Goal: Information Seeking & Learning: Check status

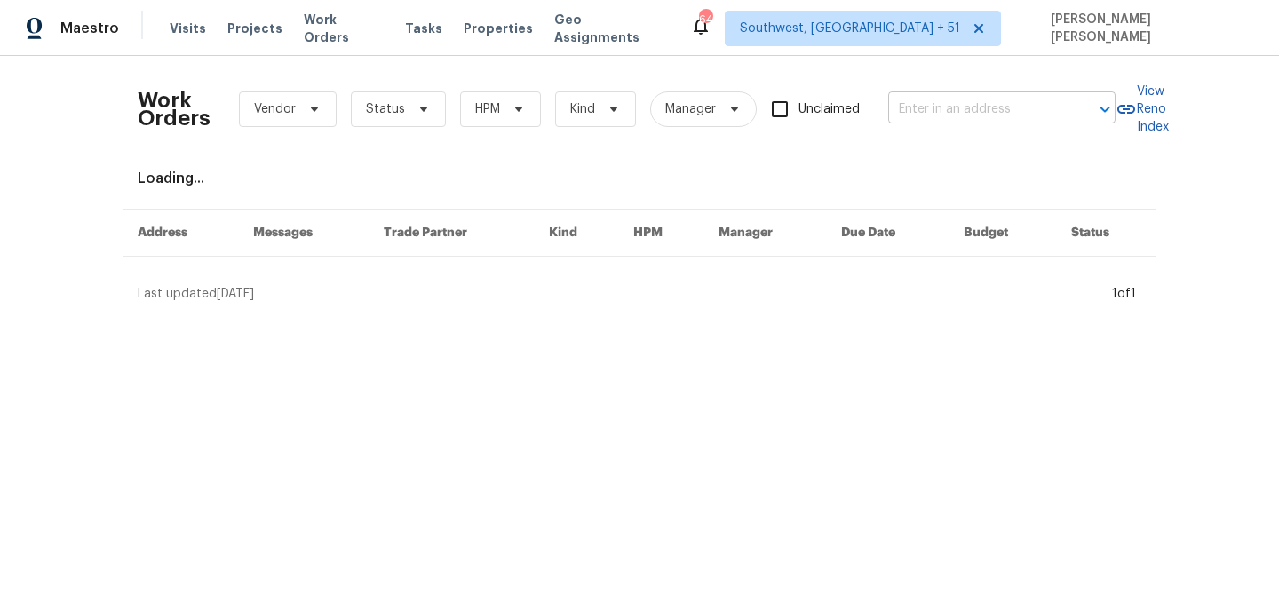
click at [972, 113] on input "text" at bounding box center [977, 110] width 178 height 28
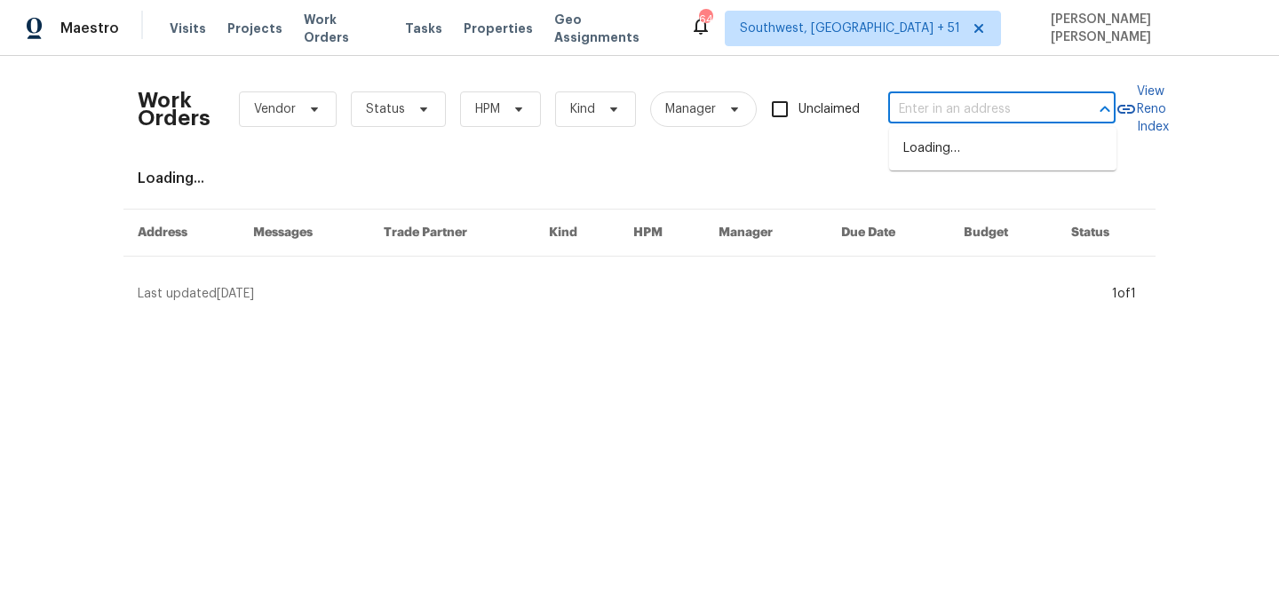
paste input "4607 W Becker Ln, Glendale, AZ 85304"
type input "4607 W Becker Ln, Glendale, AZ 85304"
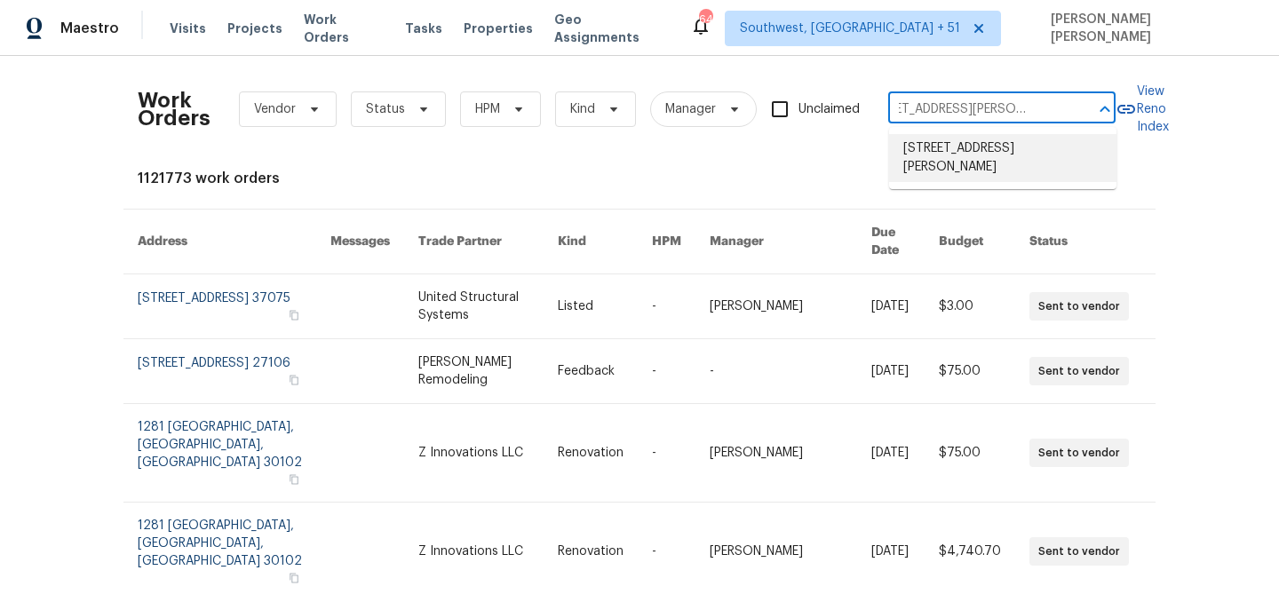
click at [976, 151] on li "4607 W Becker Ln, Glendale, AZ 85304" at bounding box center [1002, 158] width 227 height 48
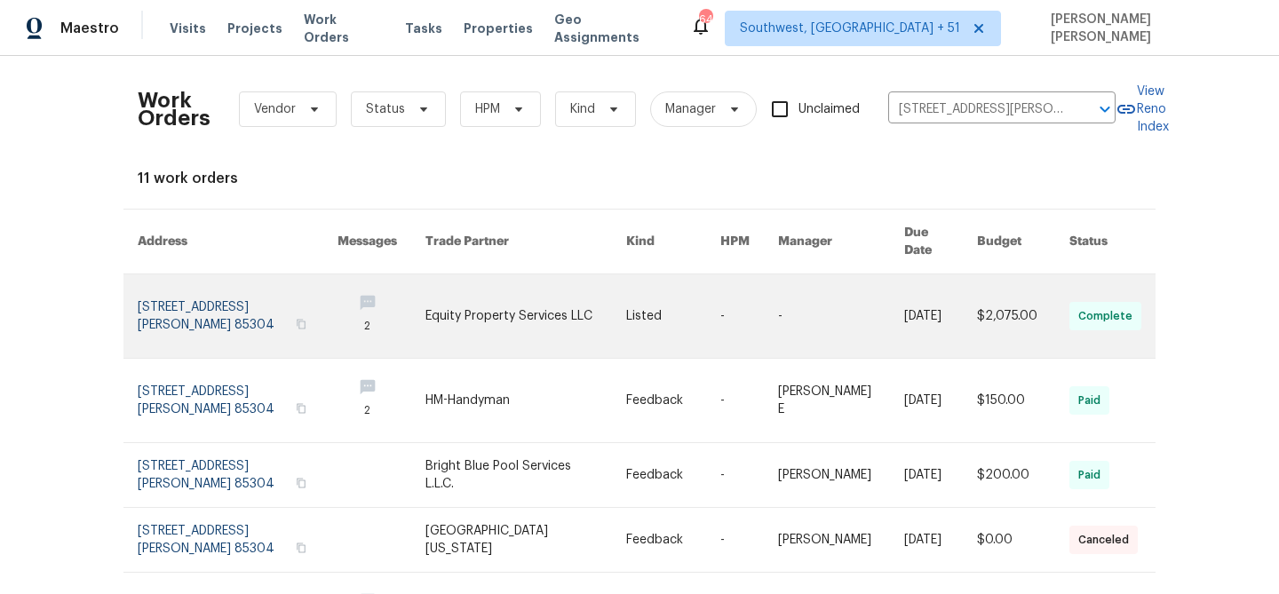
click at [930, 317] on link at bounding box center [940, 315] width 73 height 83
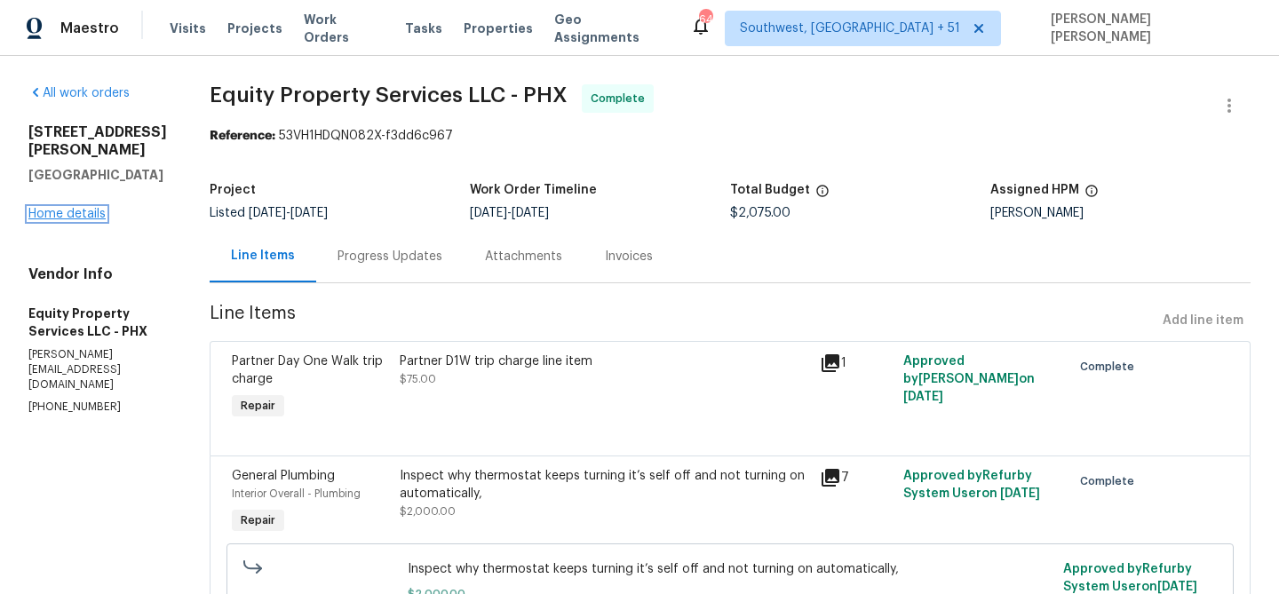
click at [71, 220] on link "Home details" at bounding box center [66, 214] width 77 height 12
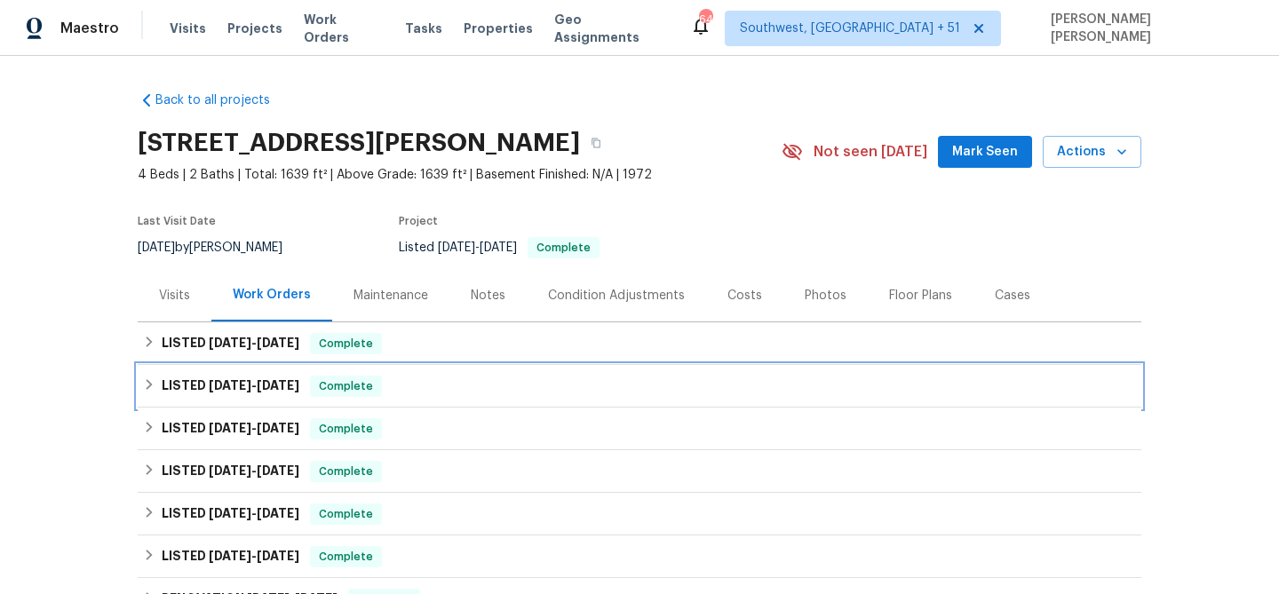
click at [422, 382] on div "LISTED 8/12/25 - 8/15/25 Complete" at bounding box center [639, 386] width 993 height 21
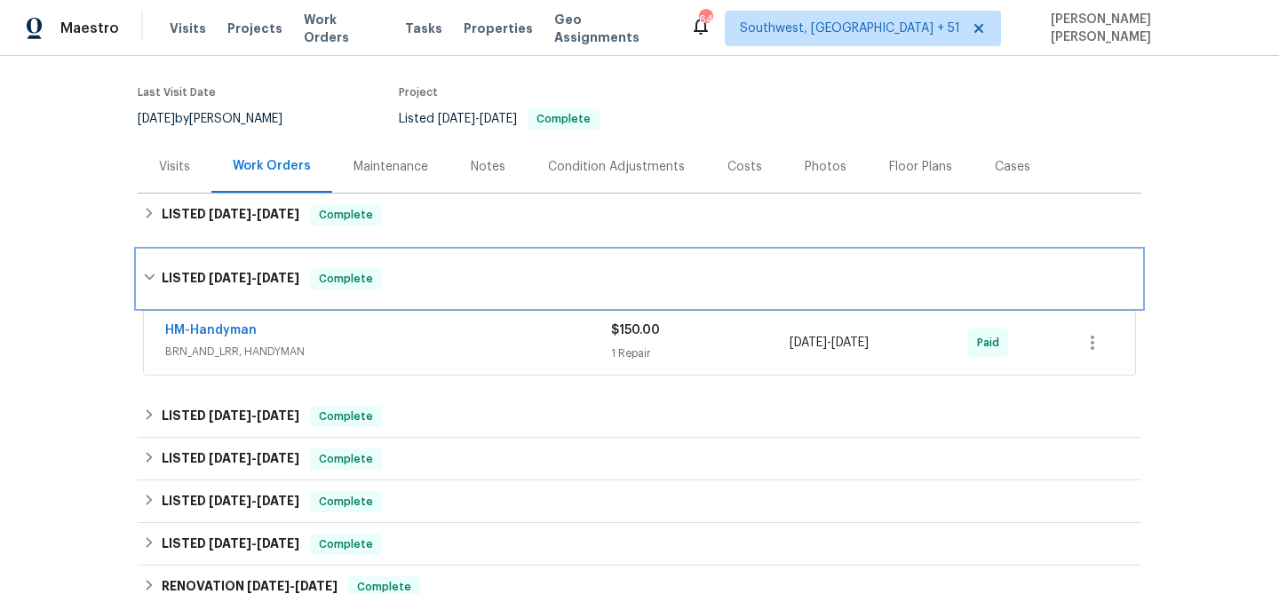
scroll to position [163, 0]
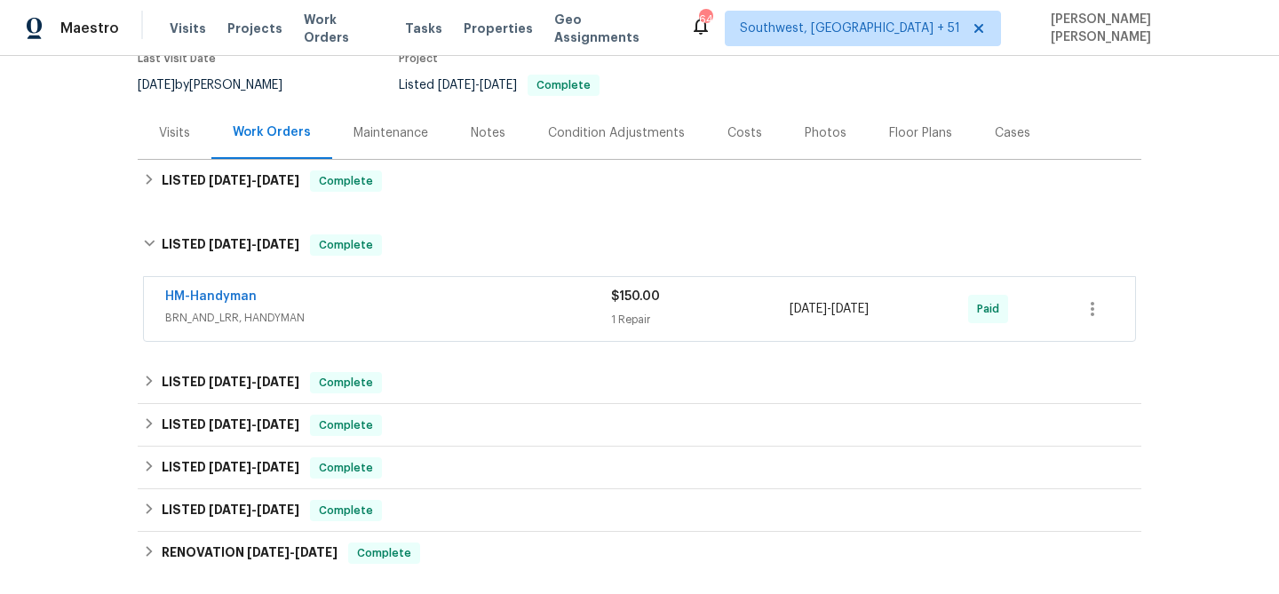
click at [512, 306] on div "HM-Handyman" at bounding box center [388, 298] width 446 height 21
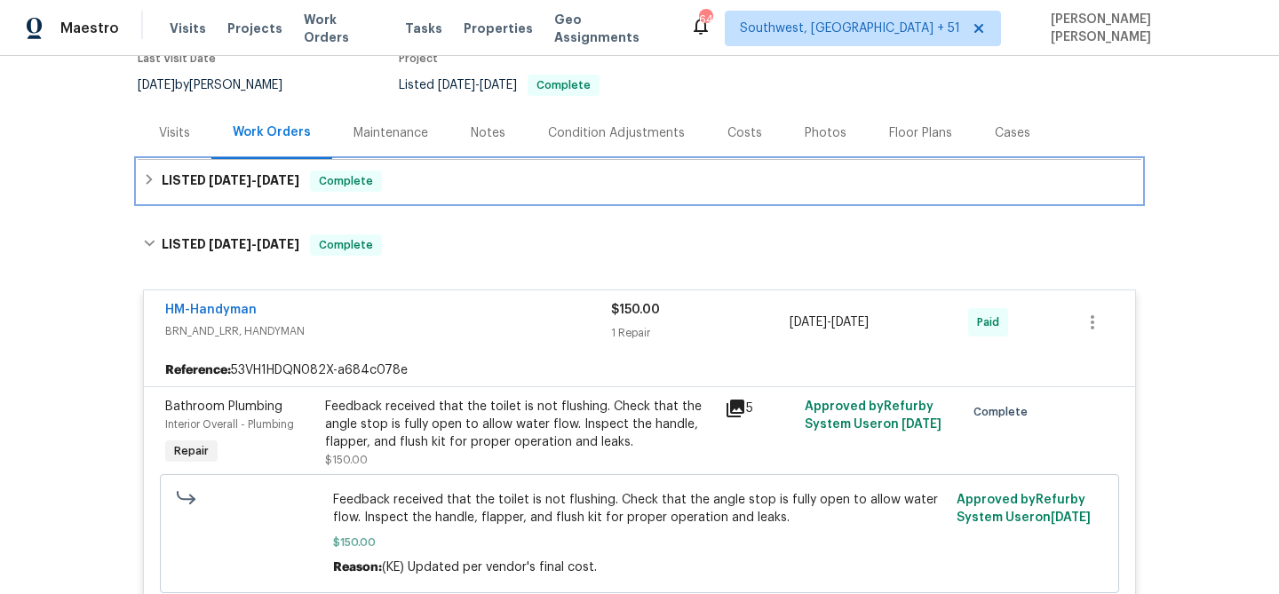
click at [564, 174] on div "LISTED 10/2/25 - 10/3/25 Complete" at bounding box center [639, 181] width 993 height 21
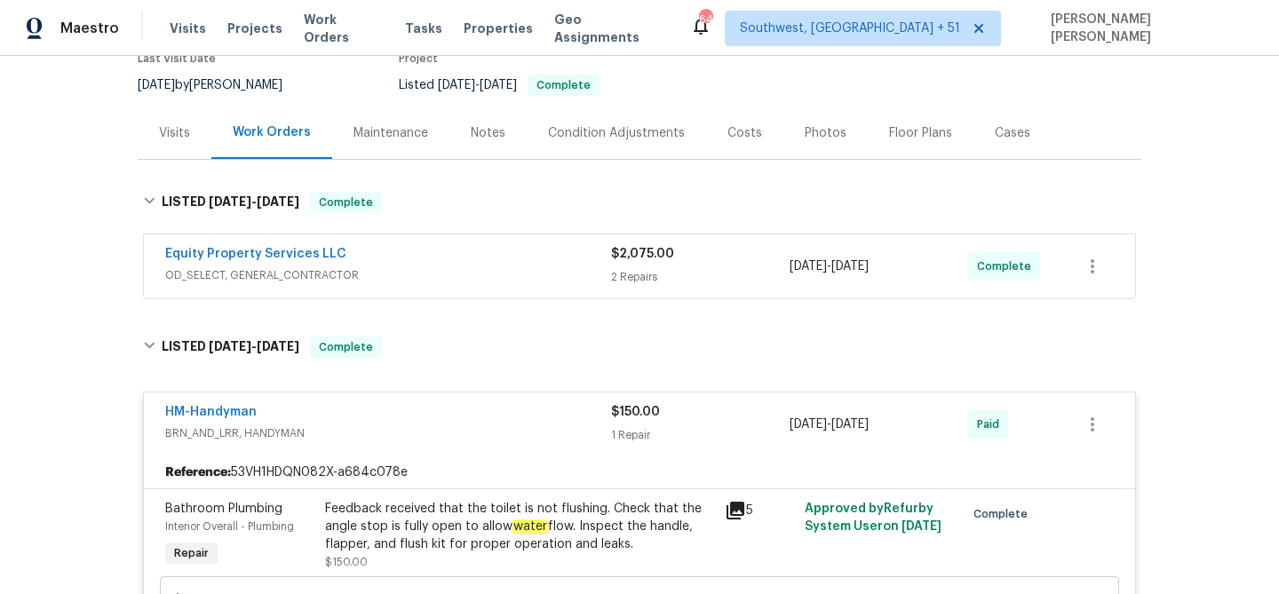
click at [568, 263] on div "Equity Property Services LLC" at bounding box center [388, 255] width 446 height 21
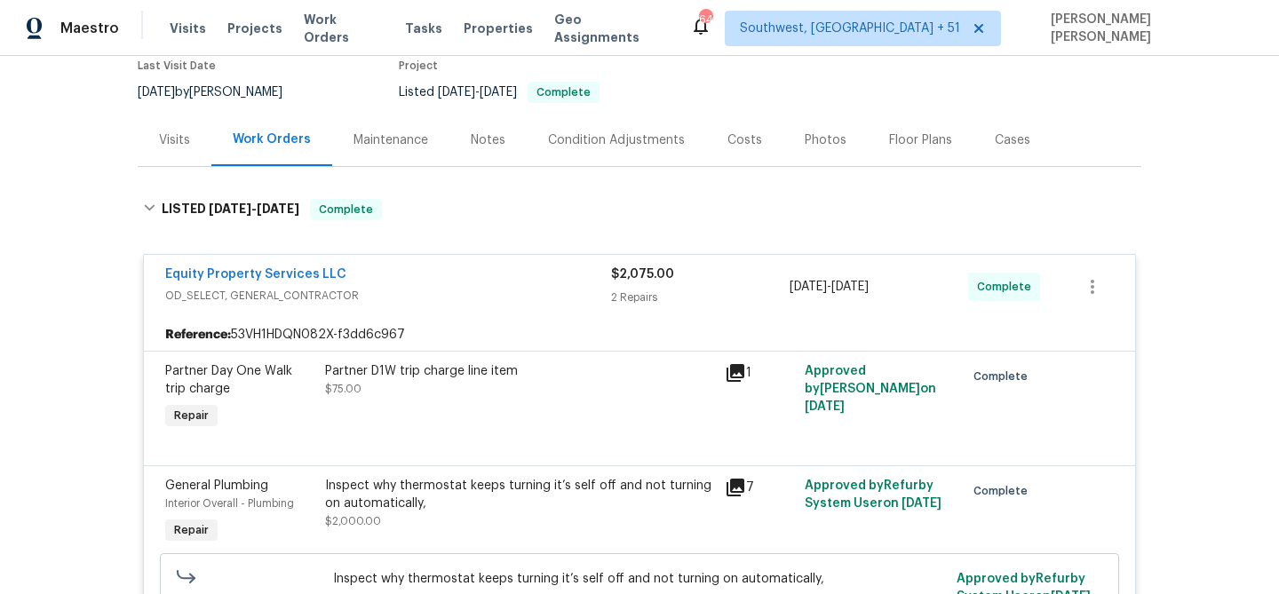
scroll to position [115, 0]
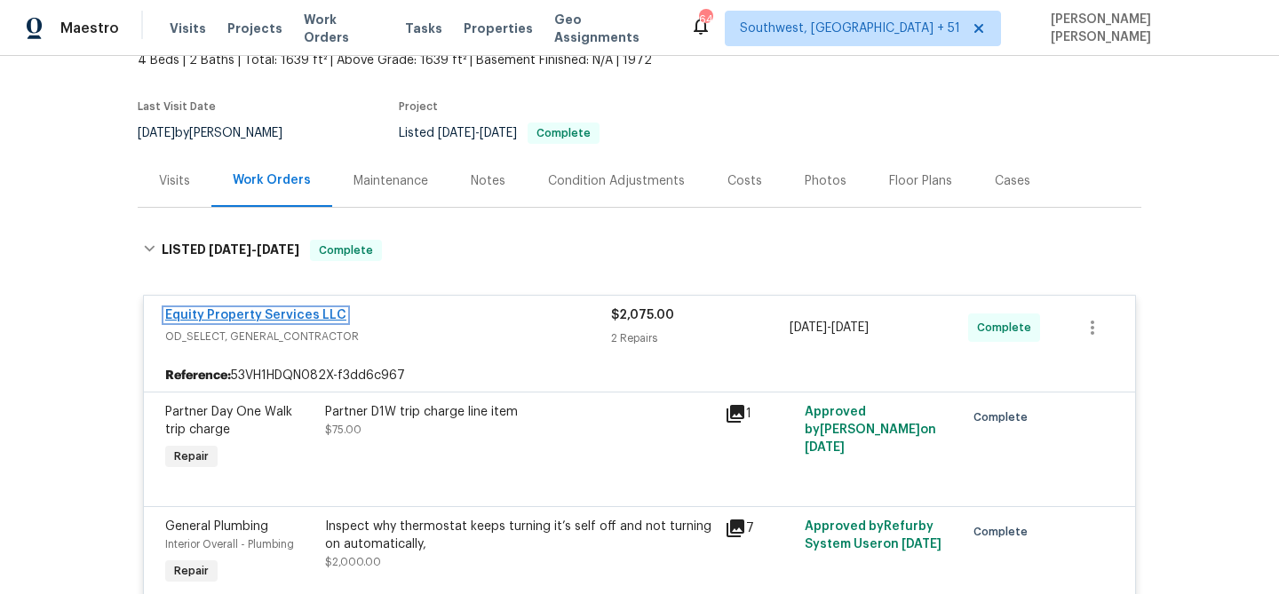
click at [312, 311] on link "Equity Property Services LLC" at bounding box center [255, 315] width 181 height 12
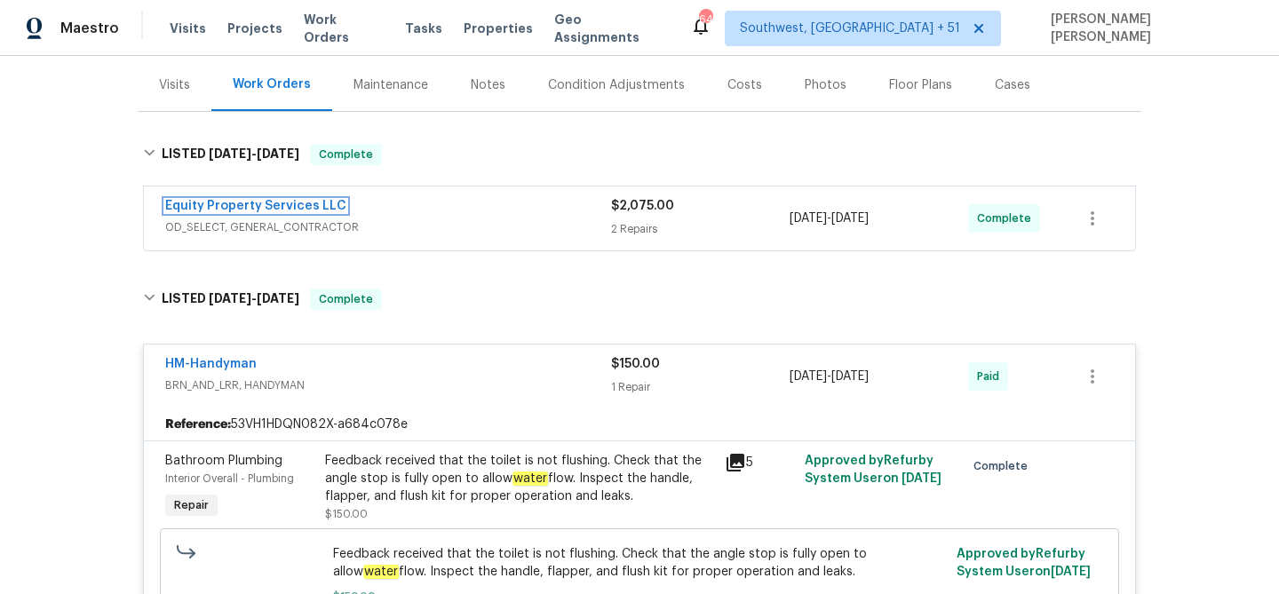
scroll to position [152, 0]
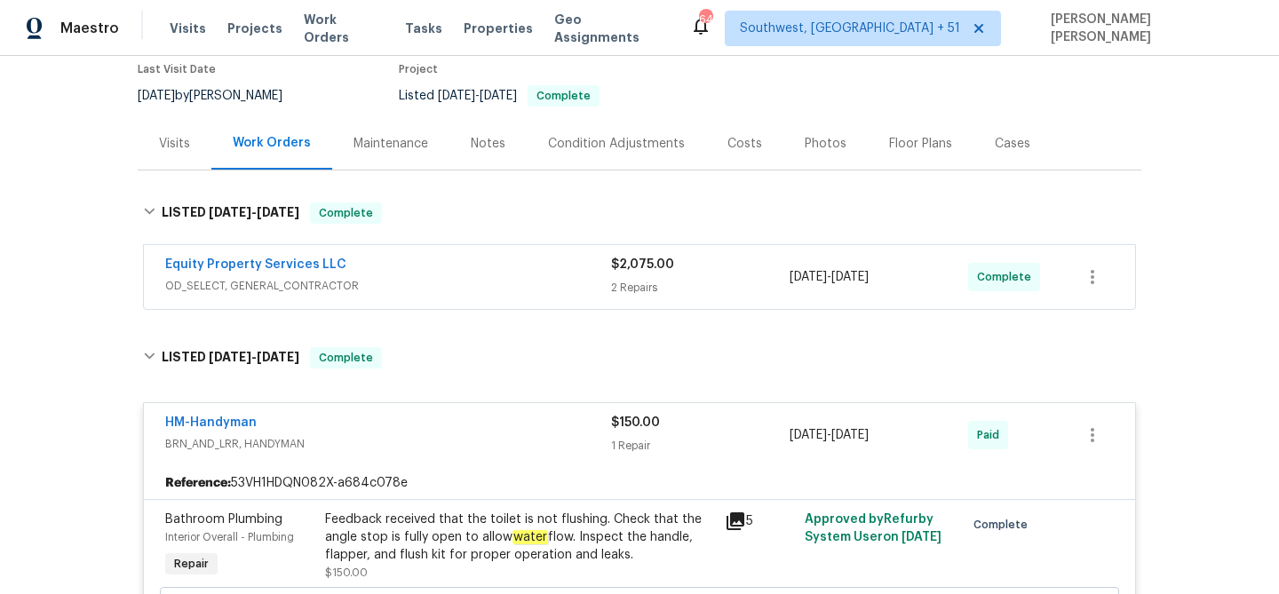
click at [822, 284] on span "10/2/2025 - 10/3/2025" at bounding box center [829, 277] width 79 height 18
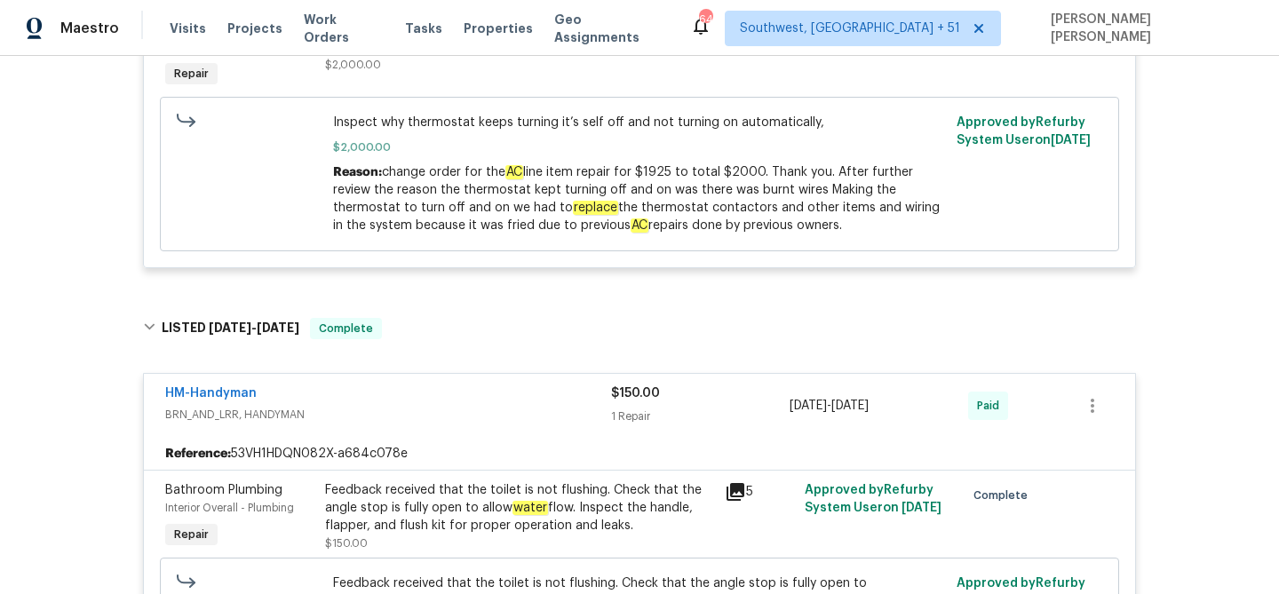
scroll to position [818, 0]
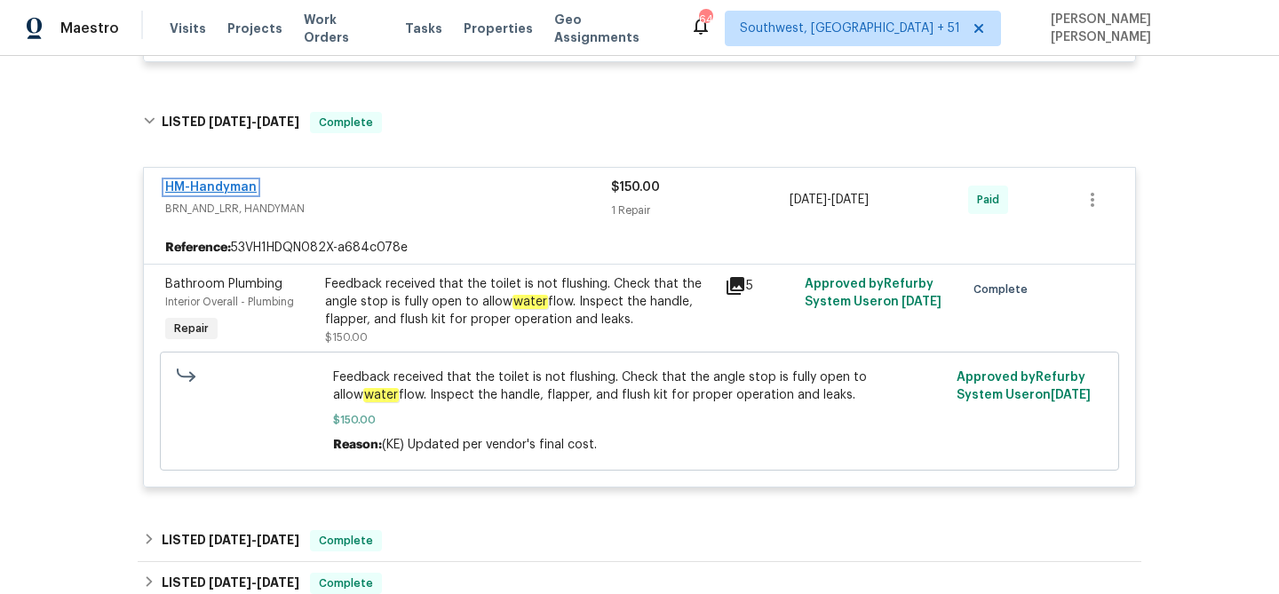
click at [240, 185] on link "HM-Handyman" at bounding box center [210, 187] width 91 height 12
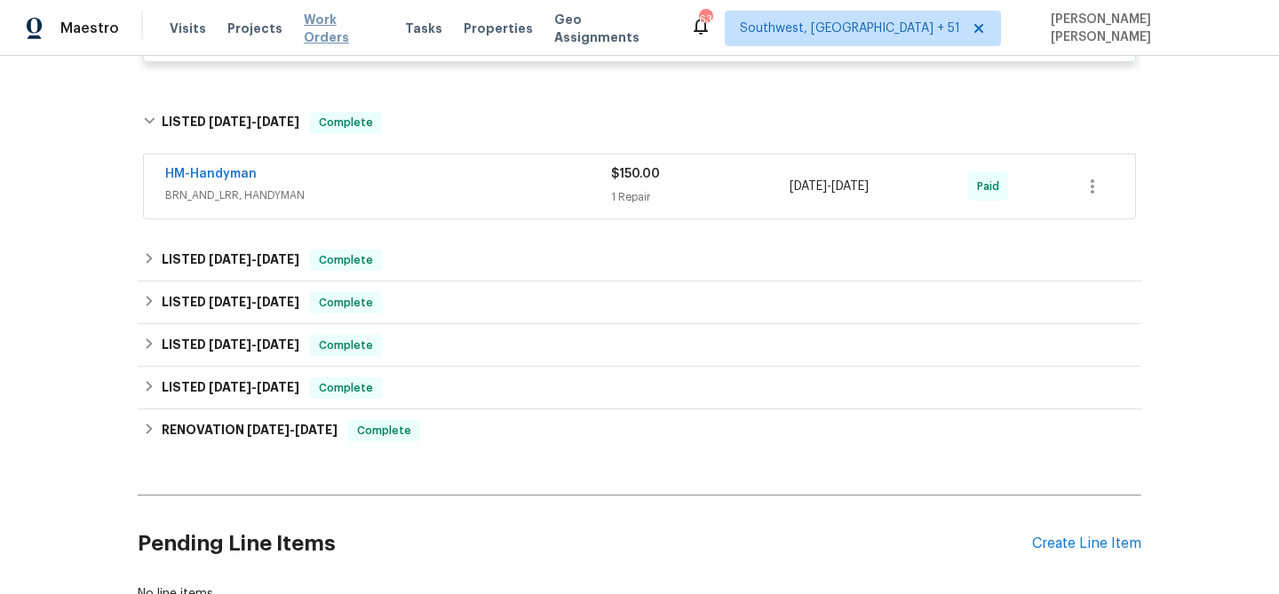
click at [316, 25] on span "Work Orders" at bounding box center [344, 29] width 80 height 36
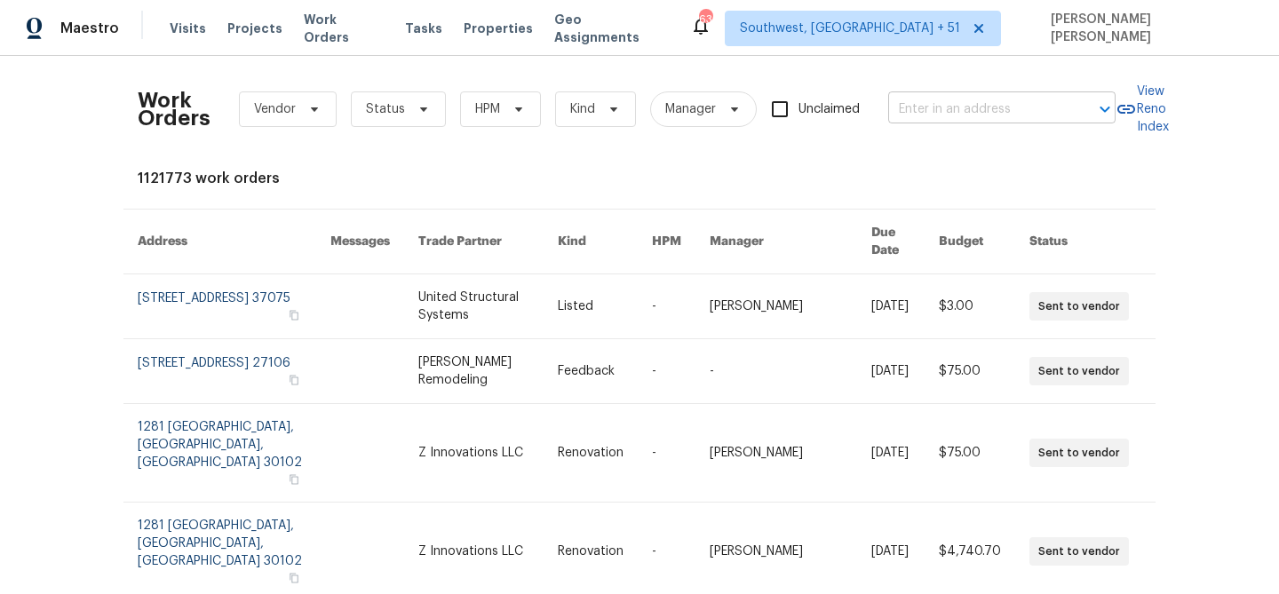
click at [925, 106] on input "text" at bounding box center [977, 110] width 178 height 28
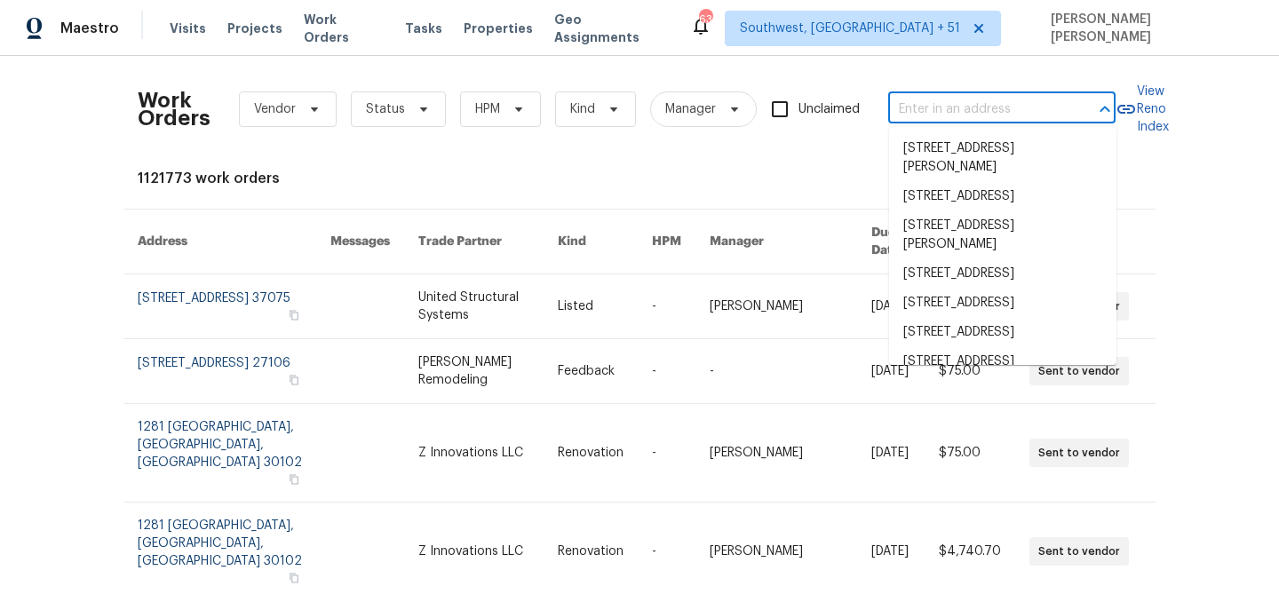
paste input "1584 NW Bridgeway Ln, Beaverton, OR 97006"
type input "1584 NW Bridgeway Ln, Beaverton, OR 97006"
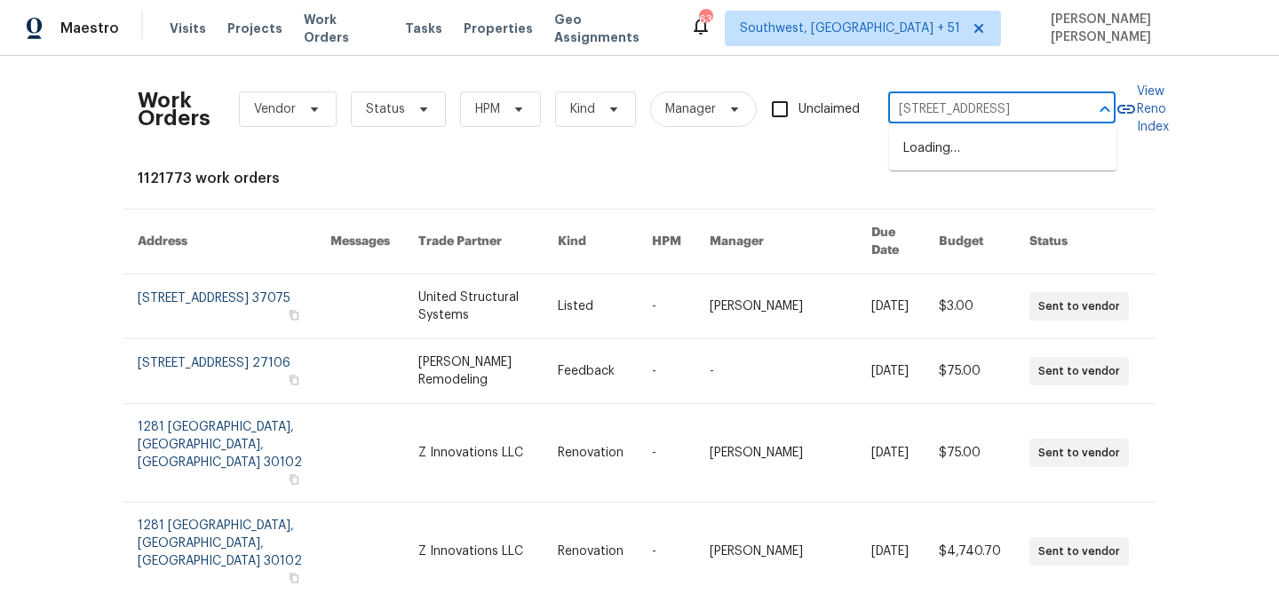
scroll to position [0, 98]
click at [947, 160] on li "1584 NW Bridgeway Ln, Beaverton, OR 97006" at bounding box center [1002, 148] width 227 height 29
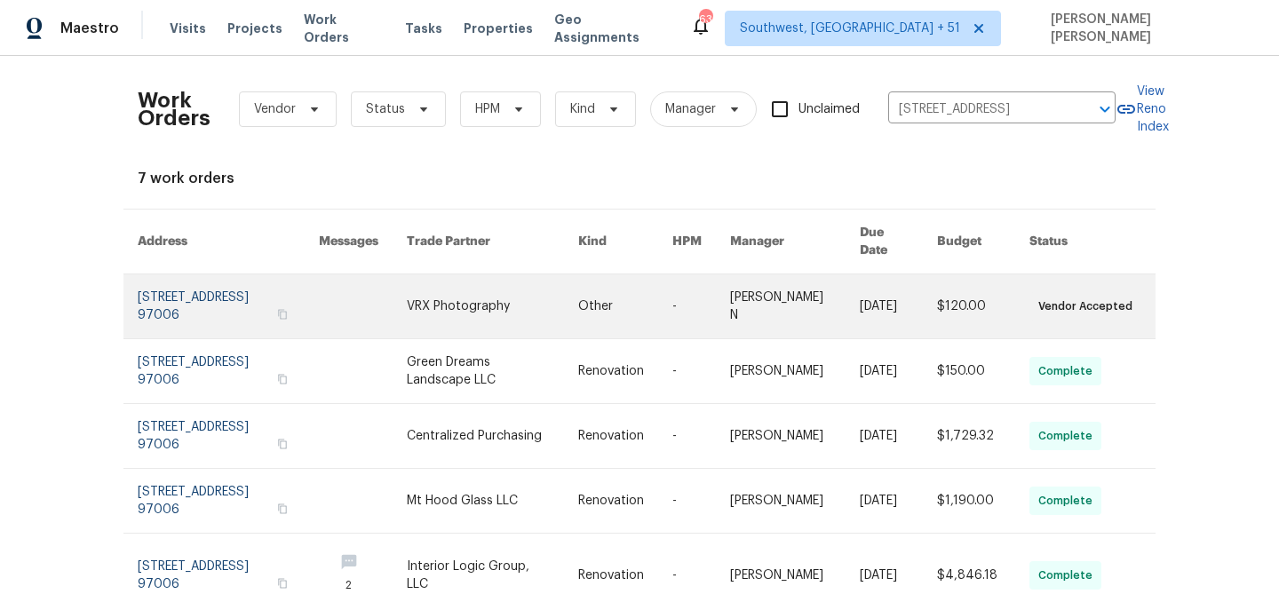
click at [913, 306] on link at bounding box center [898, 306] width 77 height 64
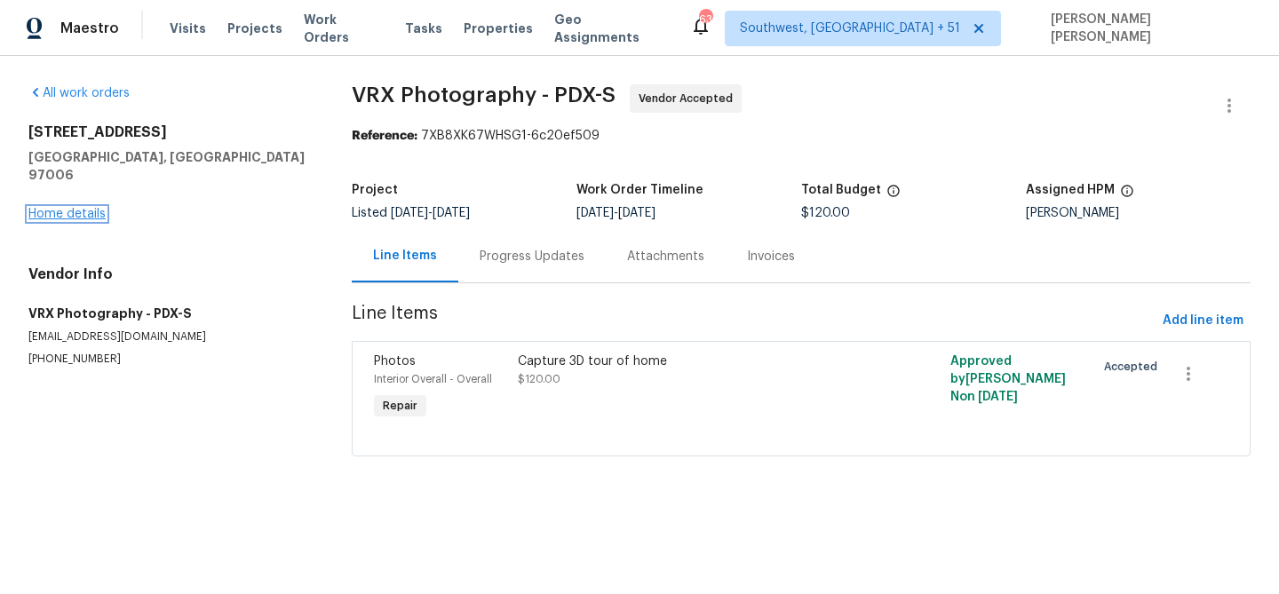
click at [85, 208] on link "Home details" at bounding box center [66, 214] width 77 height 12
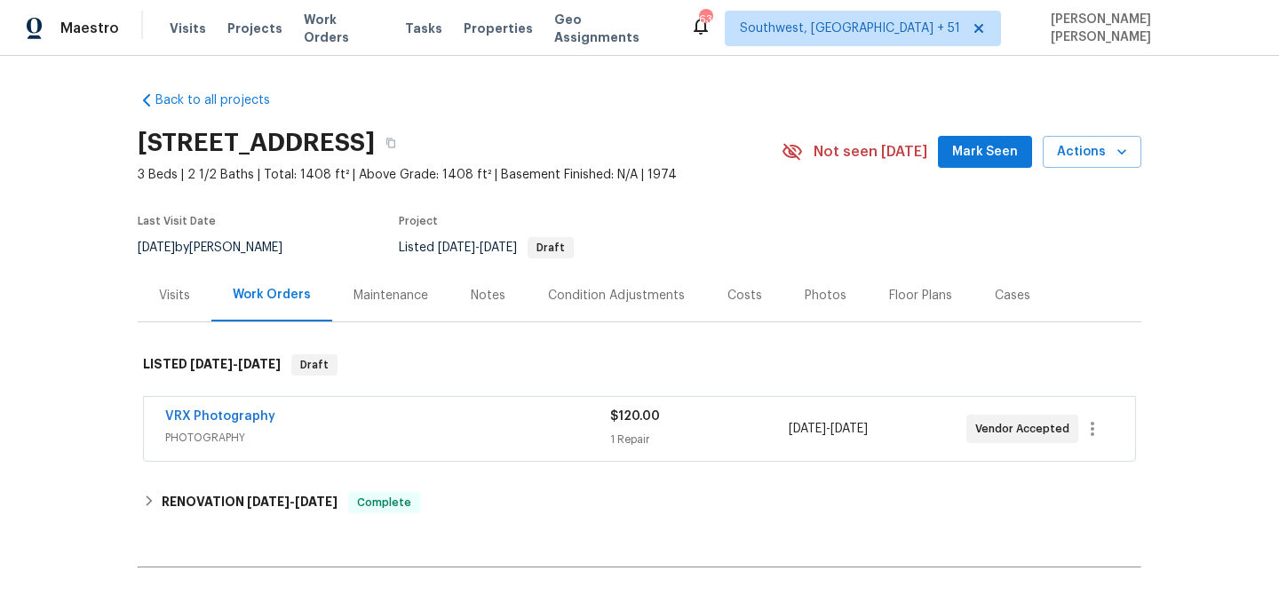
scroll to position [202, 0]
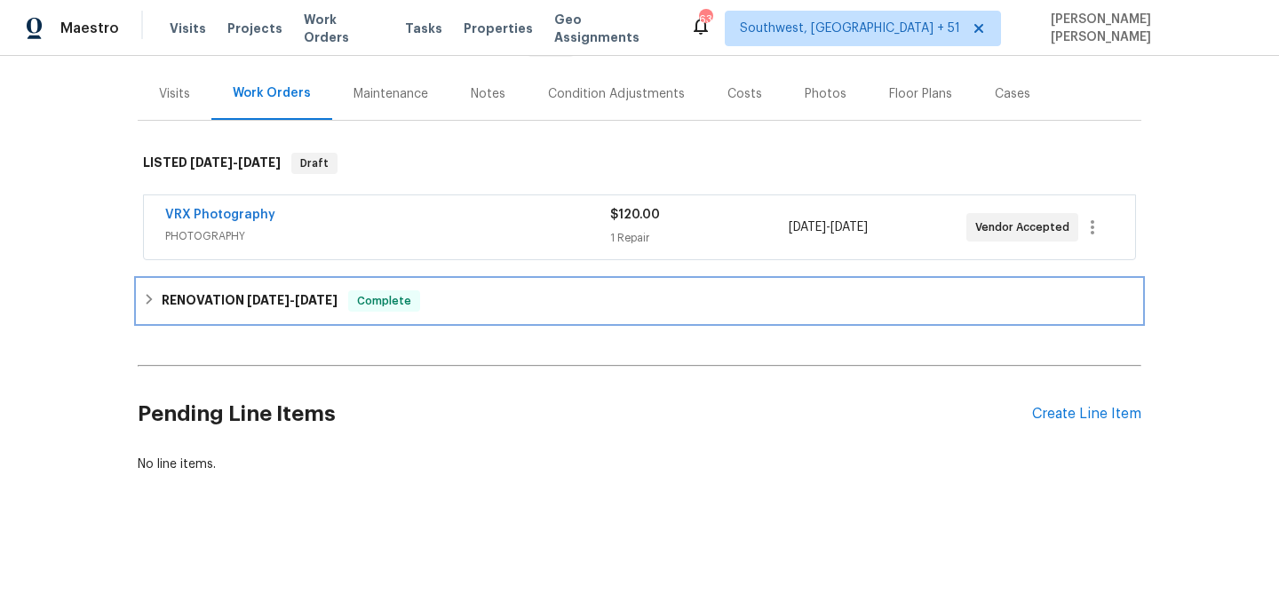
click at [362, 305] on span "Complete" at bounding box center [384, 301] width 68 height 18
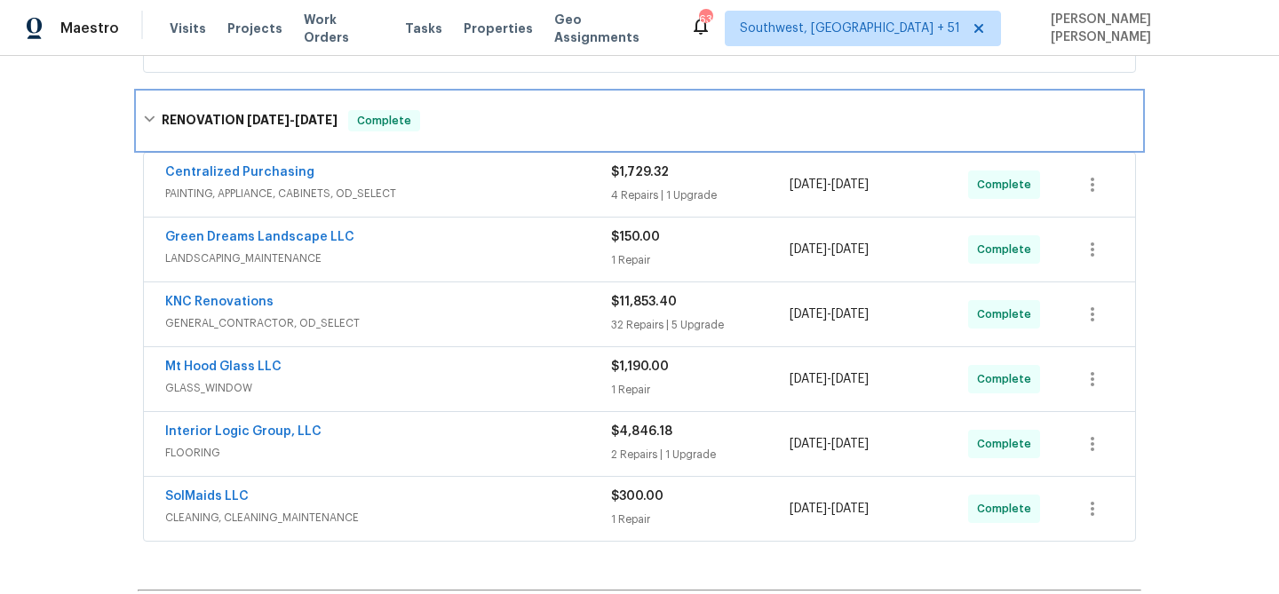
scroll to position [221, 0]
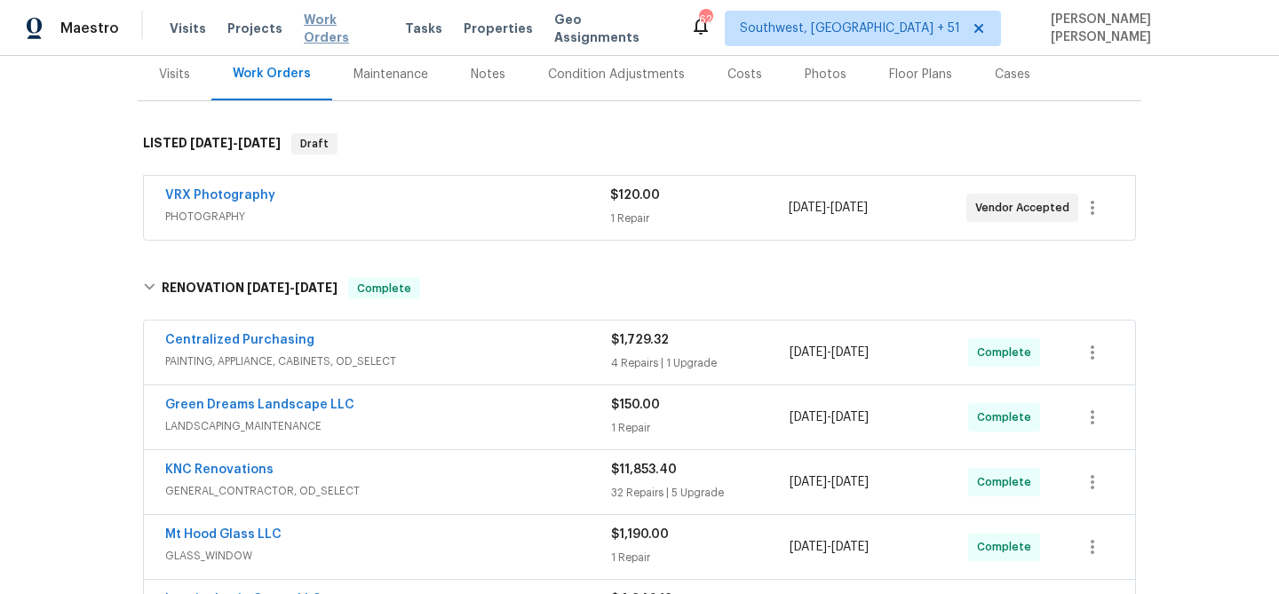
click at [327, 31] on span "Work Orders" at bounding box center [344, 29] width 80 height 36
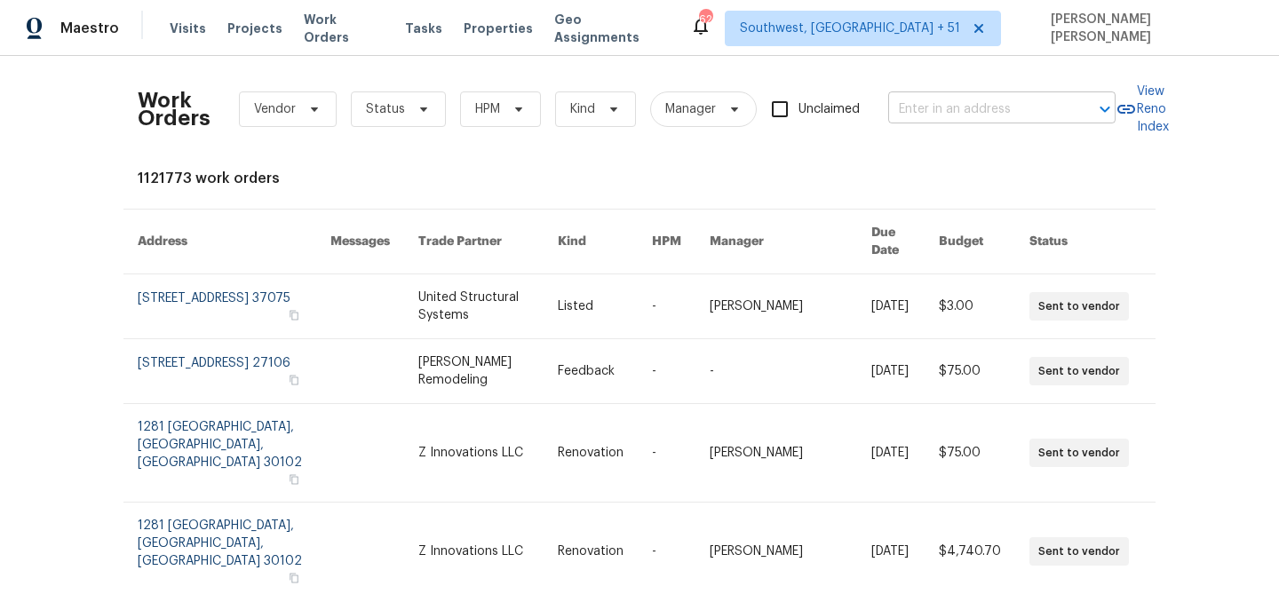
click at [939, 114] on input "text" at bounding box center [977, 110] width 178 height 28
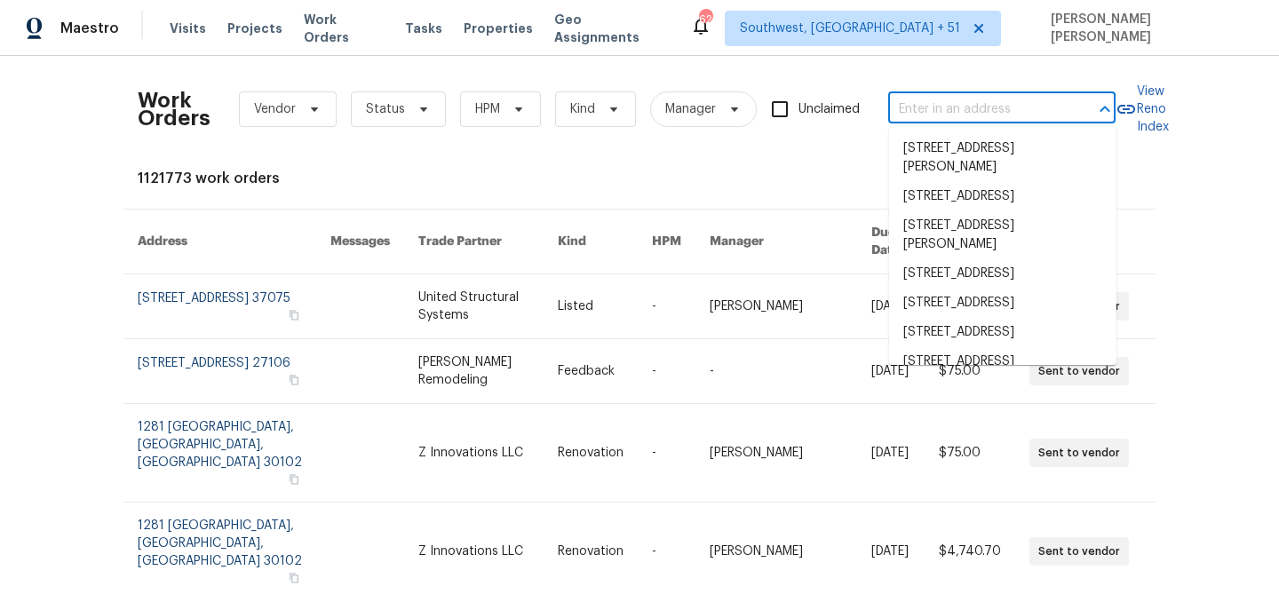
paste input "19558 Whispering Brook Dr, Tampa, FL 33647"
type input "19558 Whispering Brook Dr, Tampa, FL 33647"
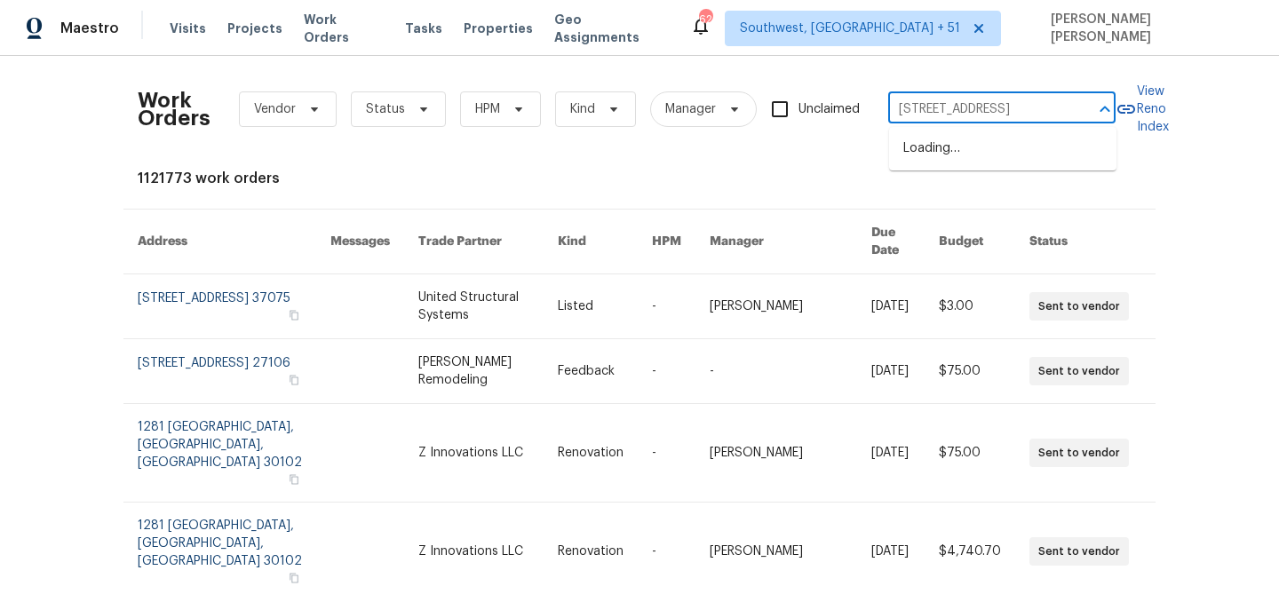
scroll to position [0, 95]
click at [945, 144] on li "19558 Whispering Brook Dr, Tampa, FL 33647" at bounding box center [1002, 148] width 227 height 29
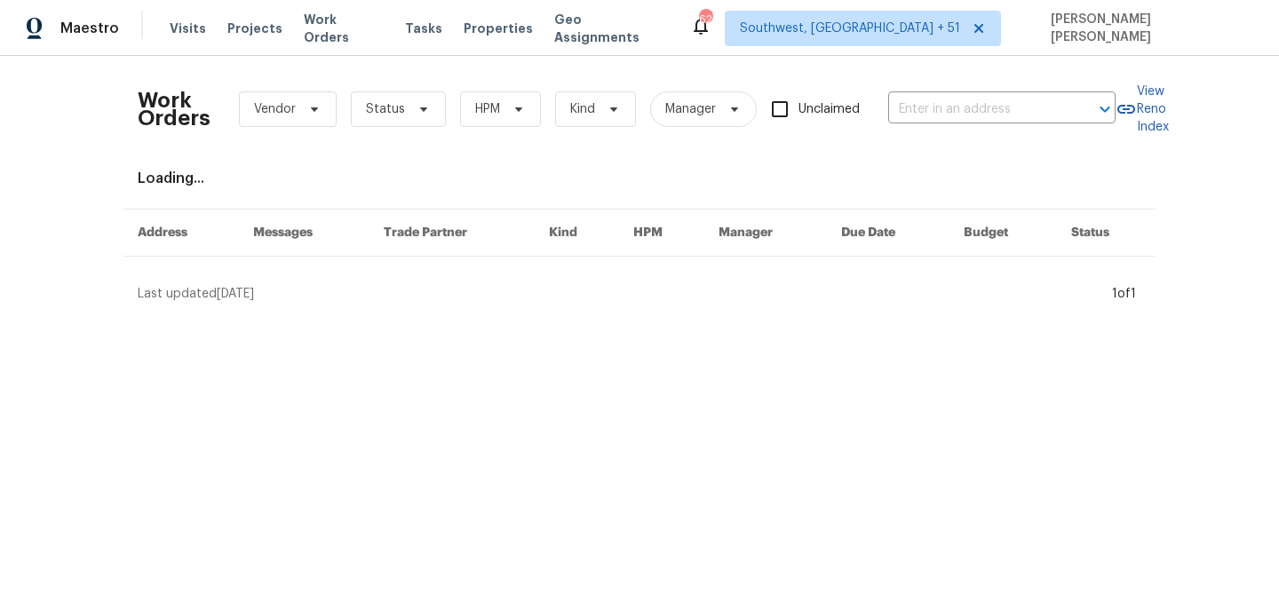
type input "19558 Whispering Brook Dr, Tampa, FL 33647"
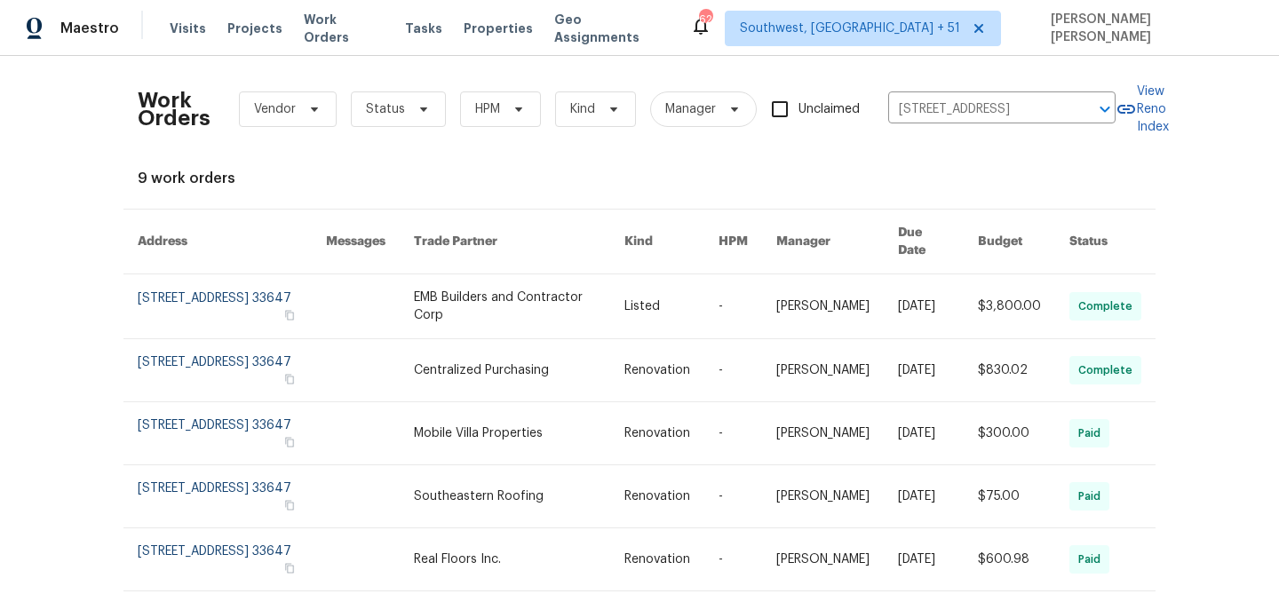
click at [887, 274] on td "10/8/2025" at bounding box center [924, 306] width 80 height 65
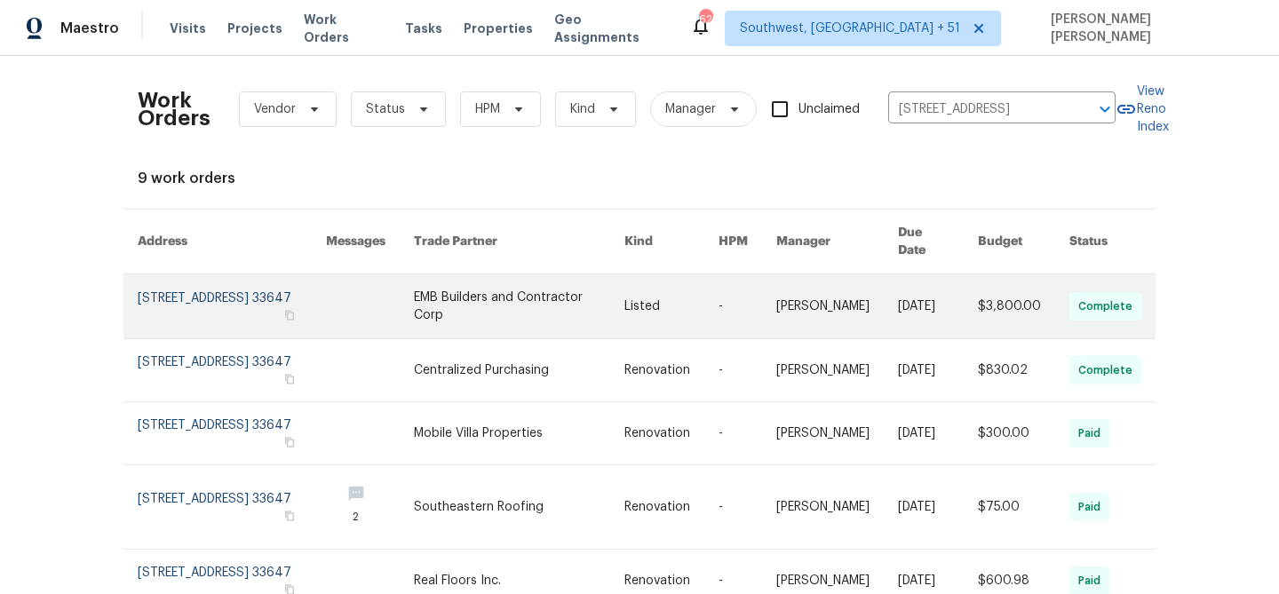
click at [711, 295] on link at bounding box center [671, 306] width 94 height 64
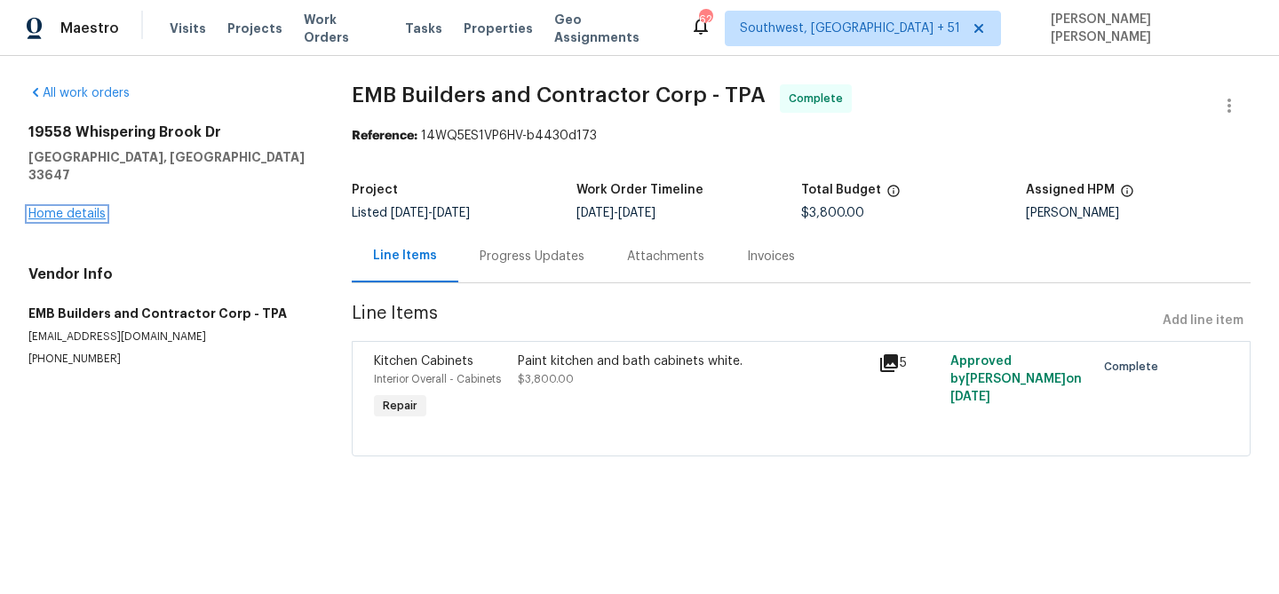
click at [70, 208] on link "Home details" at bounding box center [66, 214] width 77 height 12
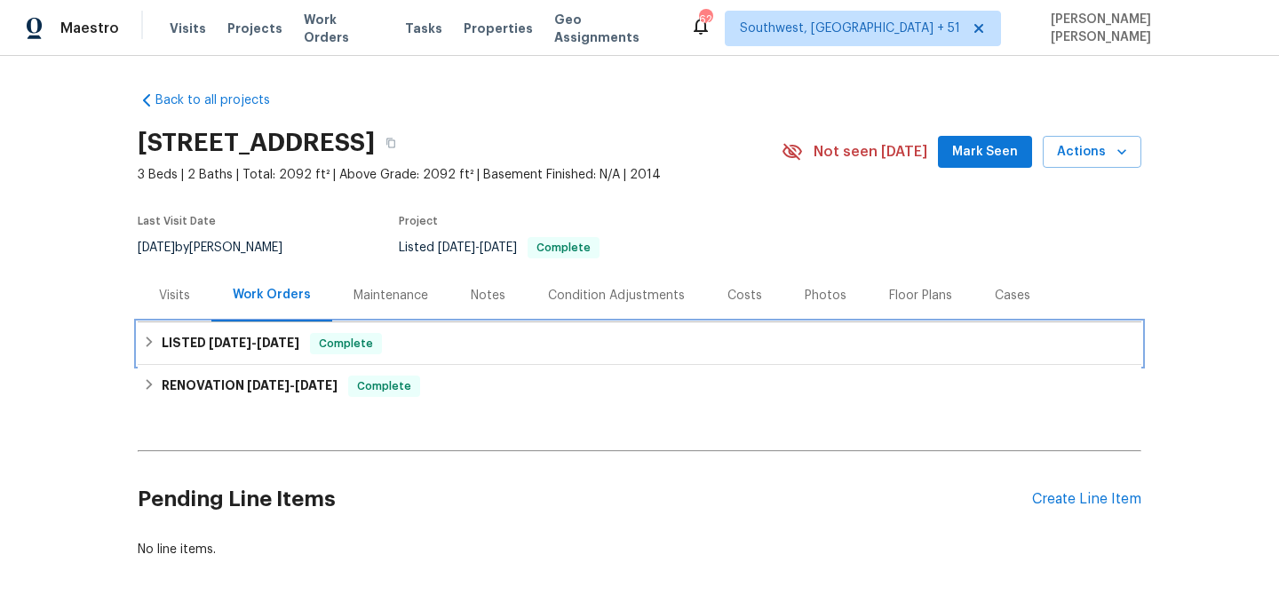
click at [368, 346] on span "Complete" at bounding box center [346, 344] width 68 height 18
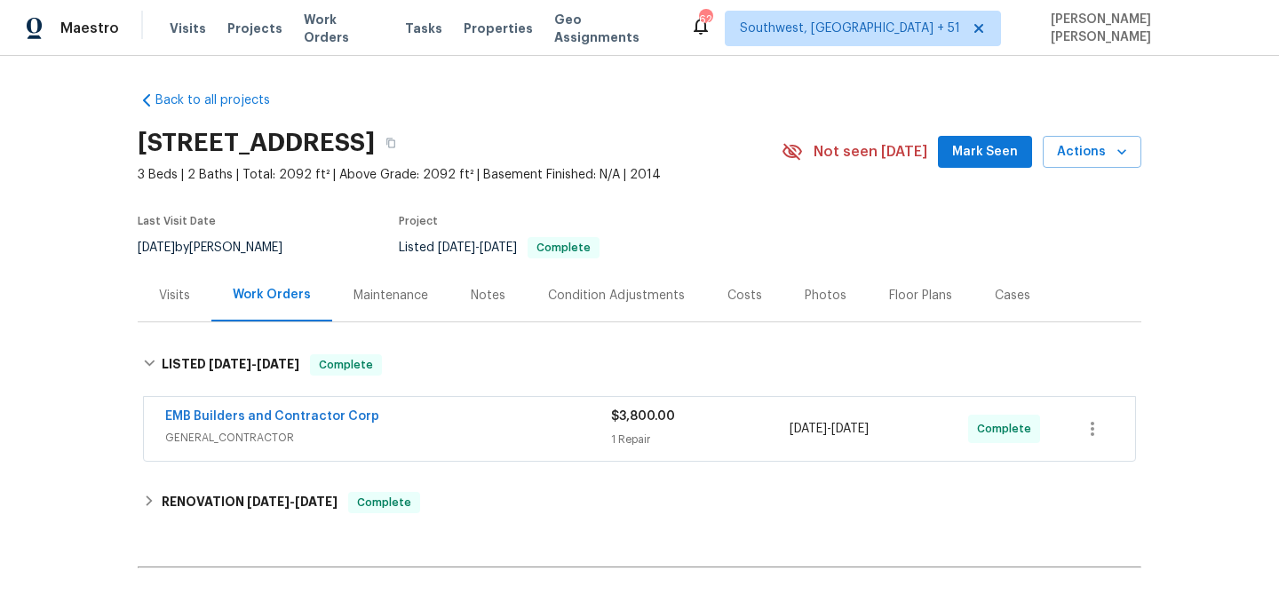
click at [466, 429] on span "GENERAL_CONTRACTOR" at bounding box center [388, 438] width 446 height 18
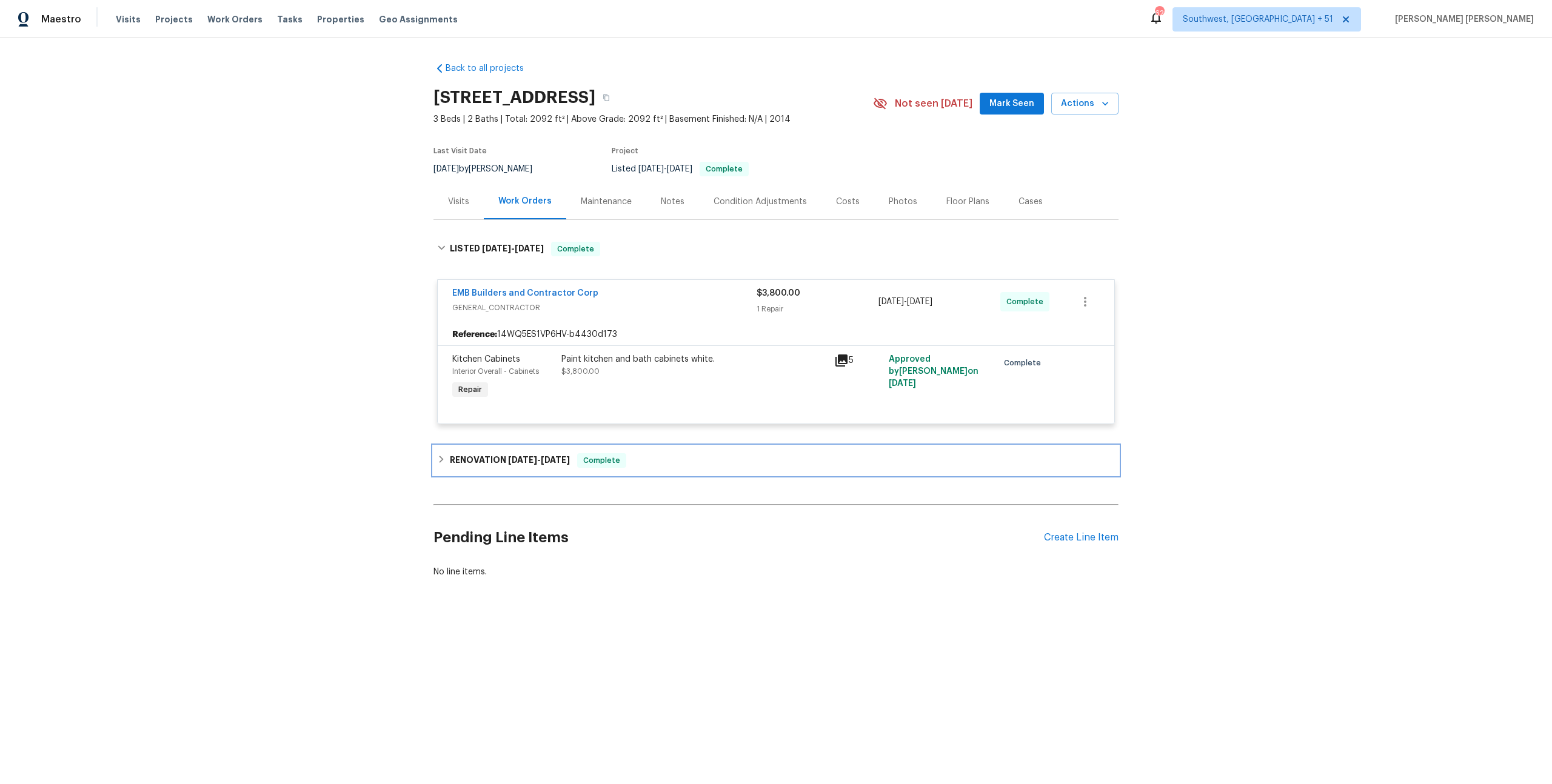
click at [635, 405] on div "RENOVATION 9/15/25 - 9/22/25 Complete" at bounding box center [775, 460] width 678 height 14
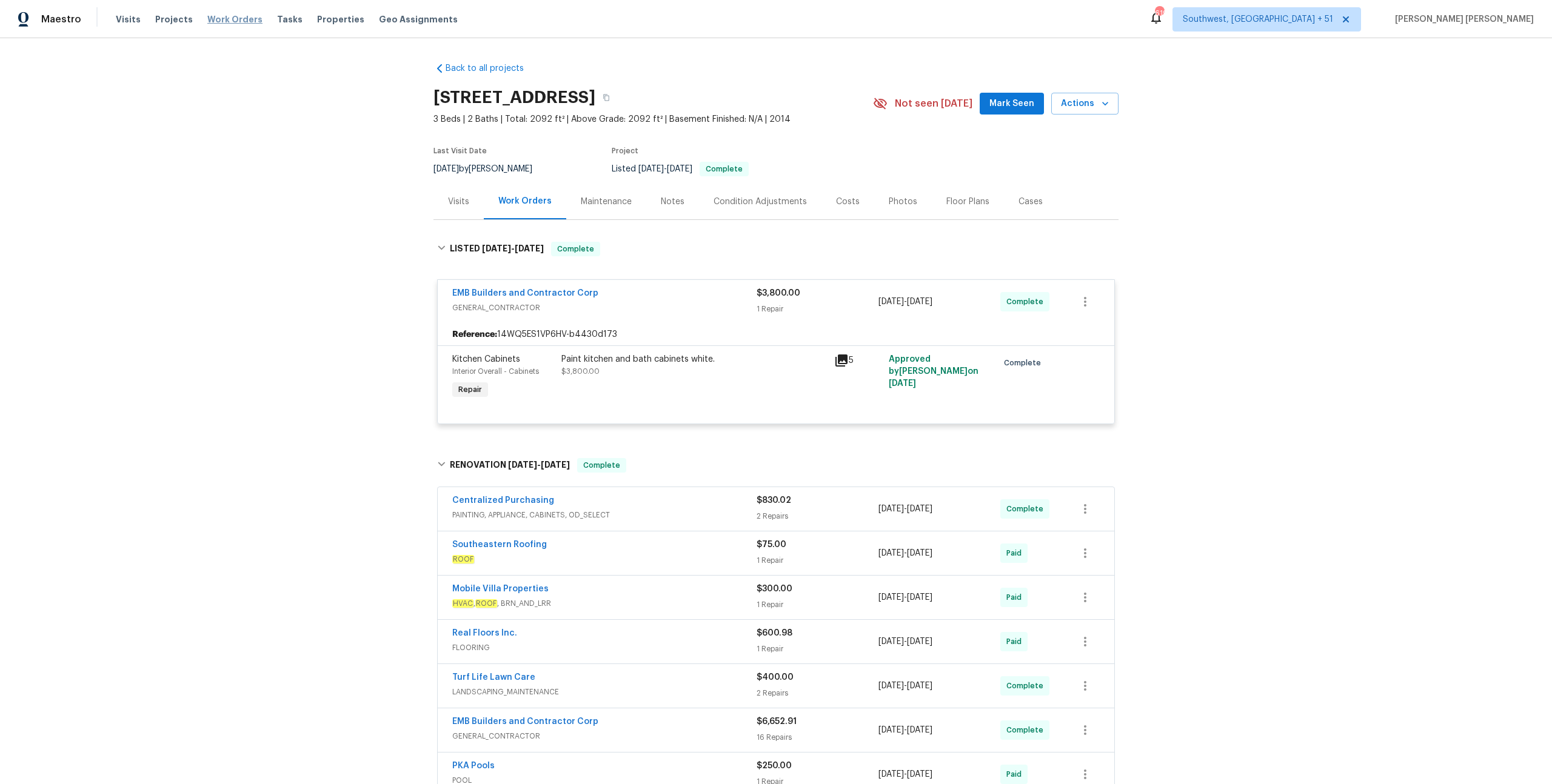
click at [226, 19] on span "Work Orders" at bounding box center [235, 20] width 55 height 12
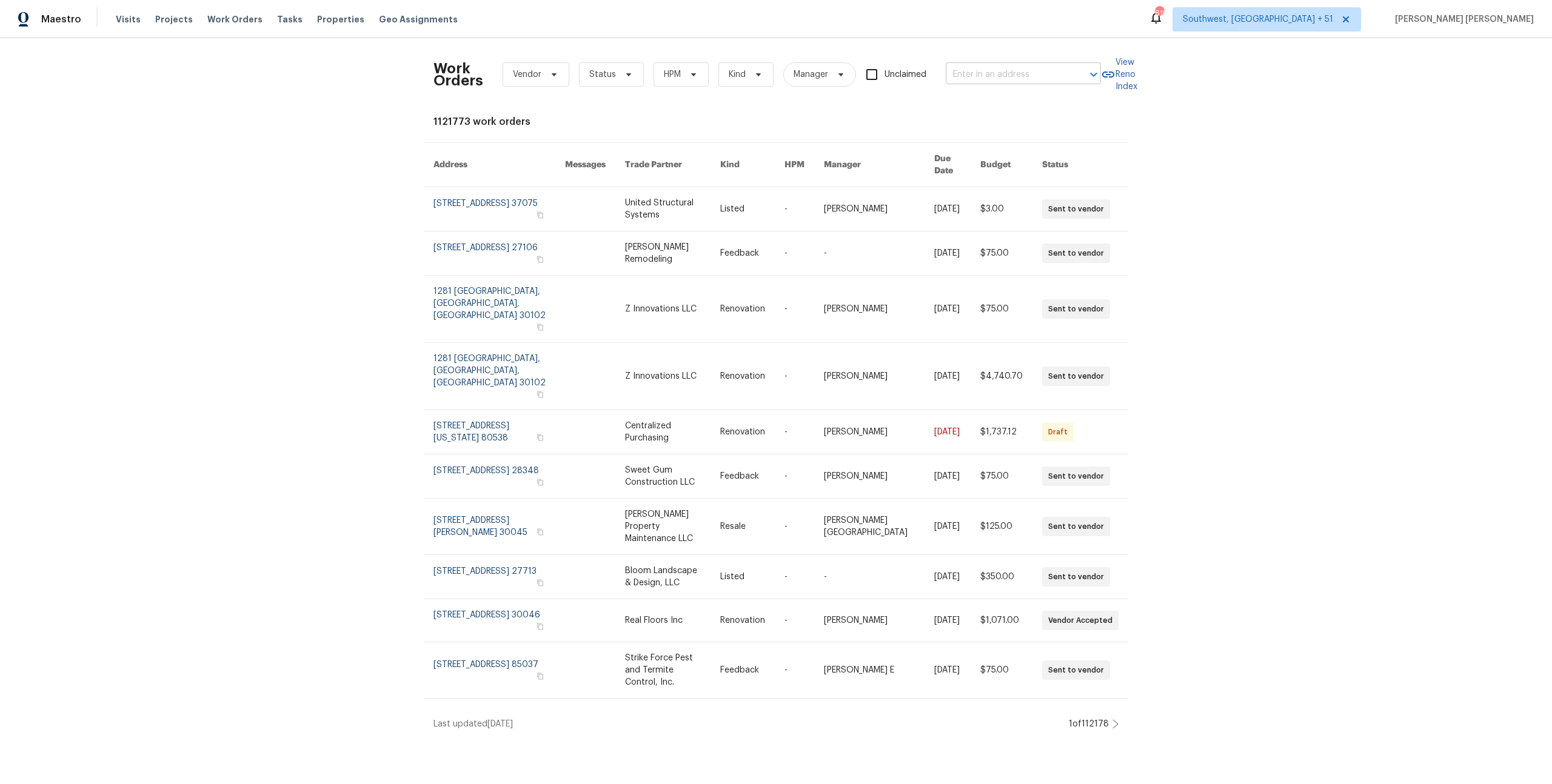
click at [872, 81] on input "text" at bounding box center [1007, 75] width 121 height 19
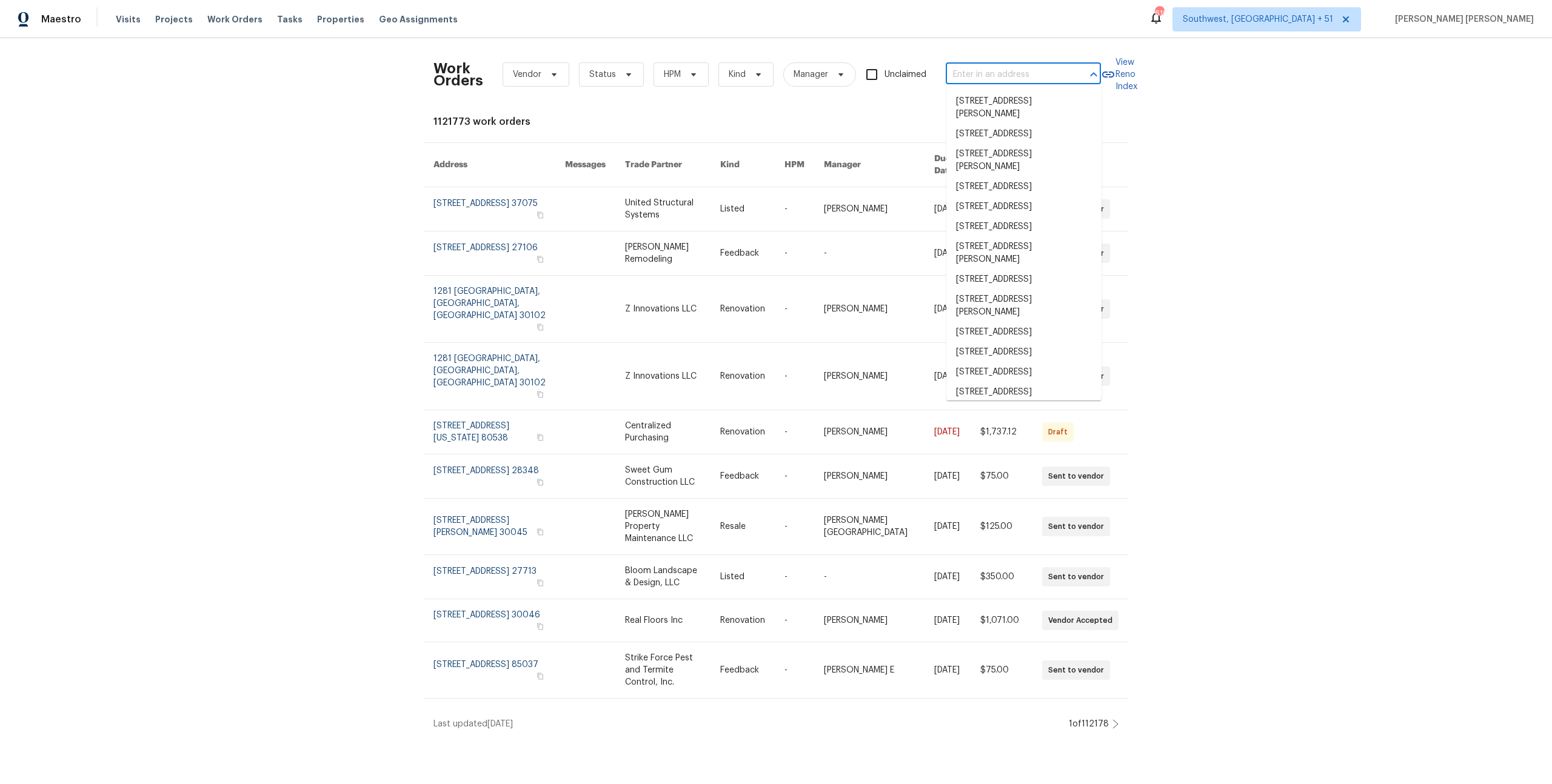
paste input "233 Victoria Ave, Azle, TX 76020"
type input "233 Victoria Ave, Azle, TX 76020"
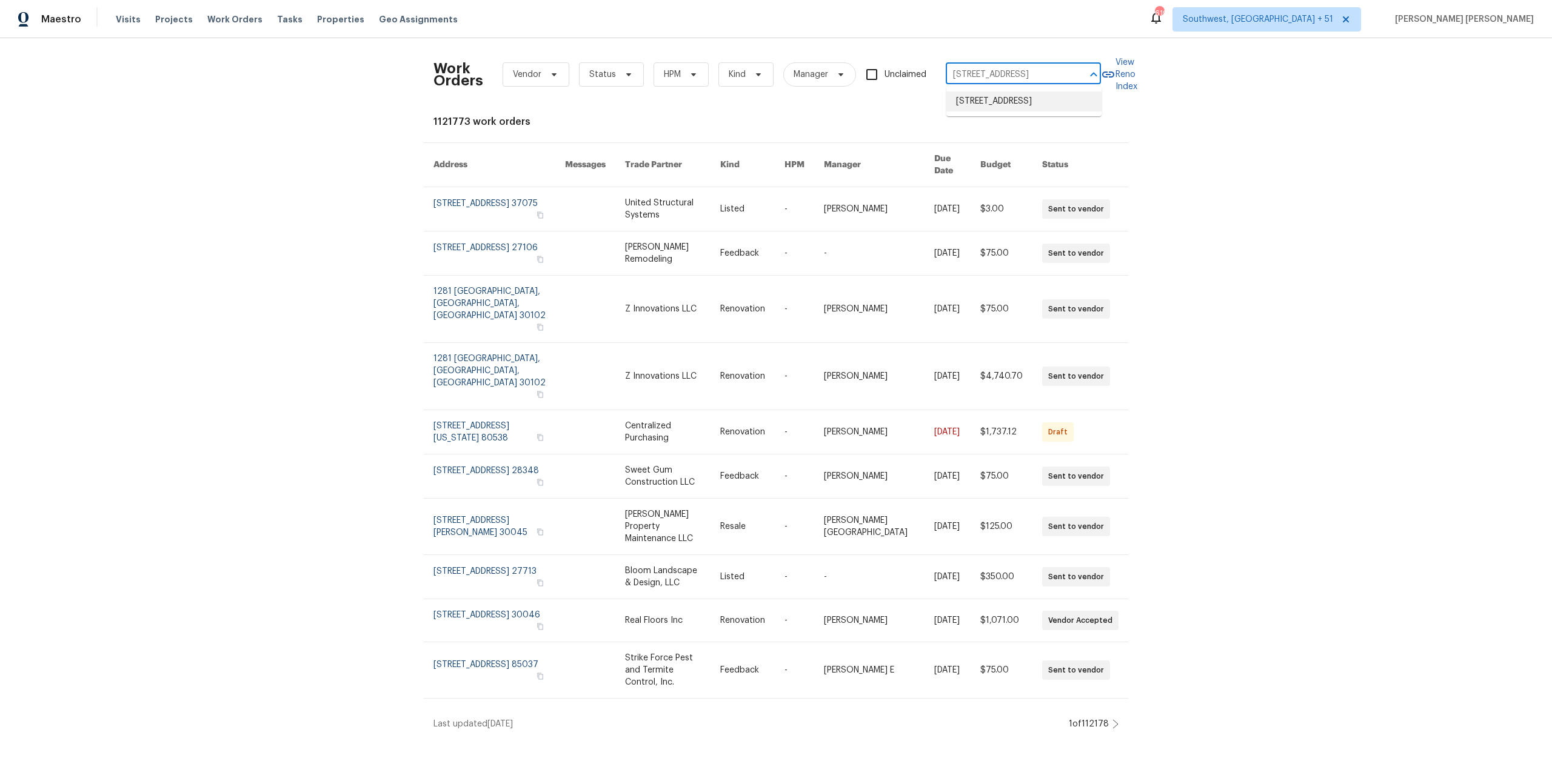
click at [872, 96] on li "233 Victoria Ave, Azle, TX 76020" at bounding box center [1023, 101] width 155 height 20
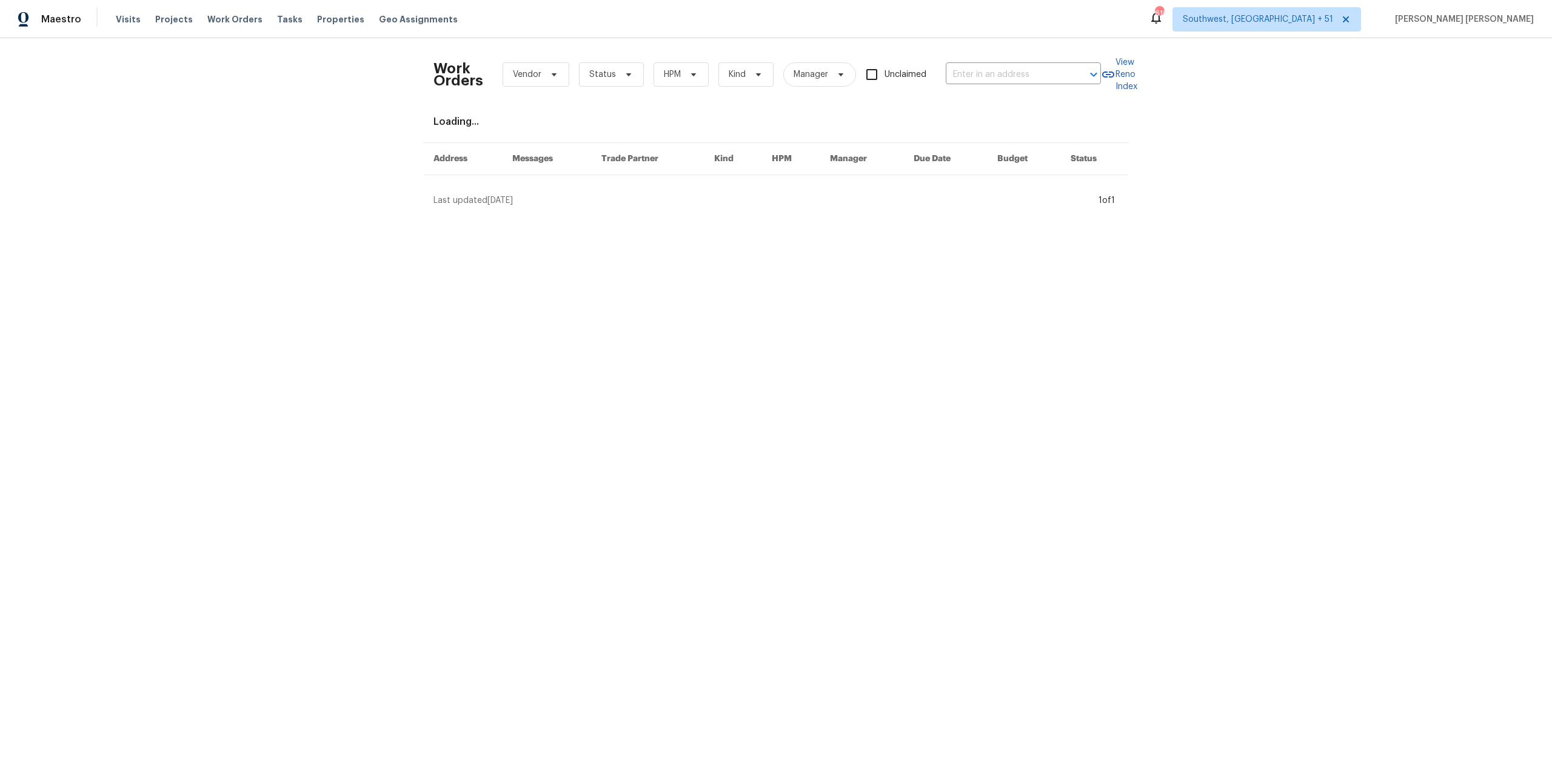
type input "233 Victoria Ave, Azle, TX 76020"
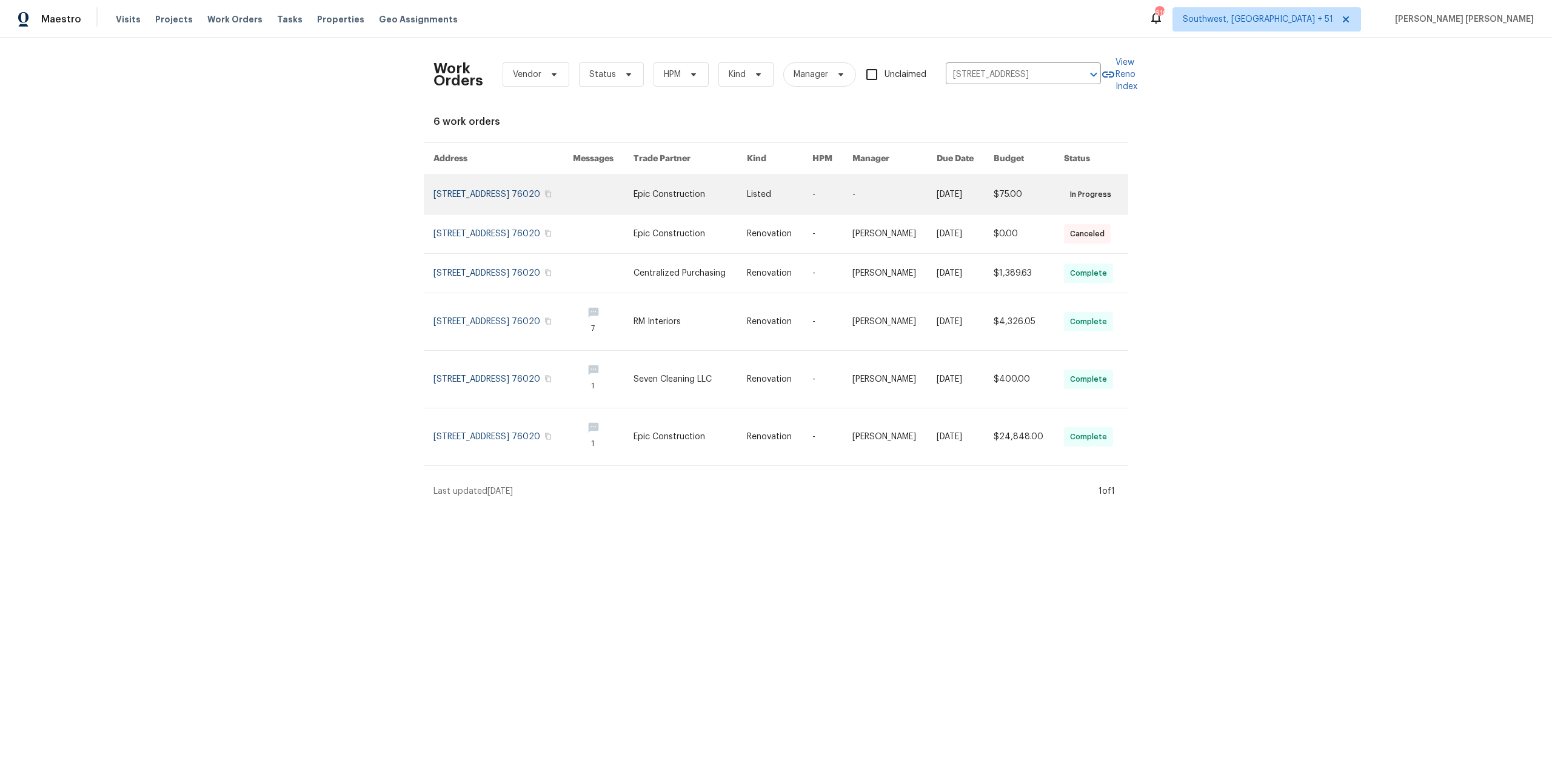
click at [872, 190] on td "$75.00" at bounding box center [1019, 195] width 70 height 40
click at [723, 209] on link at bounding box center [690, 194] width 113 height 39
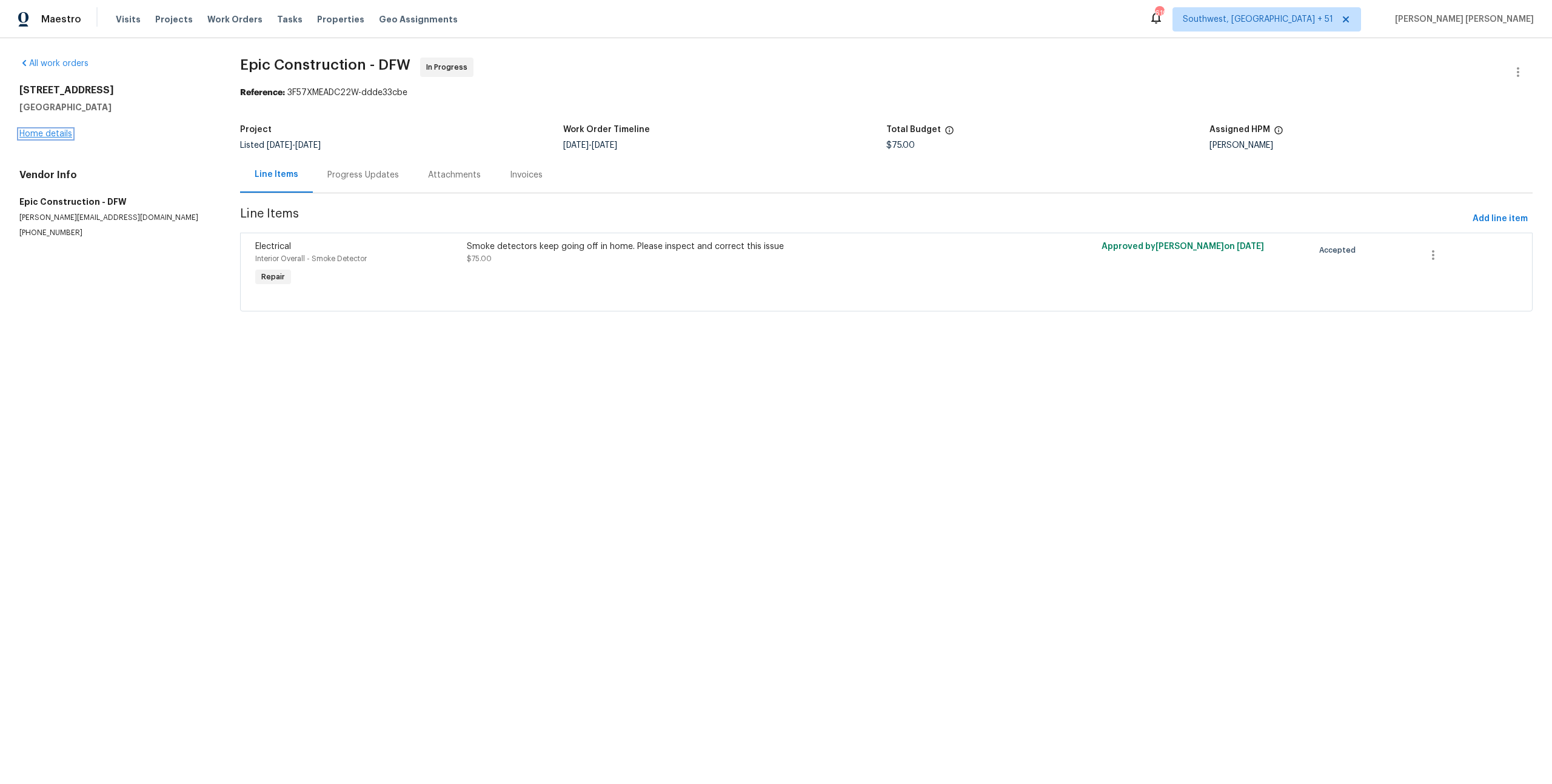
click at [62, 132] on link "Home details" at bounding box center [45, 134] width 53 height 8
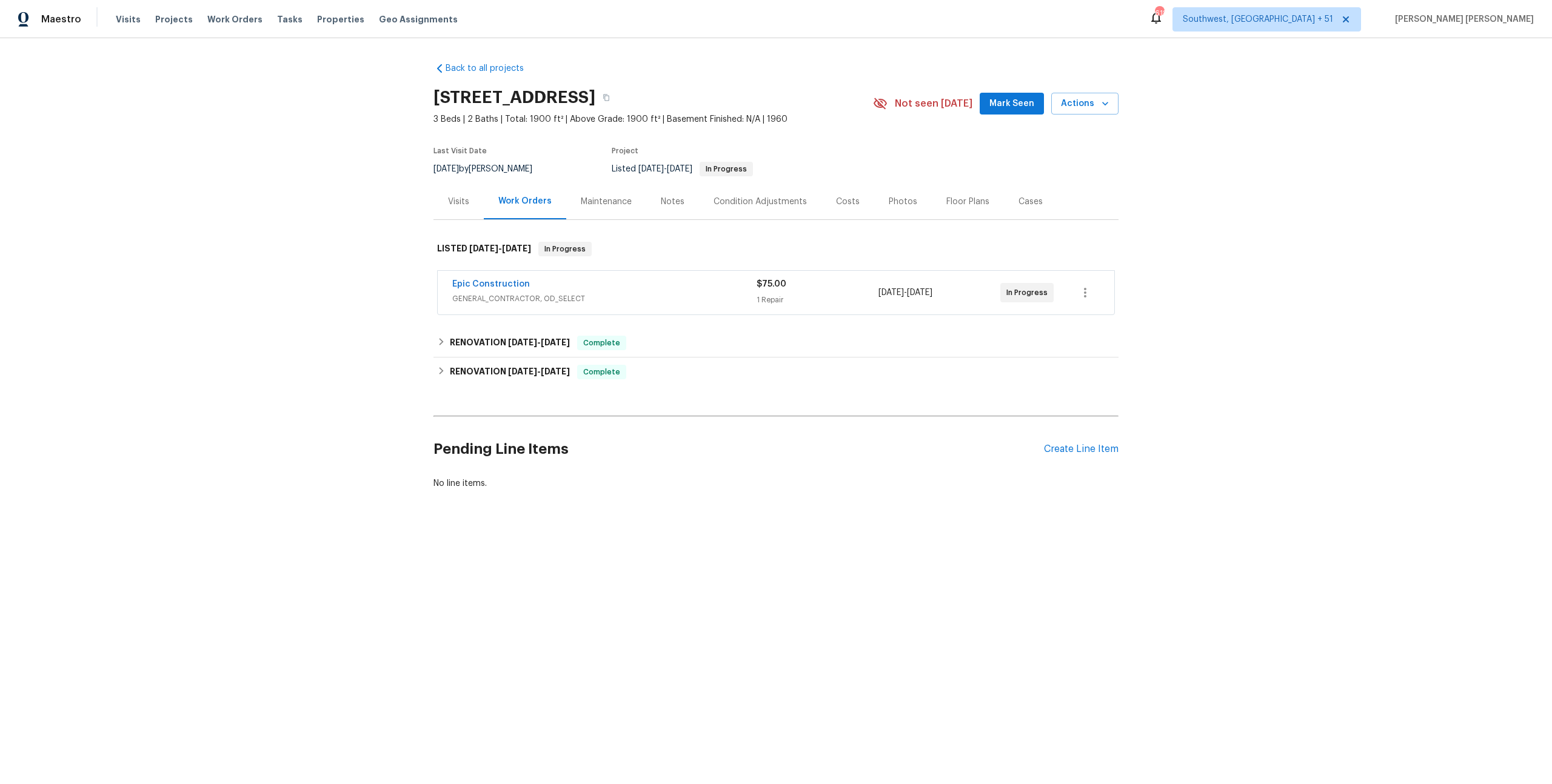
click at [459, 201] on div "Visits" at bounding box center [458, 202] width 21 height 12
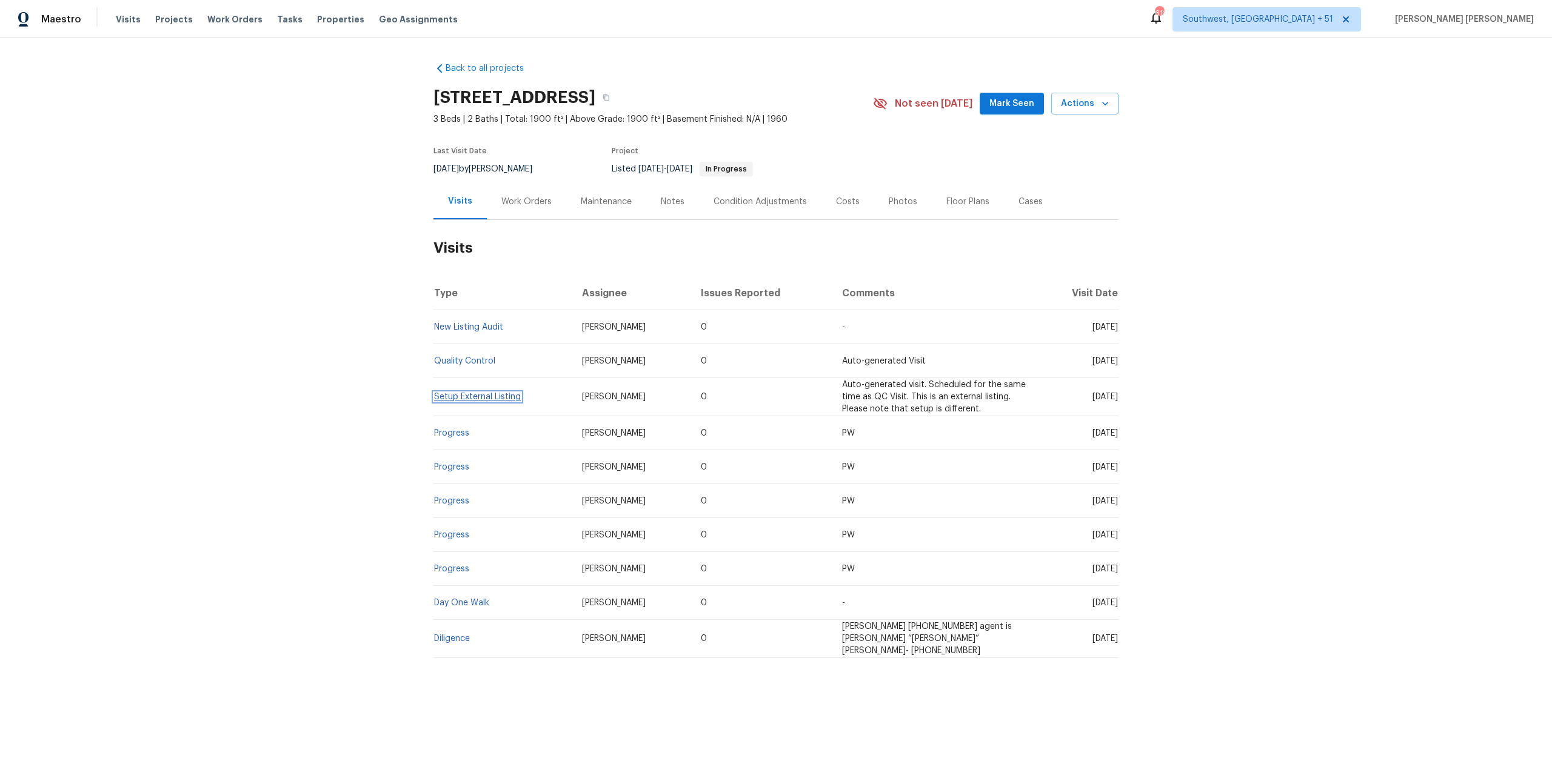
click at [478, 401] on link "Setup External Listing" at bounding box center [477, 397] width 87 height 8
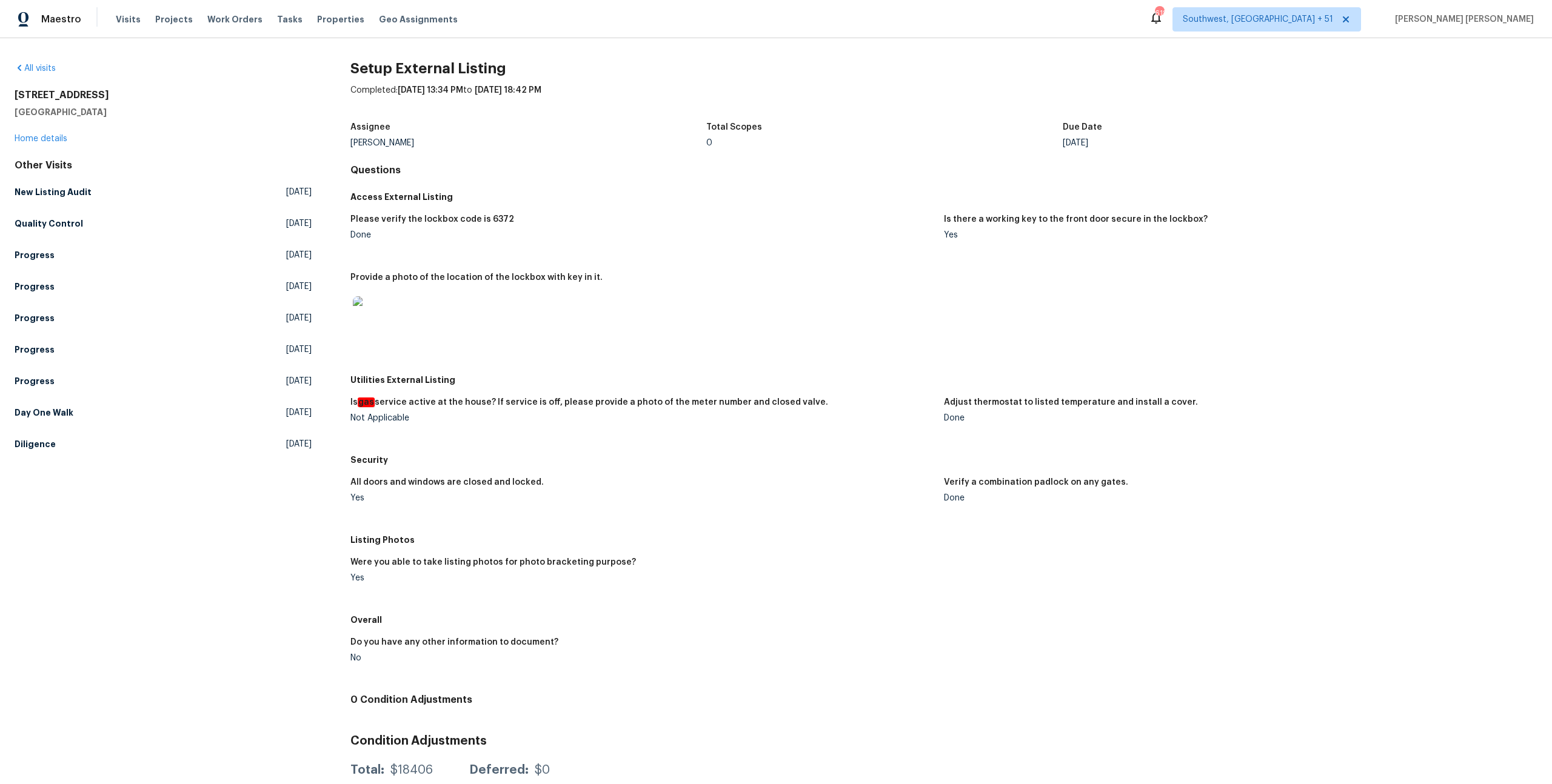
click at [689, 405] on h5 "Security" at bounding box center [943, 460] width 1187 height 12
click at [49, 405] on h5 "Day One Walk" at bounding box center [44, 413] width 59 height 12
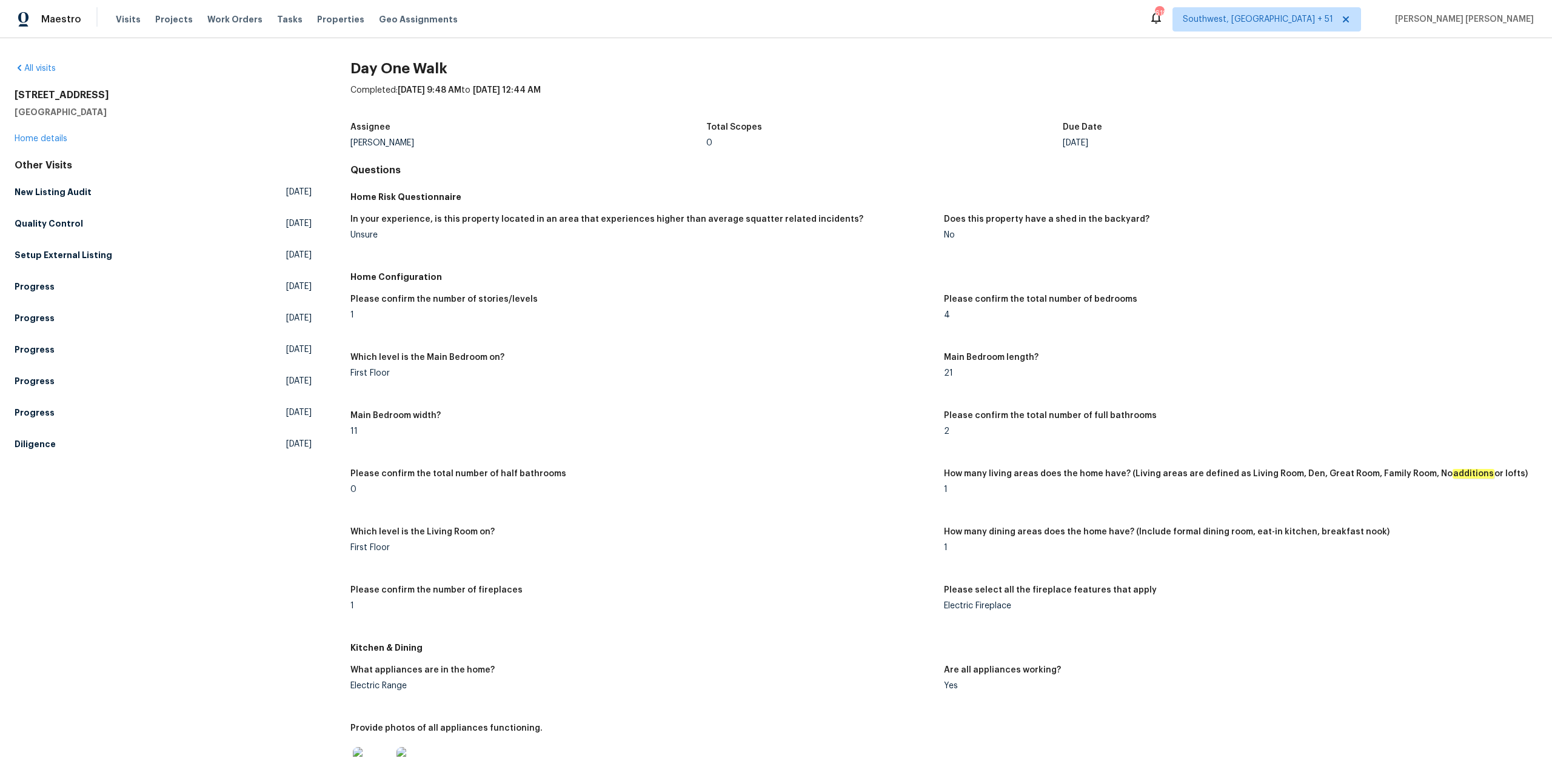
scroll to position [732, 0]
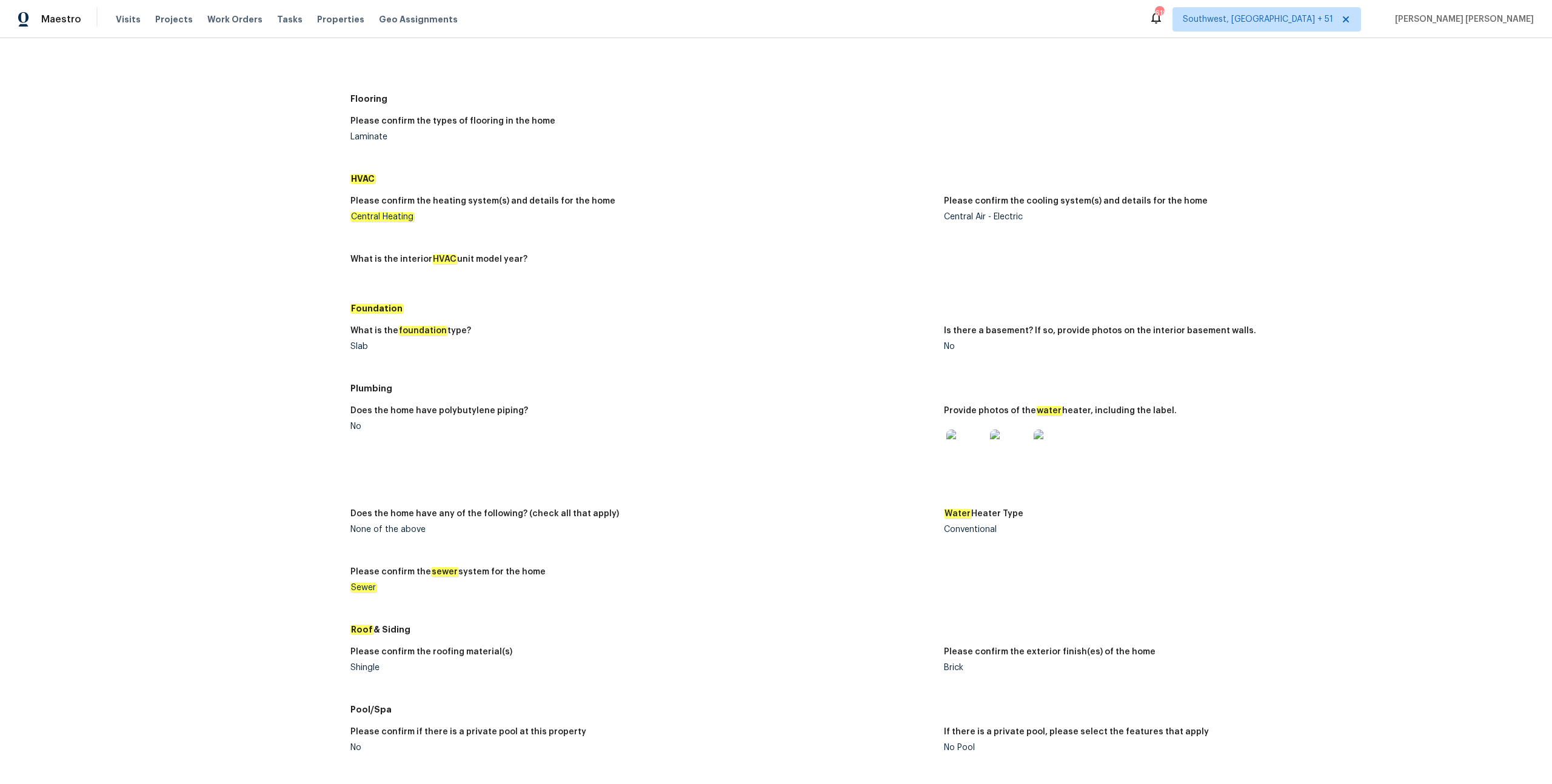
click at [872, 405] on img at bounding box center [965, 449] width 39 height 39
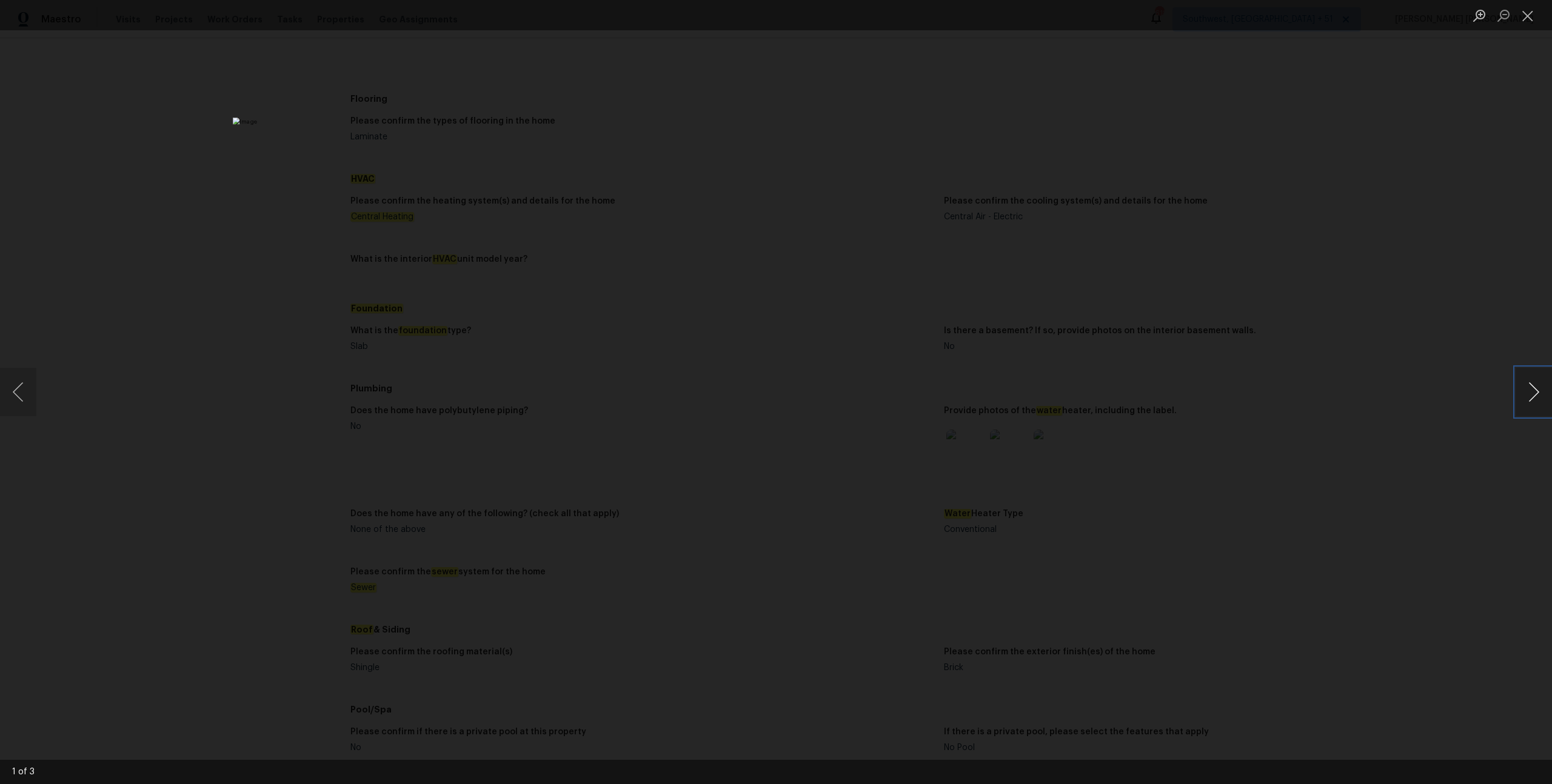
click at [872, 381] on button "Next image" at bounding box center [1533, 392] width 36 height 48
click at [872, 398] on div "Lightbox" at bounding box center [776, 392] width 1552 height 784
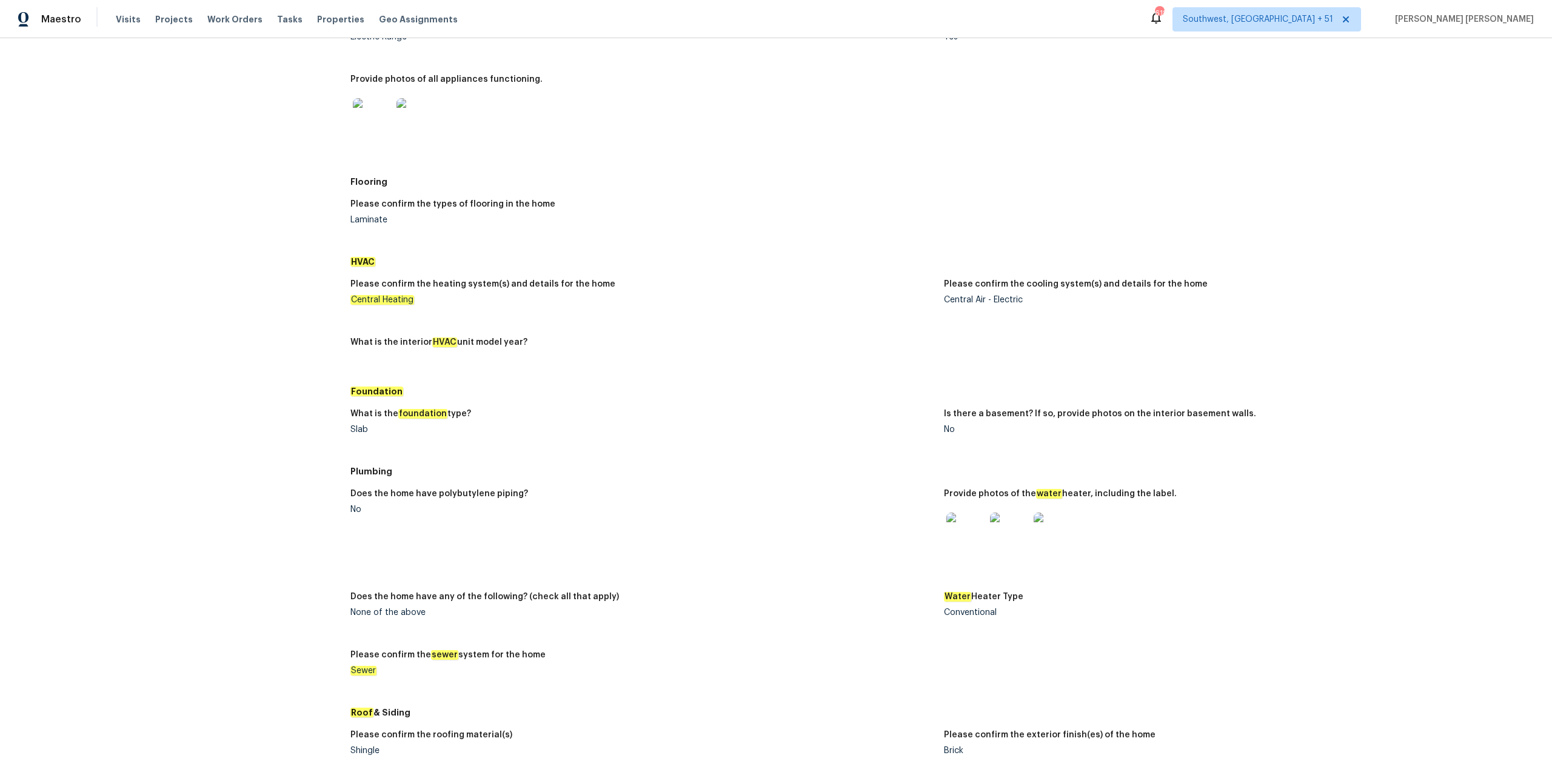
scroll to position [697, 0]
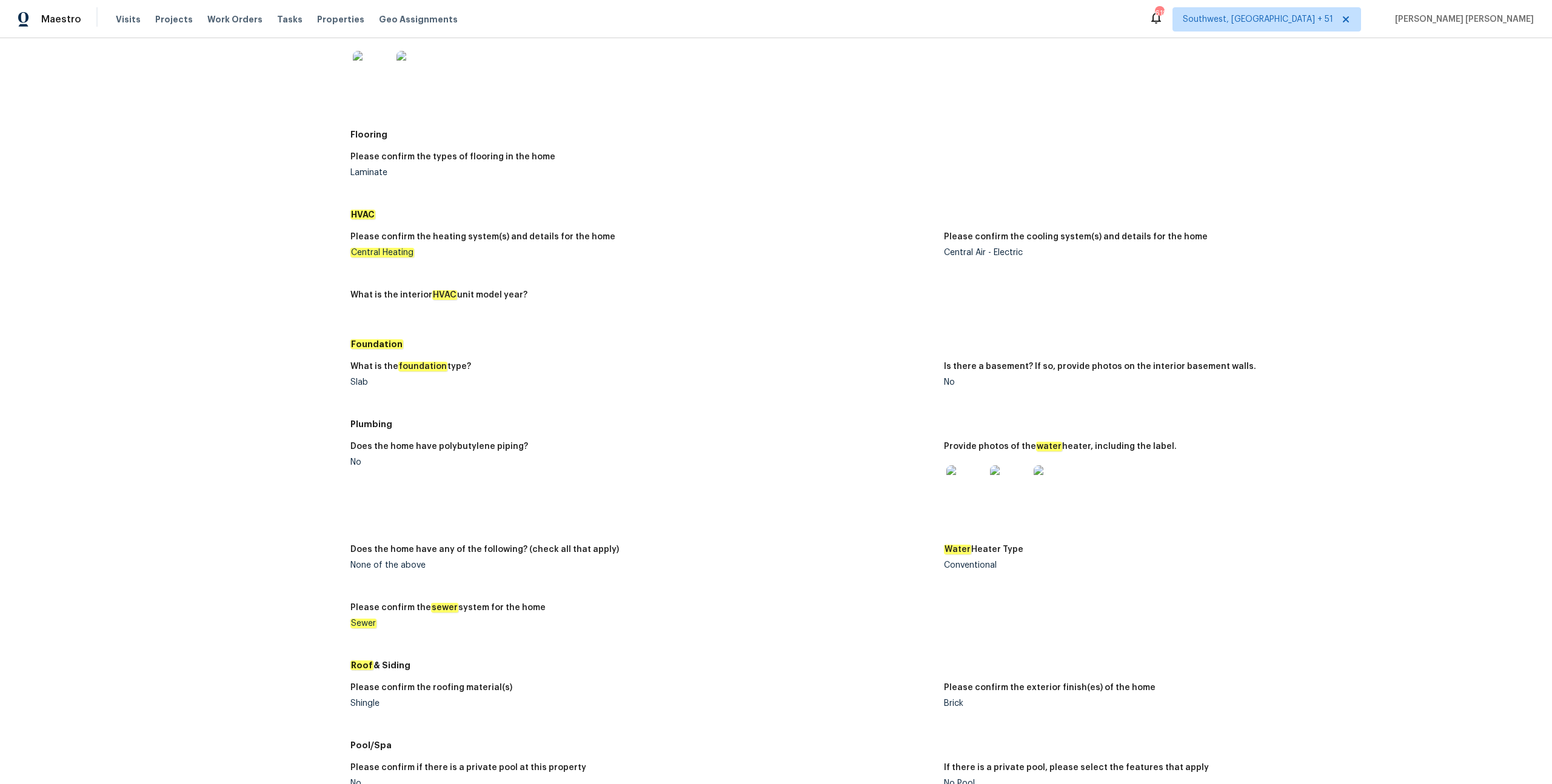
click at [872, 405] on div at bounding box center [966, 484] width 44 height 53
click at [872, 405] on img at bounding box center [965, 484] width 39 height 39
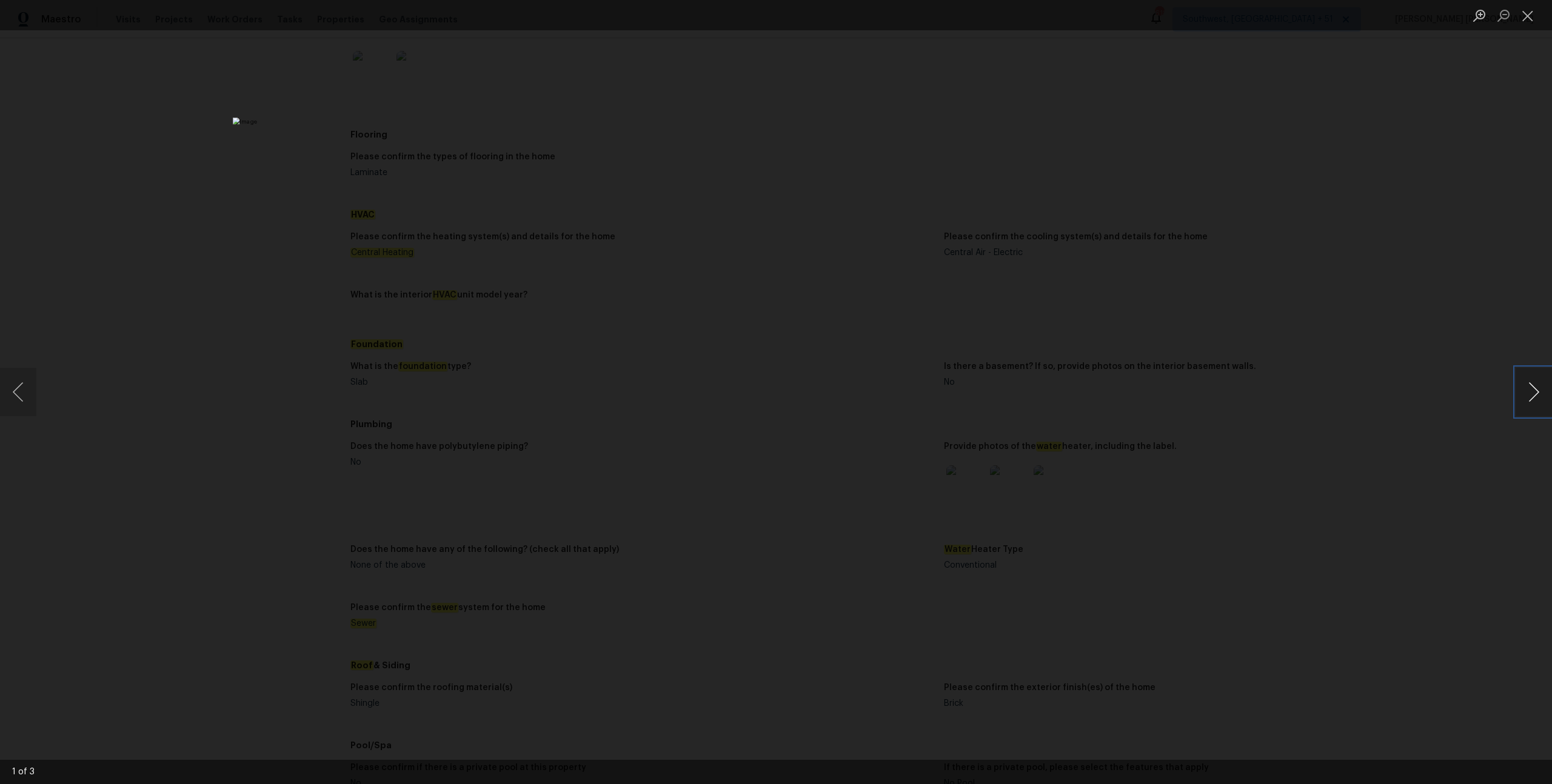
click at [872, 388] on button "Next image" at bounding box center [1533, 392] width 36 height 48
click at [275, 78] on div "Lightbox" at bounding box center [776, 392] width 1552 height 784
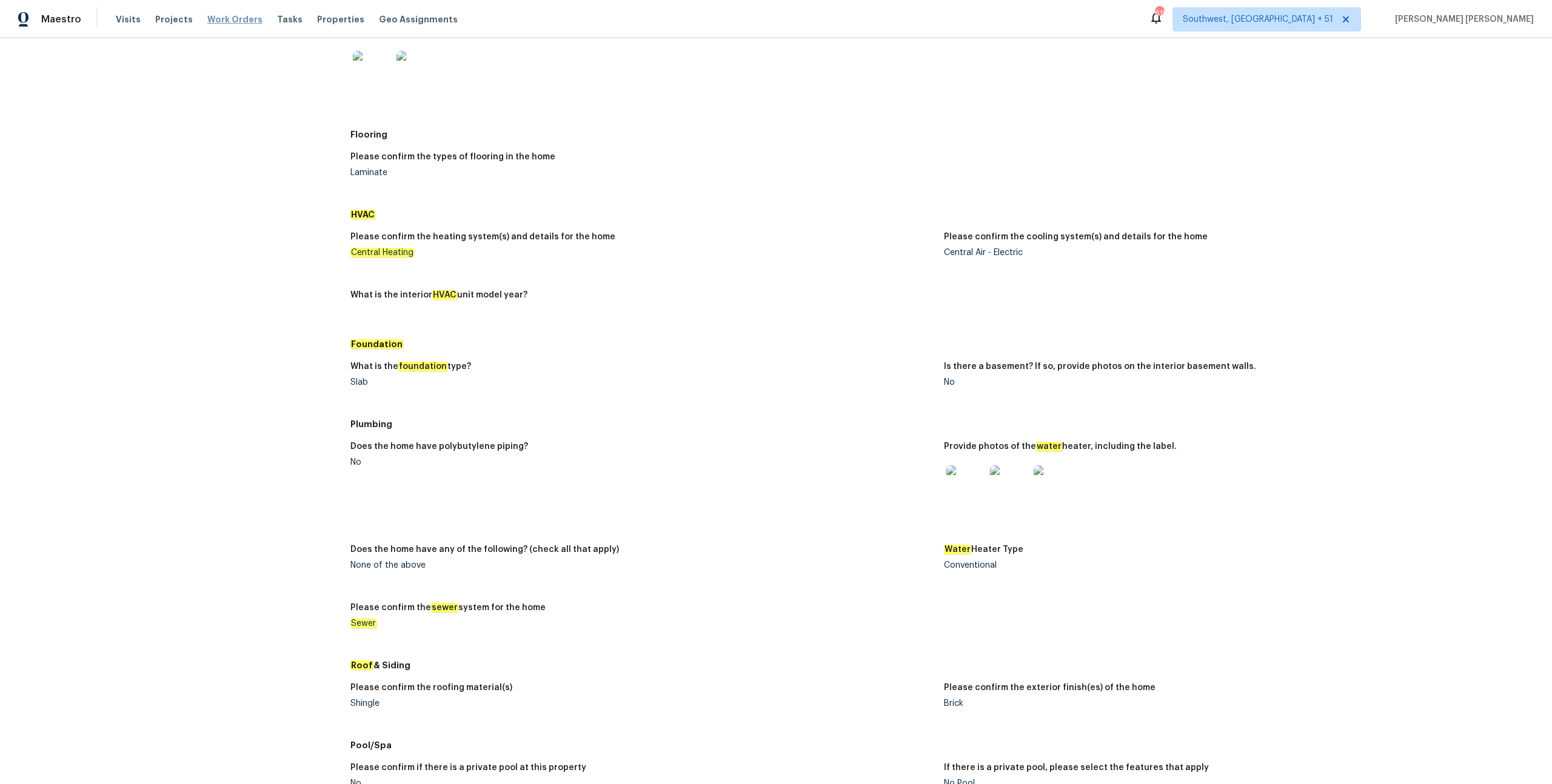
click at [245, 21] on span "Work Orders" at bounding box center [235, 20] width 55 height 12
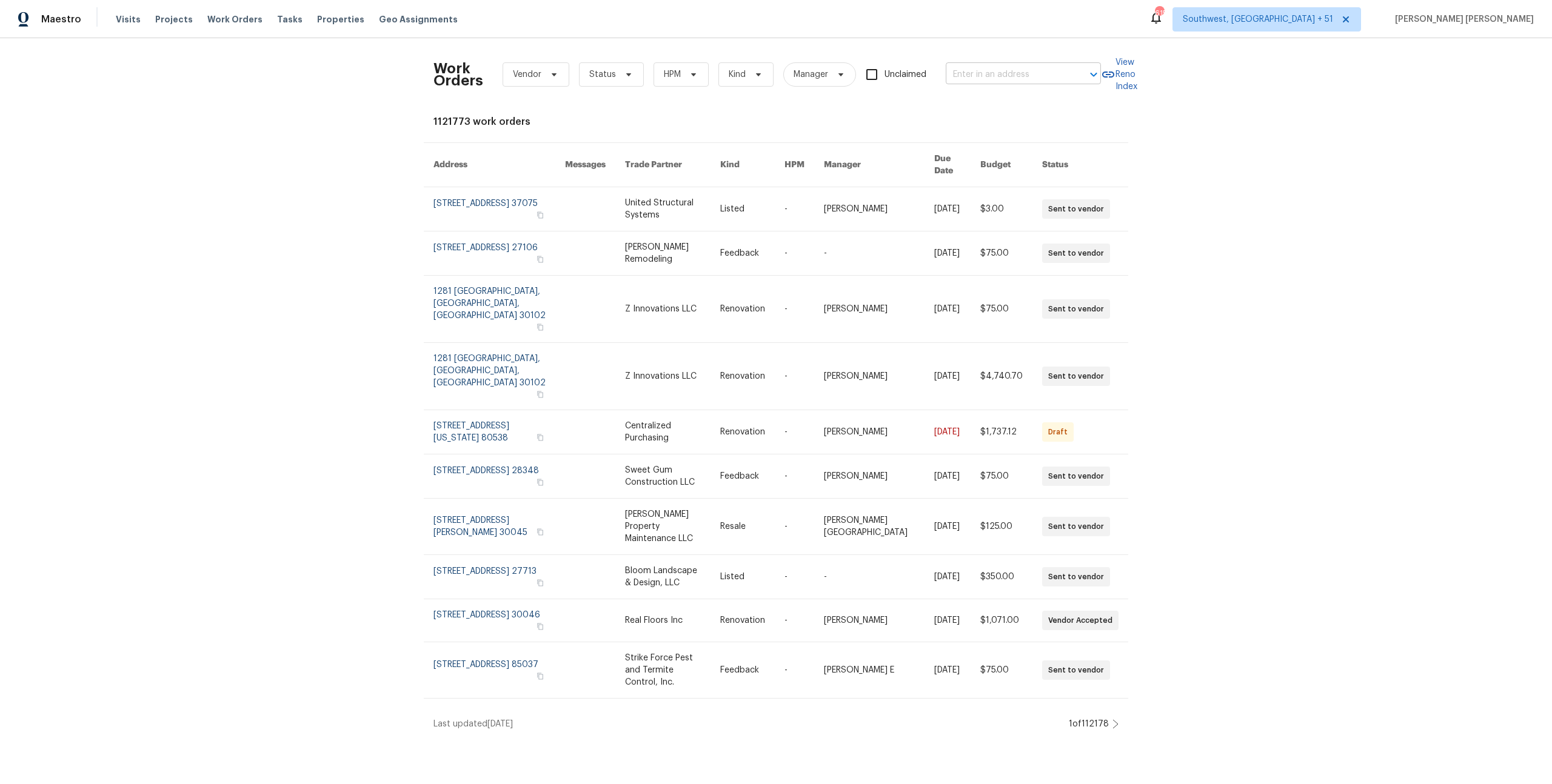
click at [872, 81] on input "text" at bounding box center [1007, 75] width 121 height 19
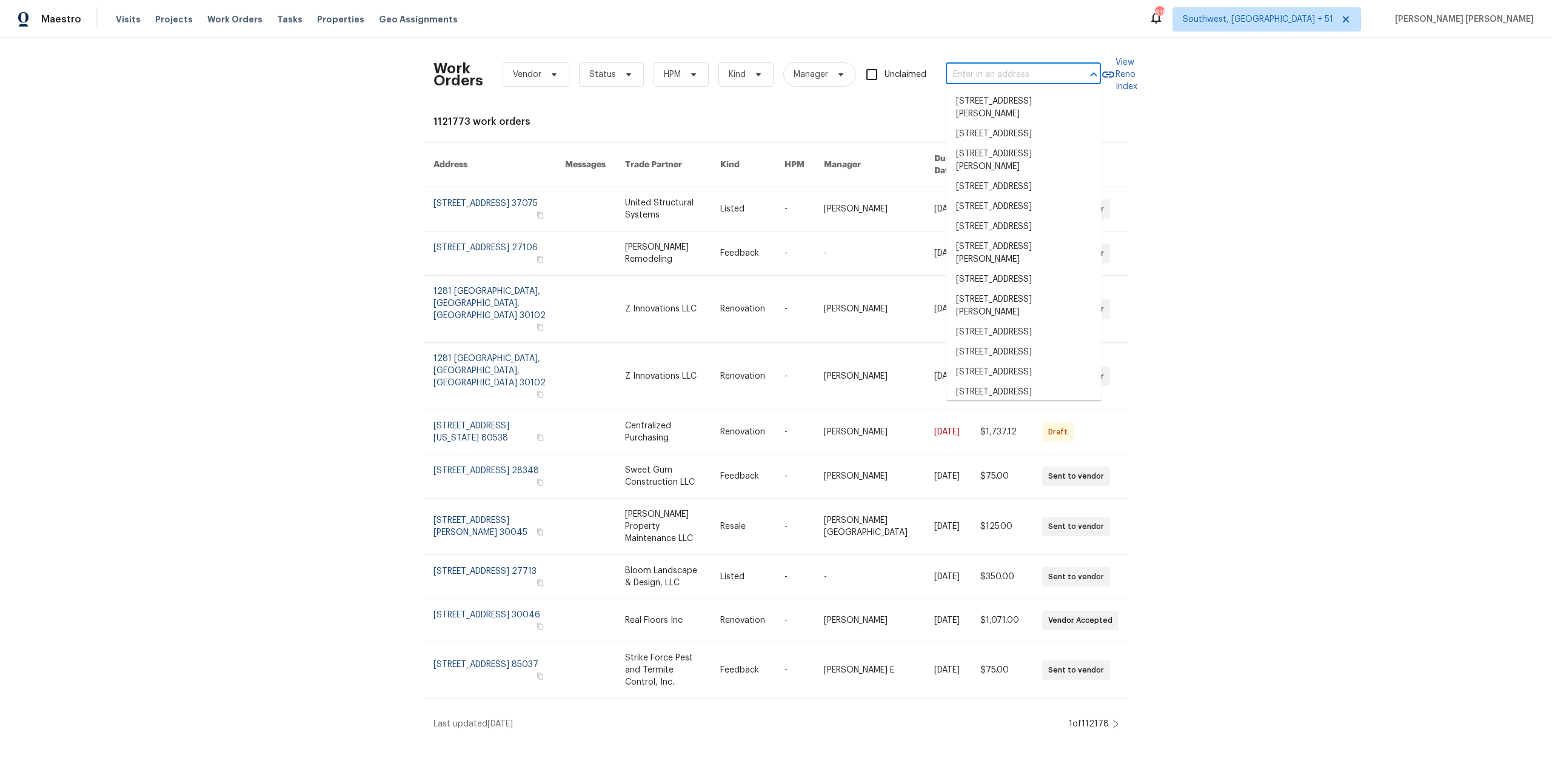
paste input "1584 NW Bridgeway Ln, Beaverton, OR 97006"
type input "1584 NW Bridgeway Ln, Beaverton, OR 97006"
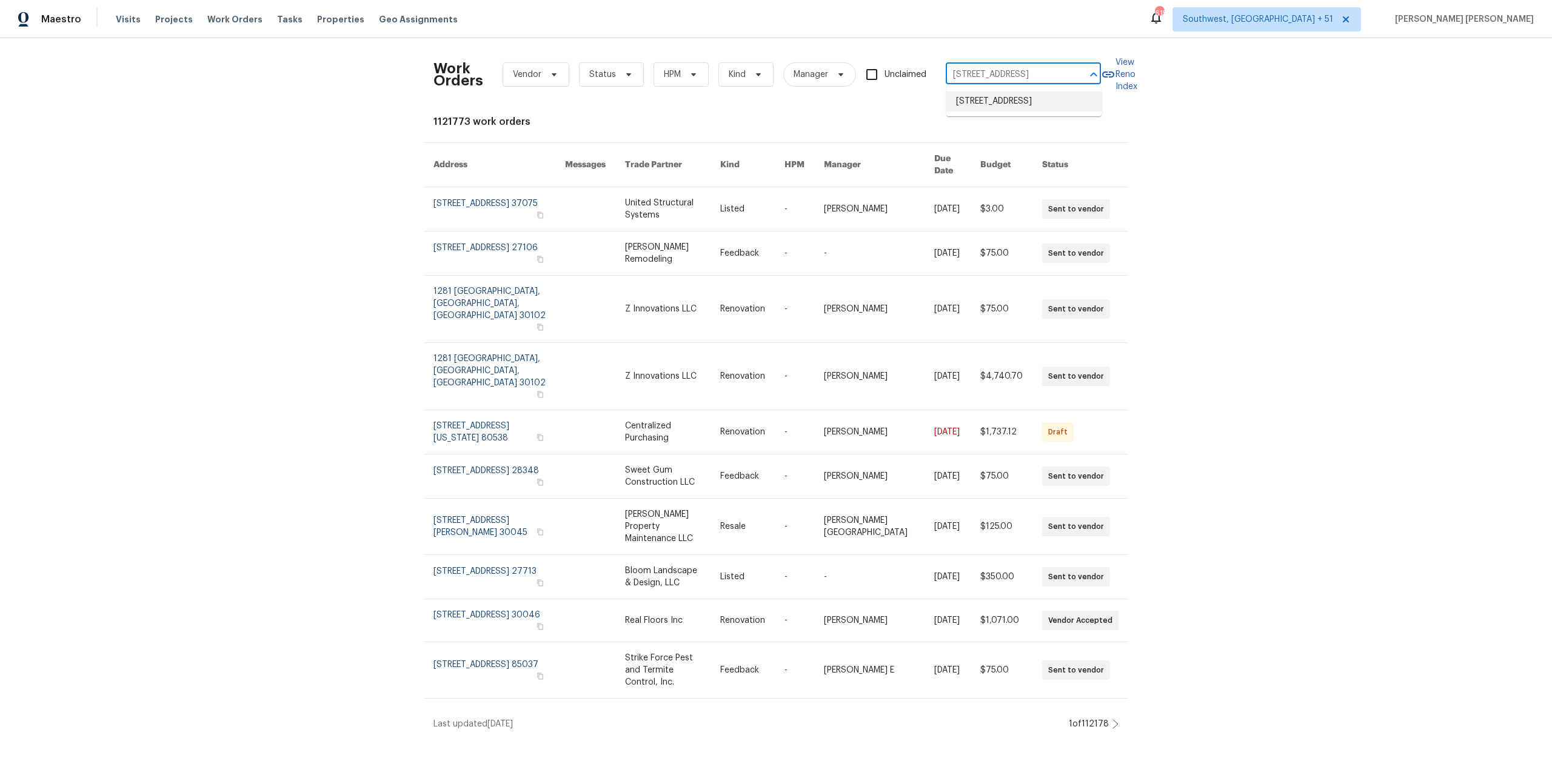
click at [872, 104] on li "1584 NW Bridgeway Ln, Beaverton, OR 97006" at bounding box center [1023, 101] width 155 height 20
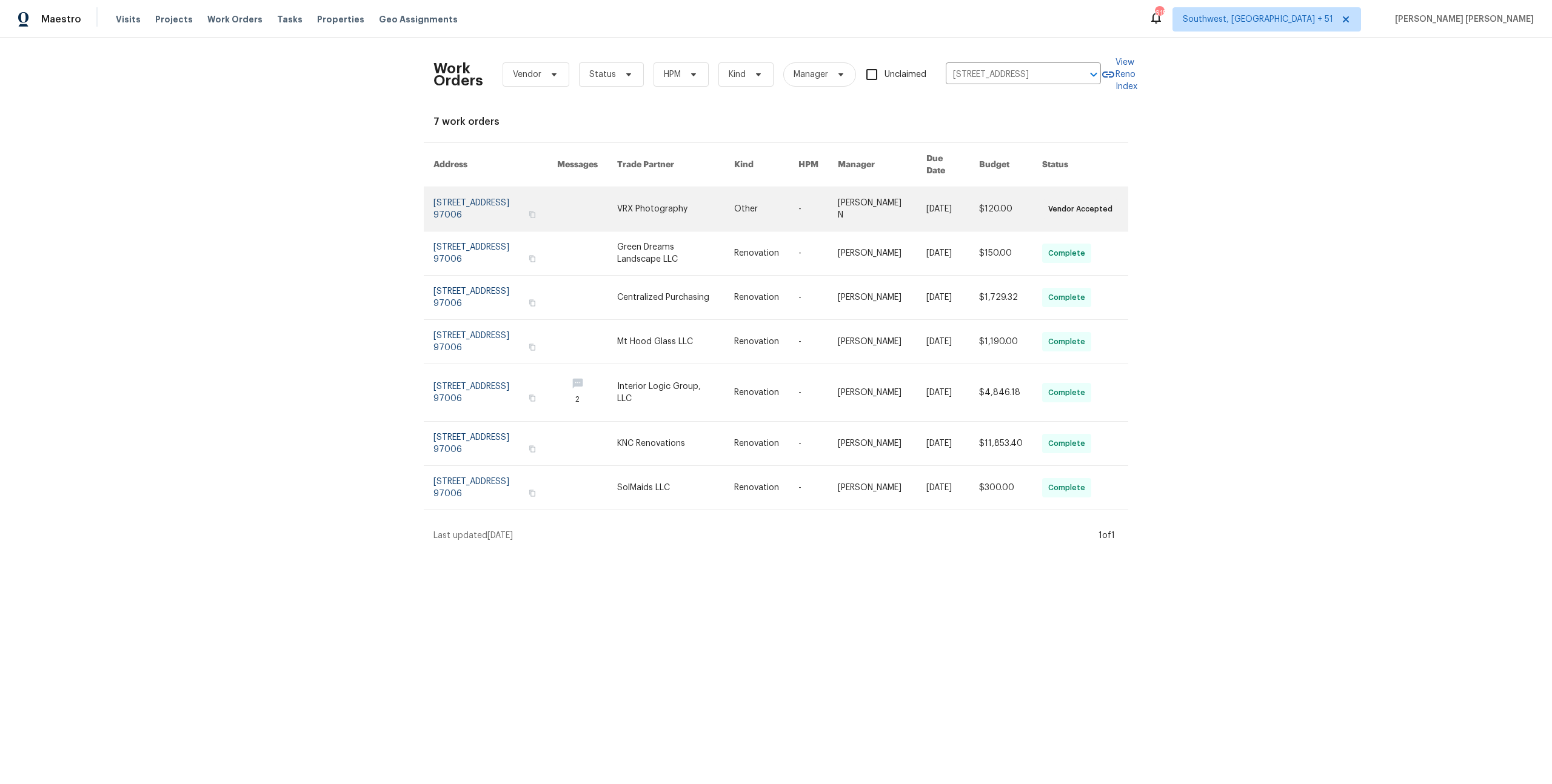
click at [872, 199] on link at bounding box center [1010, 209] width 63 height 44
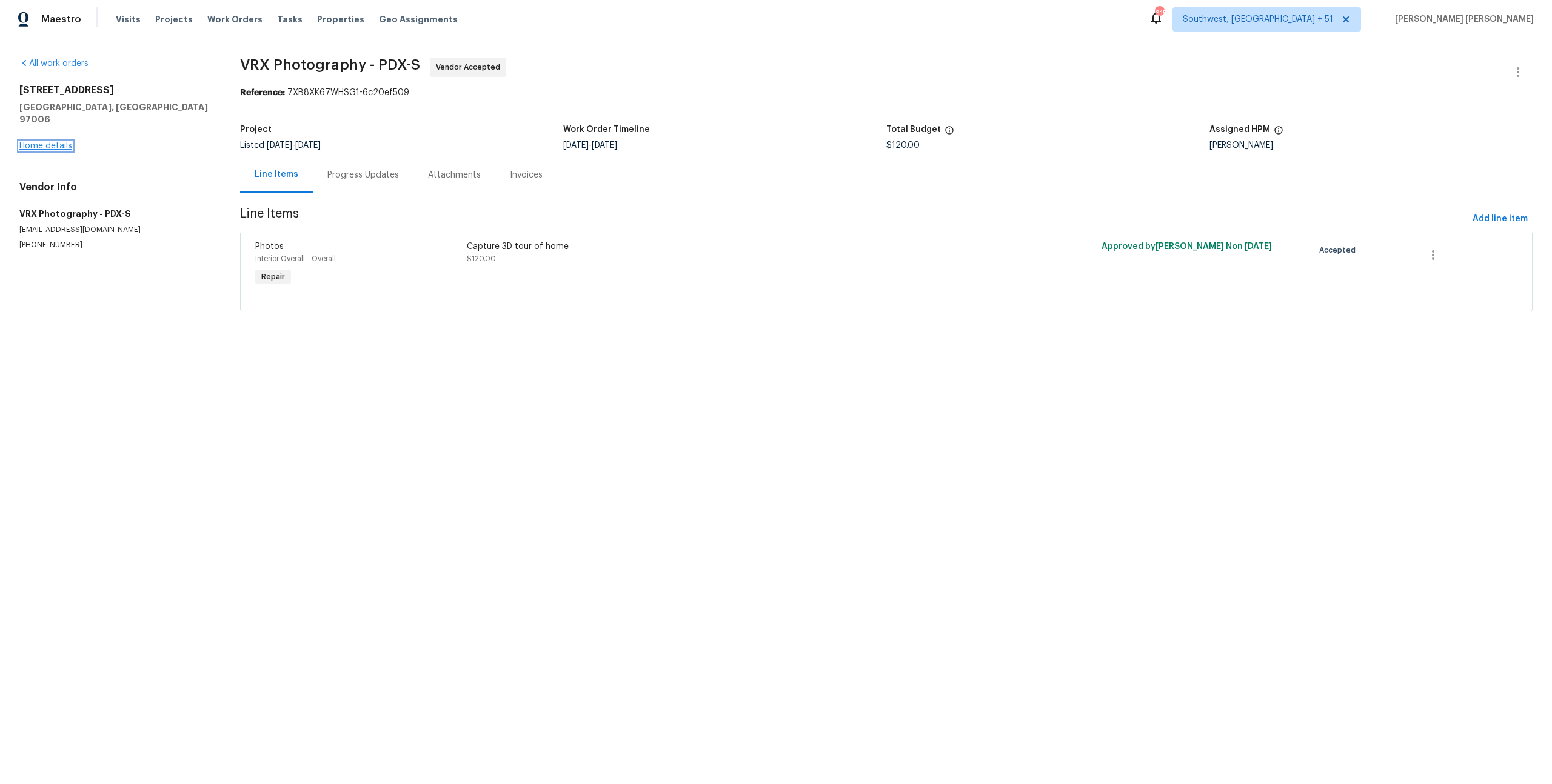
click at [61, 142] on link "Home details" at bounding box center [45, 146] width 53 height 8
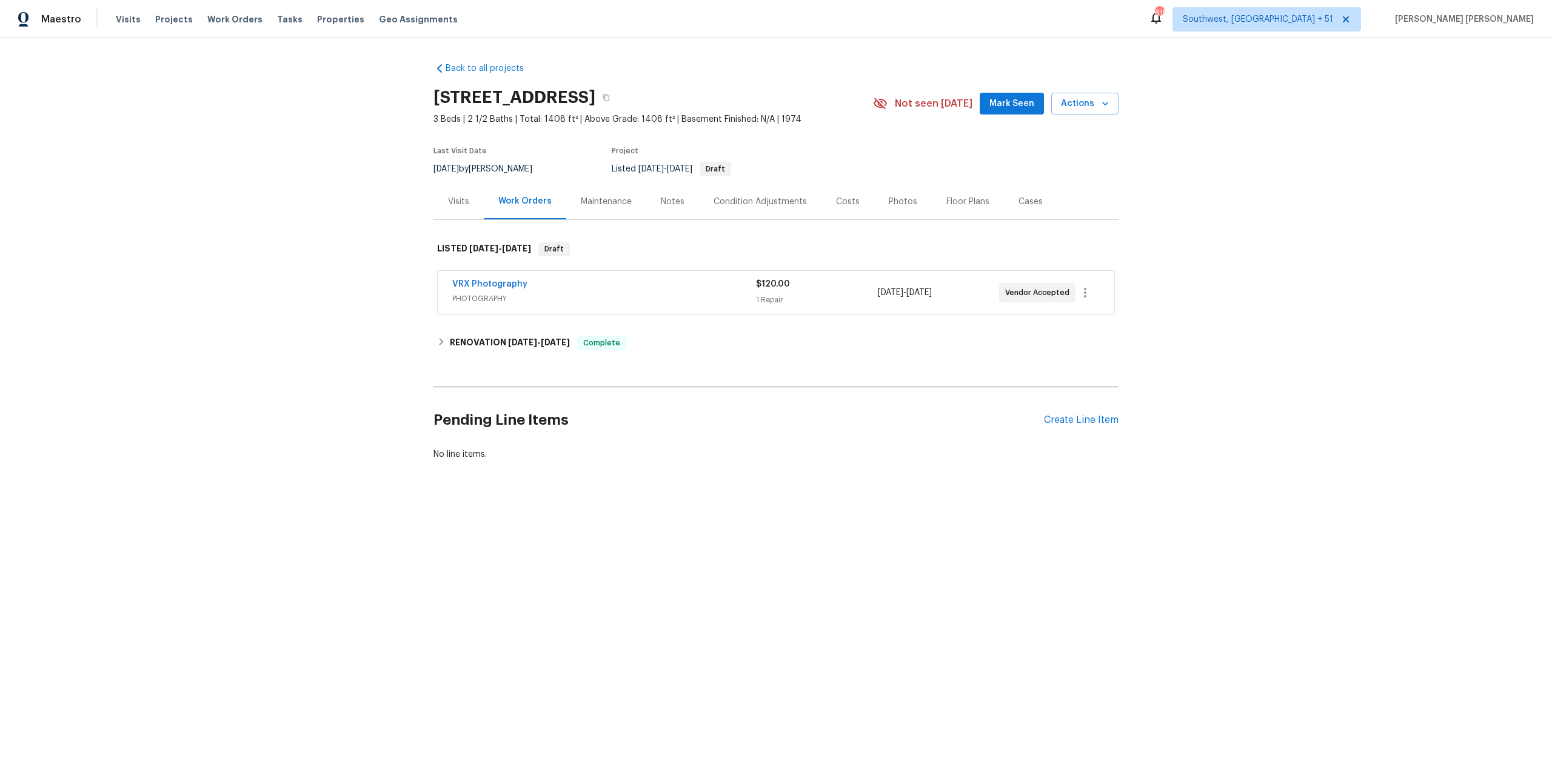
click at [463, 210] on div "Visits" at bounding box center [459, 201] width 51 height 35
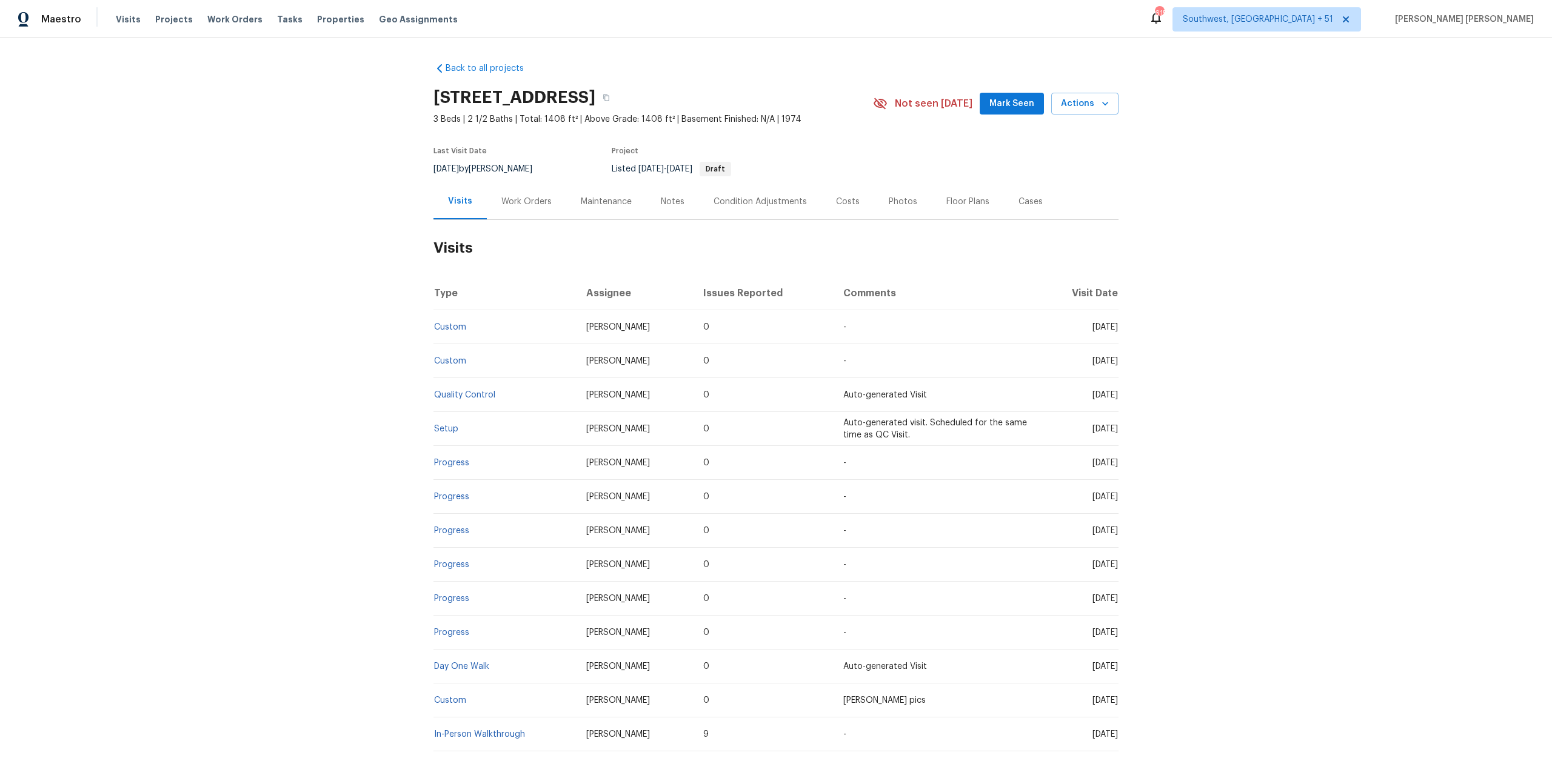
scroll to position [50, 0]
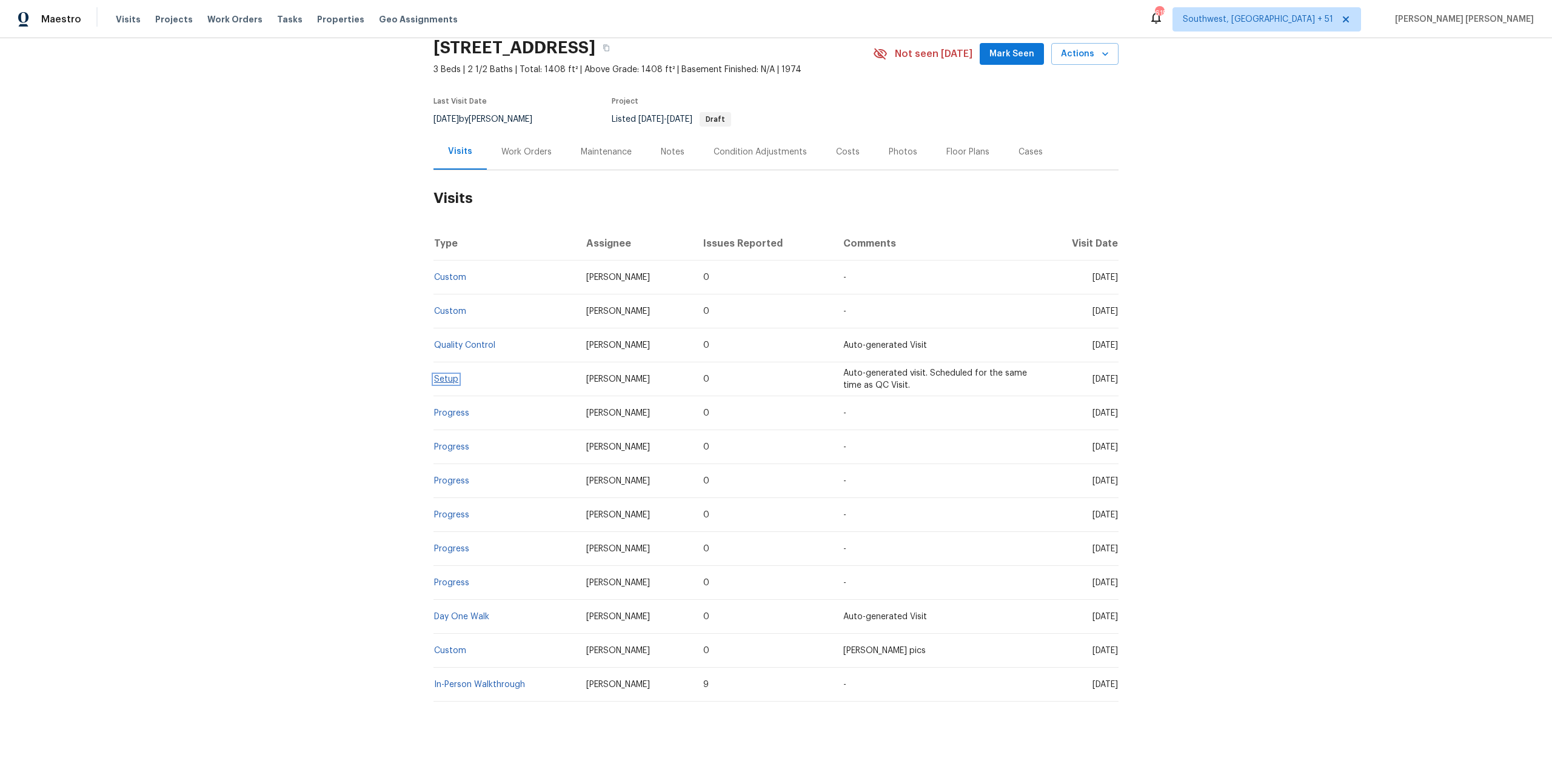
click at [452, 377] on link "Setup" at bounding box center [446, 379] width 25 height 8
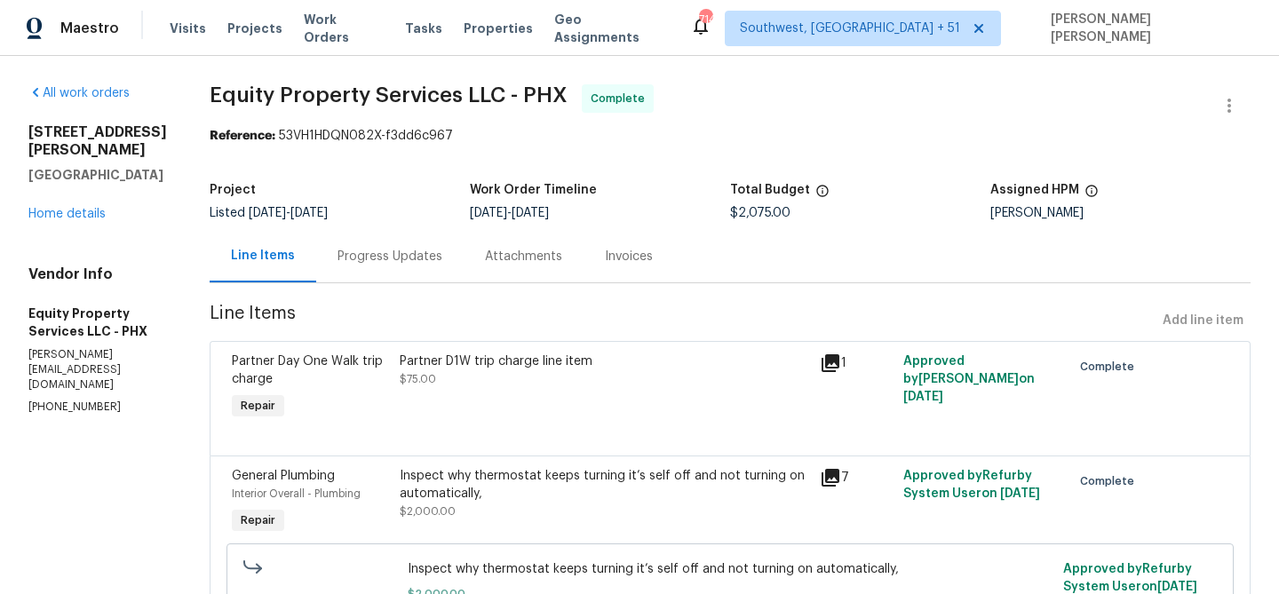
click at [381, 255] on div "Progress Updates" at bounding box center [390, 257] width 105 height 18
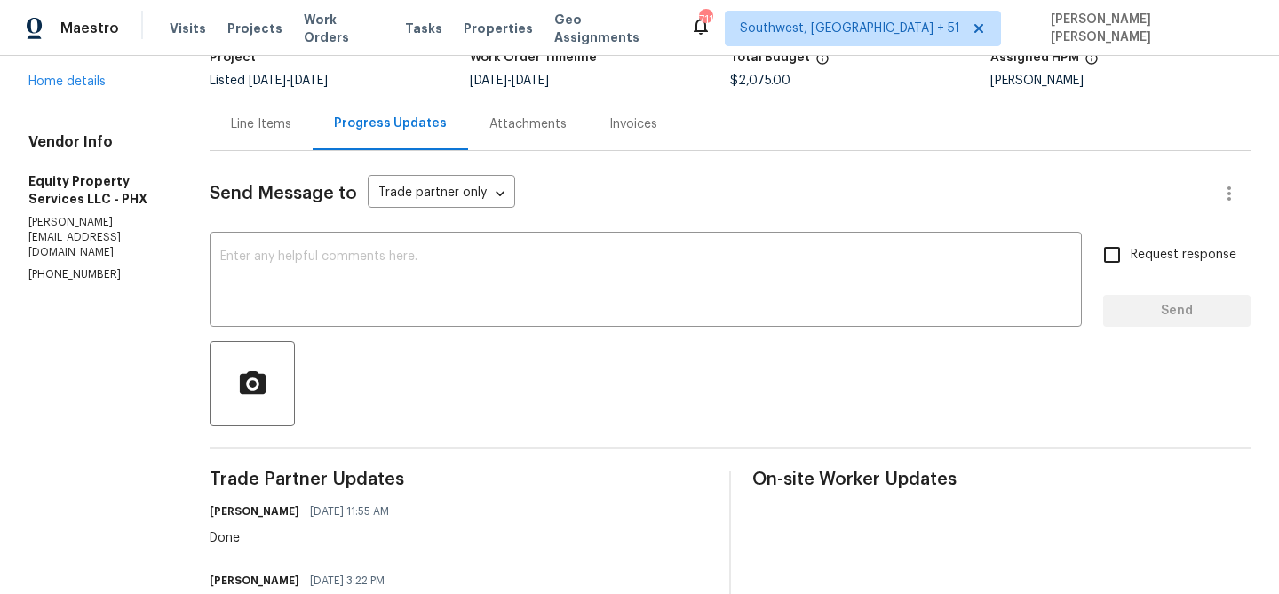
scroll to position [345, 0]
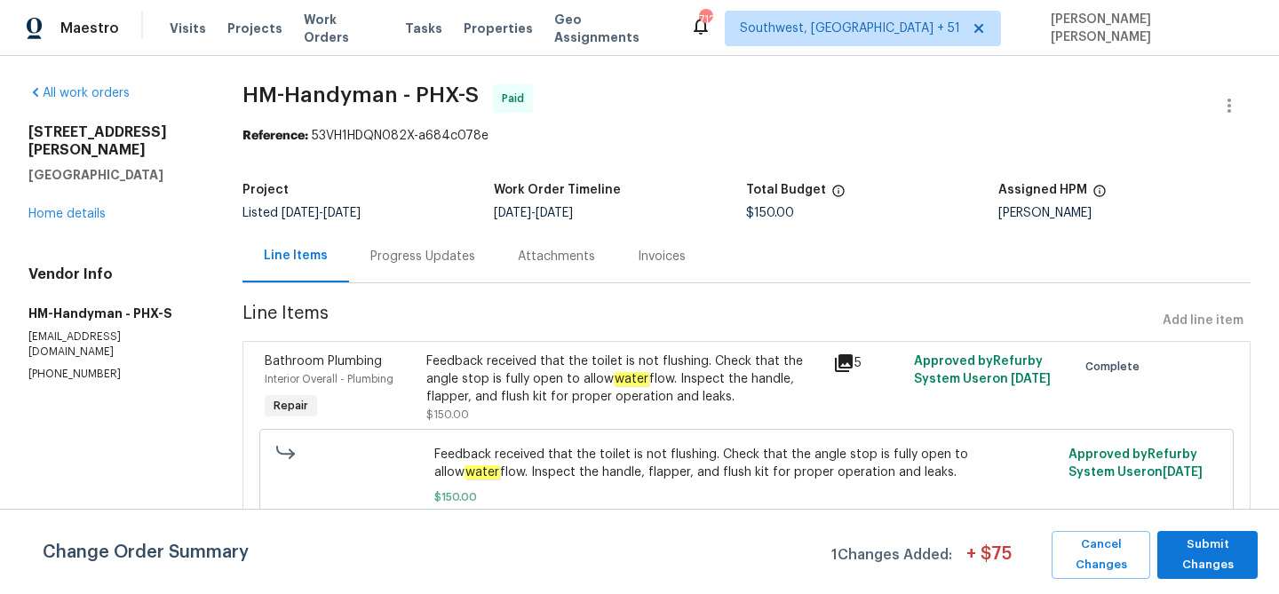
scroll to position [21, 0]
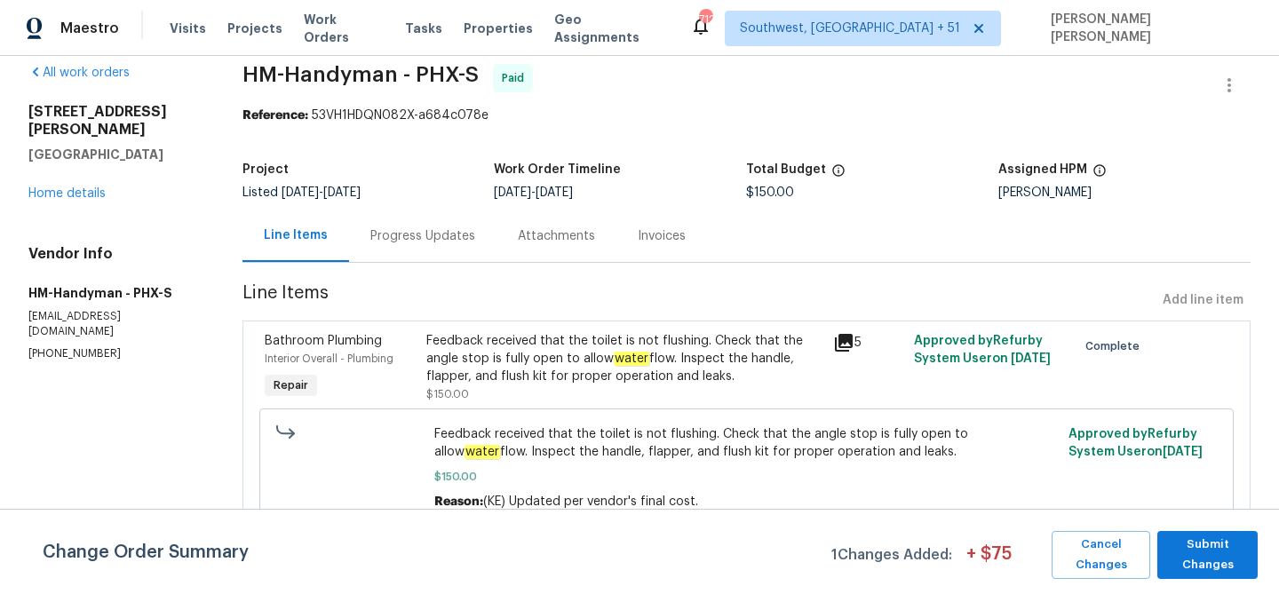
click at [425, 233] on div "Progress Updates" at bounding box center [422, 236] width 105 height 18
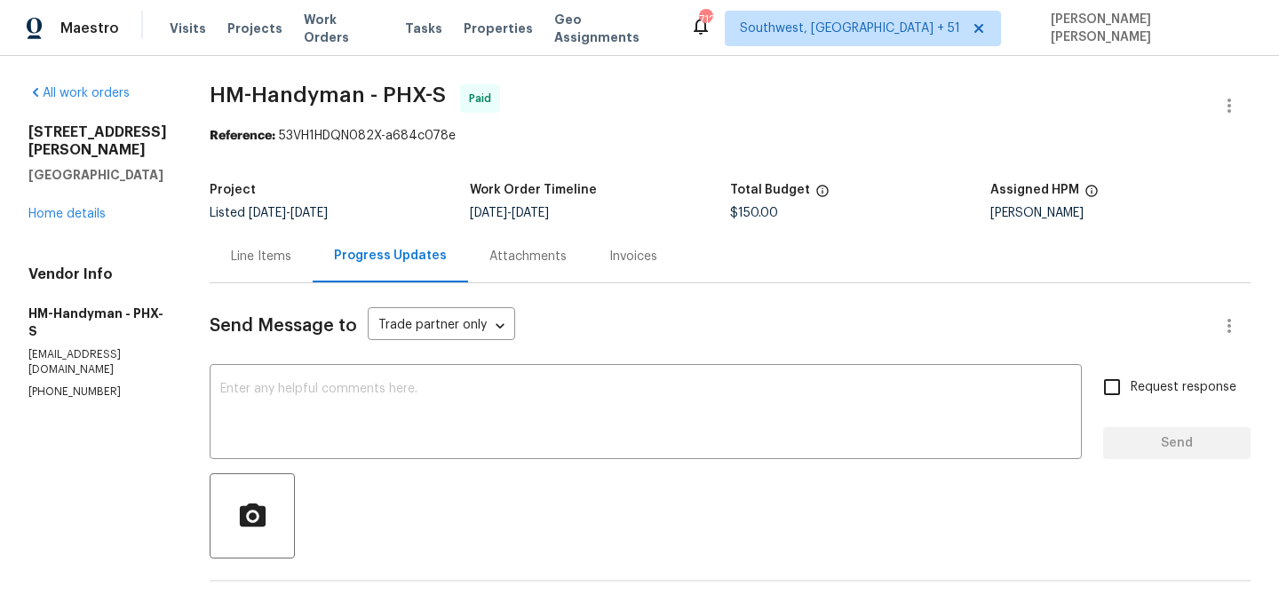
click at [283, 259] on div "Line Items" at bounding box center [261, 257] width 60 height 18
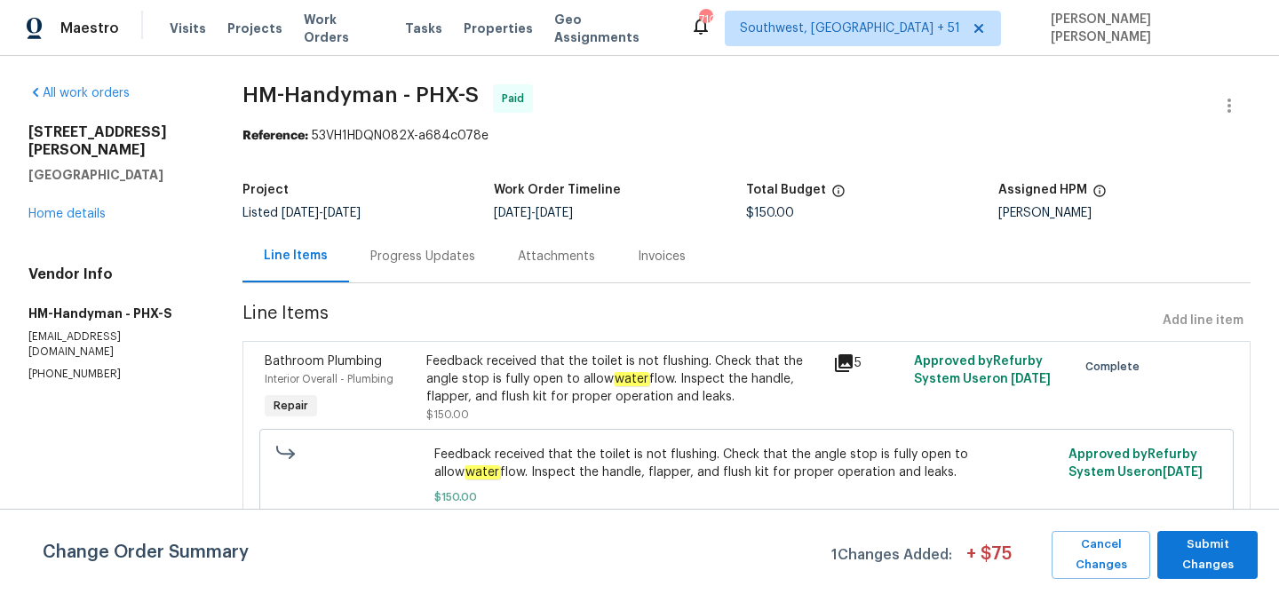
scroll to position [21, 0]
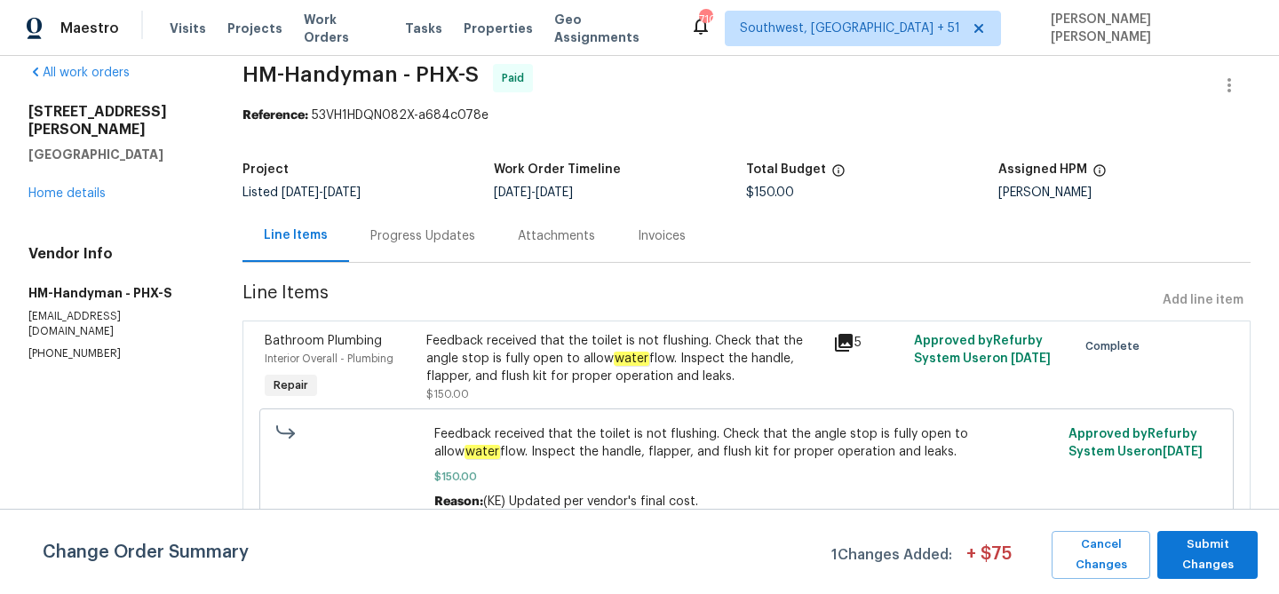
click at [392, 242] on div "Progress Updates" at bounding box center [422, 236] width 105 height 18
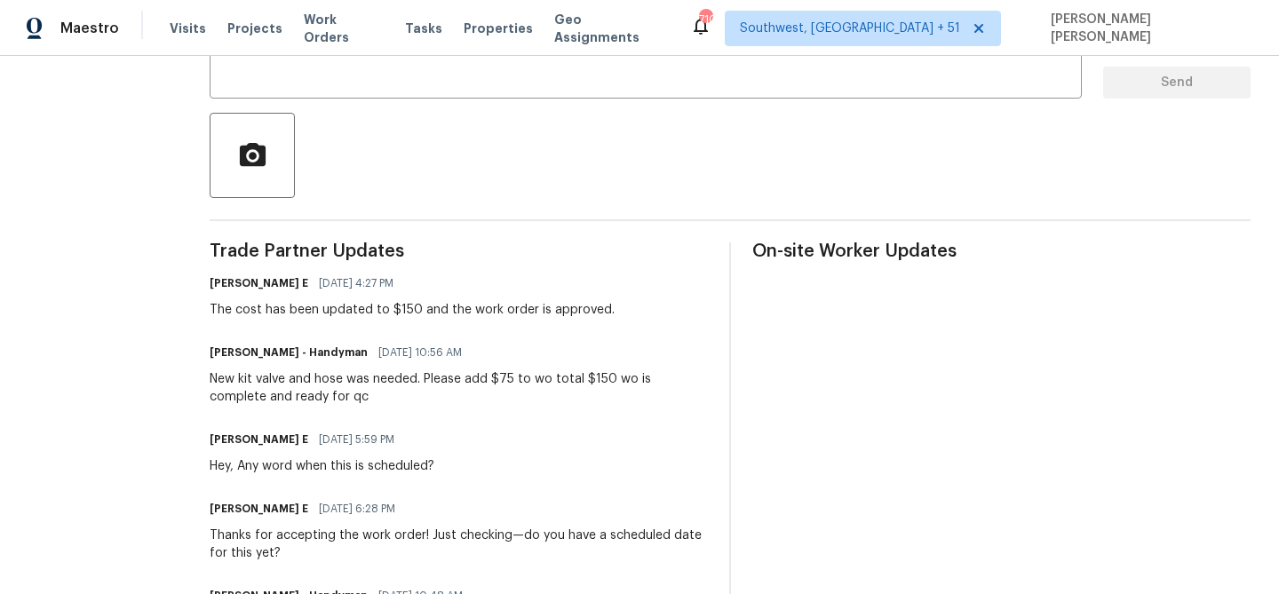
scroll to position [365, 0]
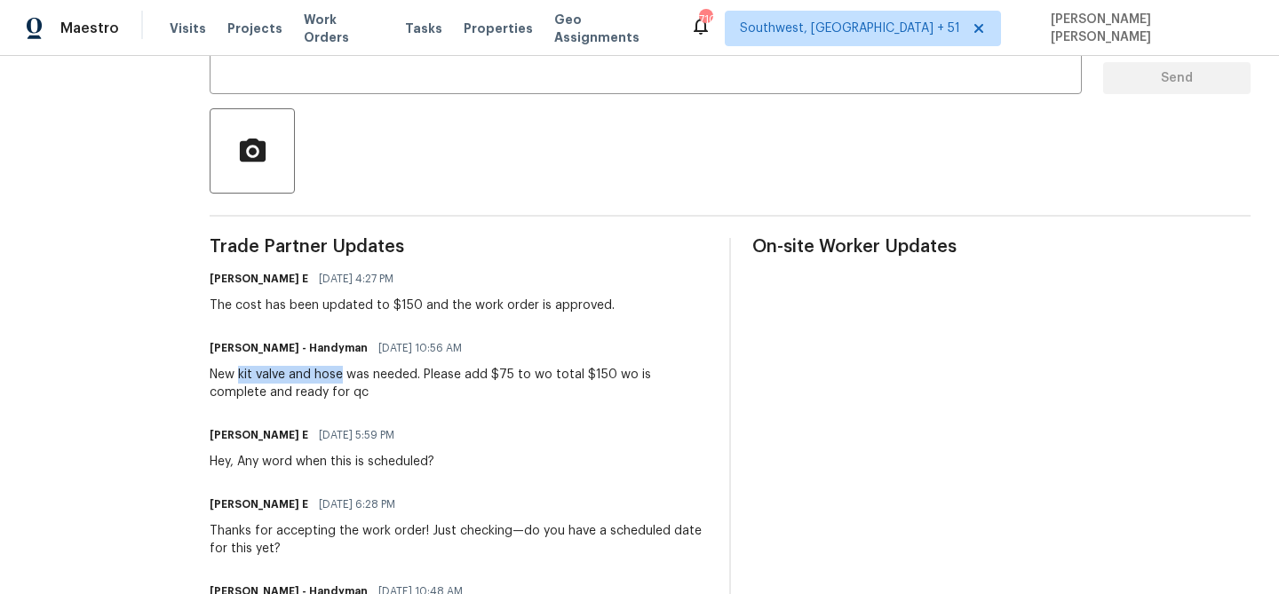
drag, startPoint x: 257, startPoint y: 375, endPoint x: 358, endPoint y: 376, distance: 101.3
click at [358, 376] on div "New kit valve and hose was needed. Please add $75 to wo total $150 wo is comple…" at bounding box center [459, 384] width 498 height 36
copy div "kit valve and hose"
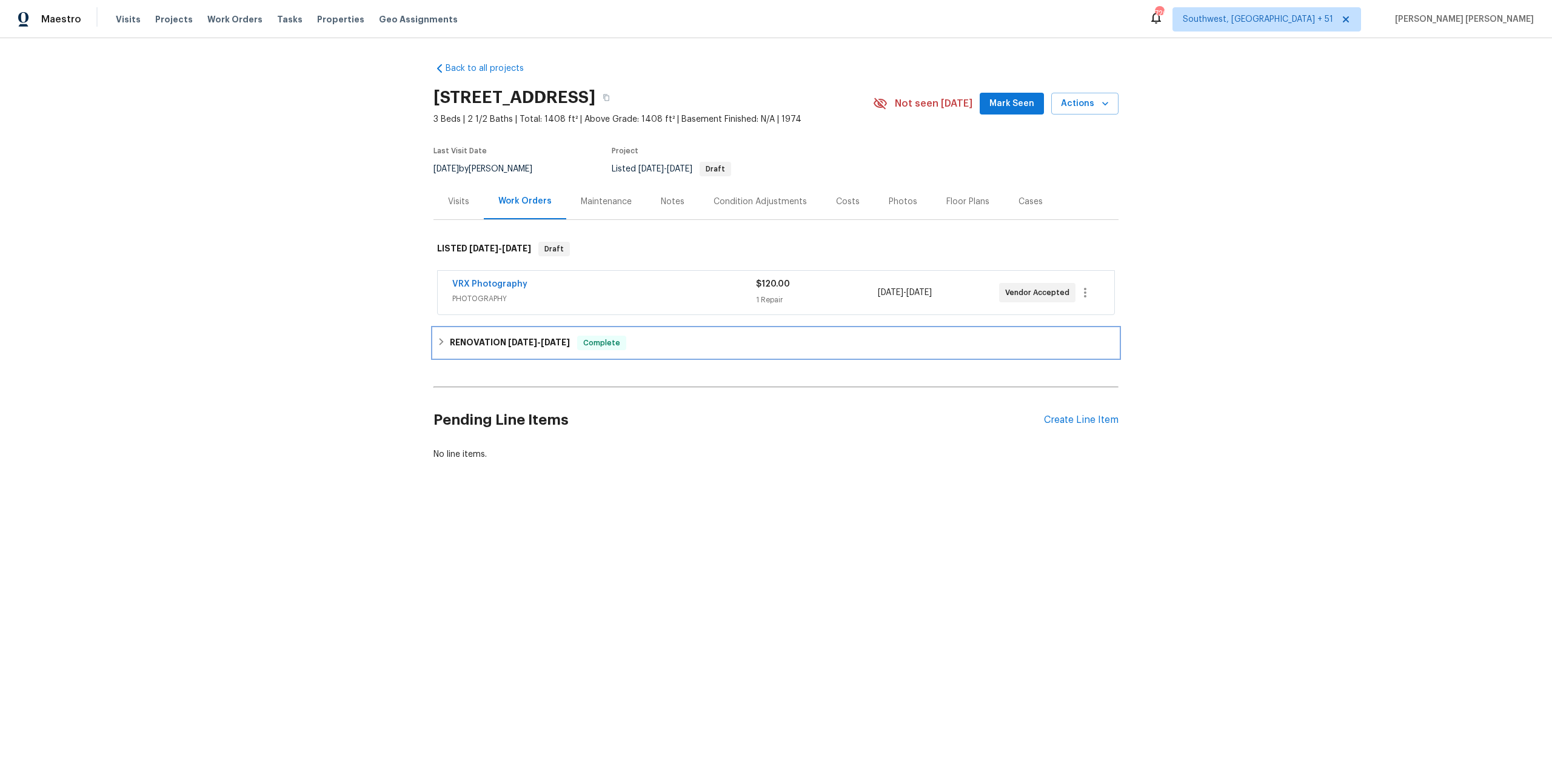
click at [609, 351] on div "RENOVATION 9/22/25 - 10/2/25 Complete" at bounding box center [776, 343] width 685 height 29
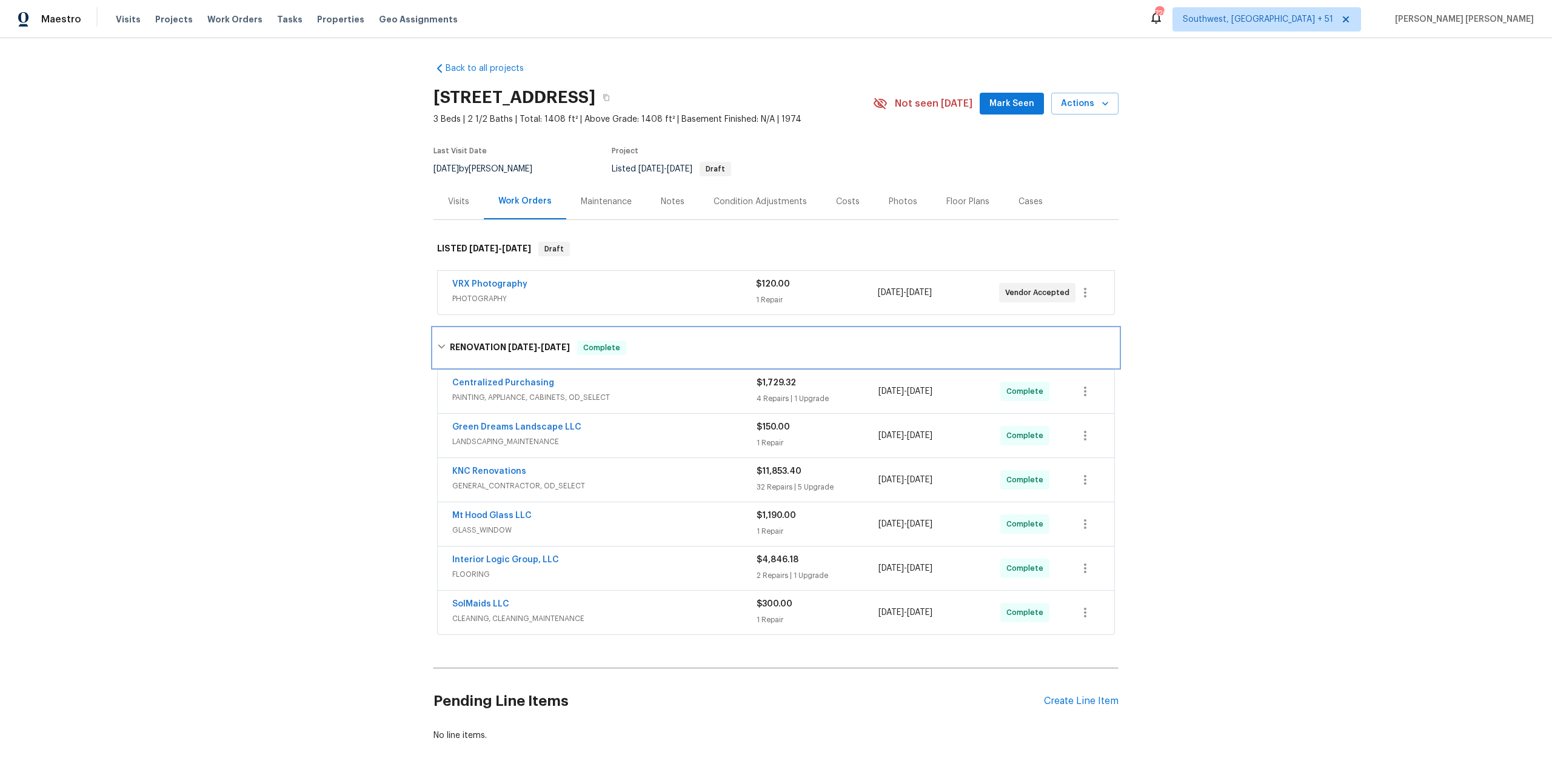
scroll to position [40, 0]
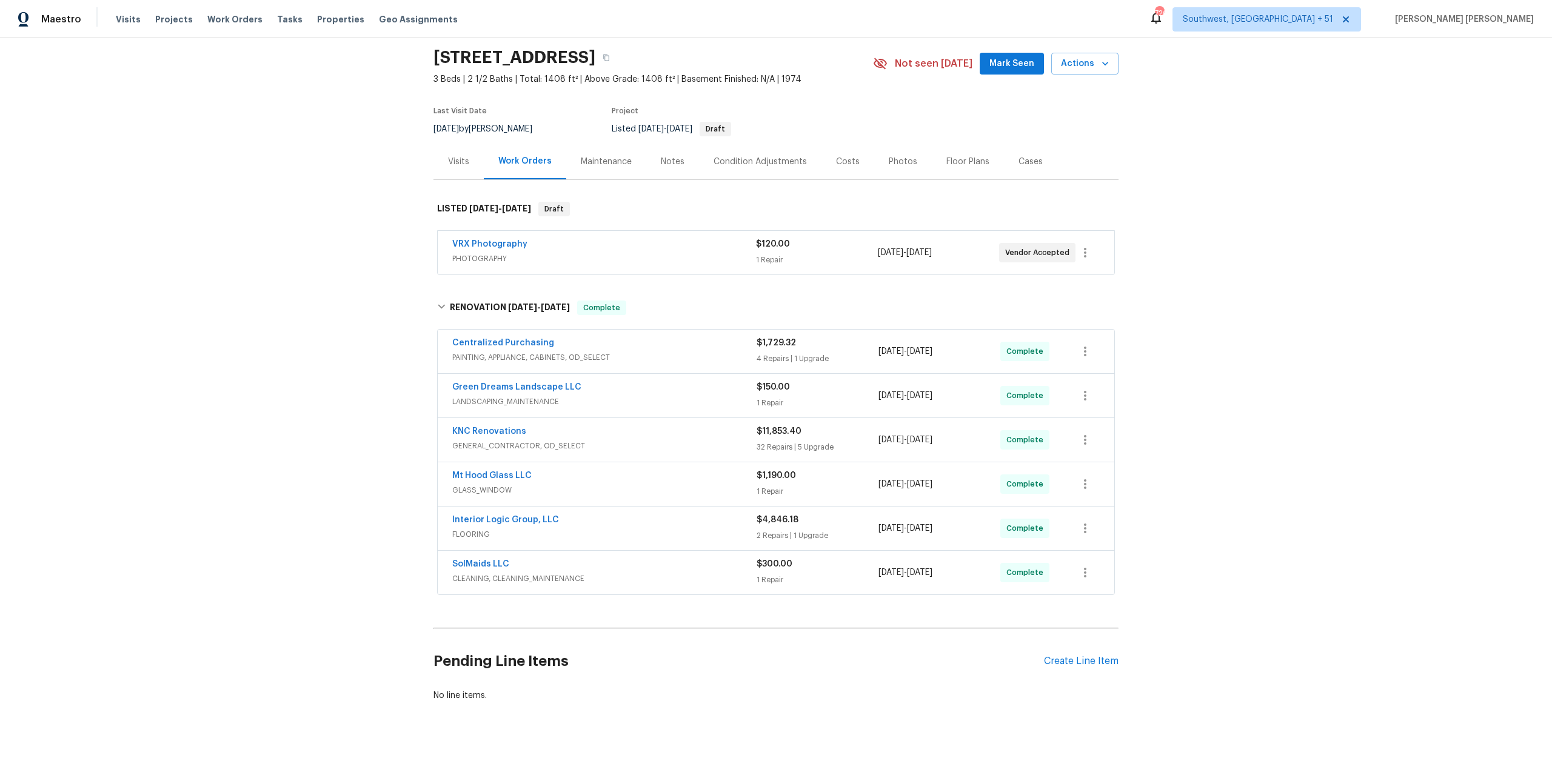
click at [711, 576] on span "CLEANING, CLEANING_MAINTENANCE" at bounding box center [605, 579] width 304 height 12
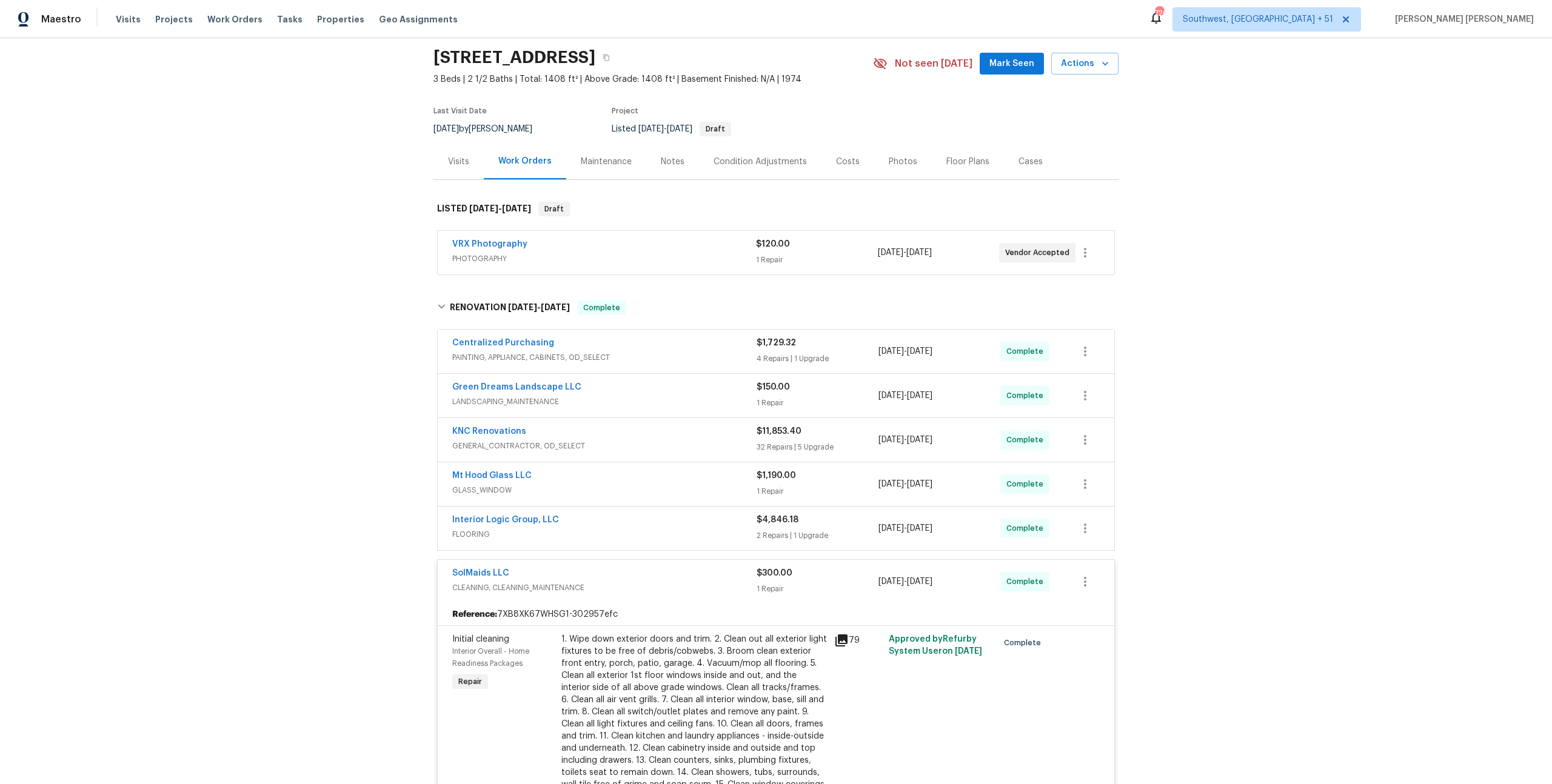
click at [728, 529] on span "FLOORING" at bounding box center [605, 534] width 304 height 12
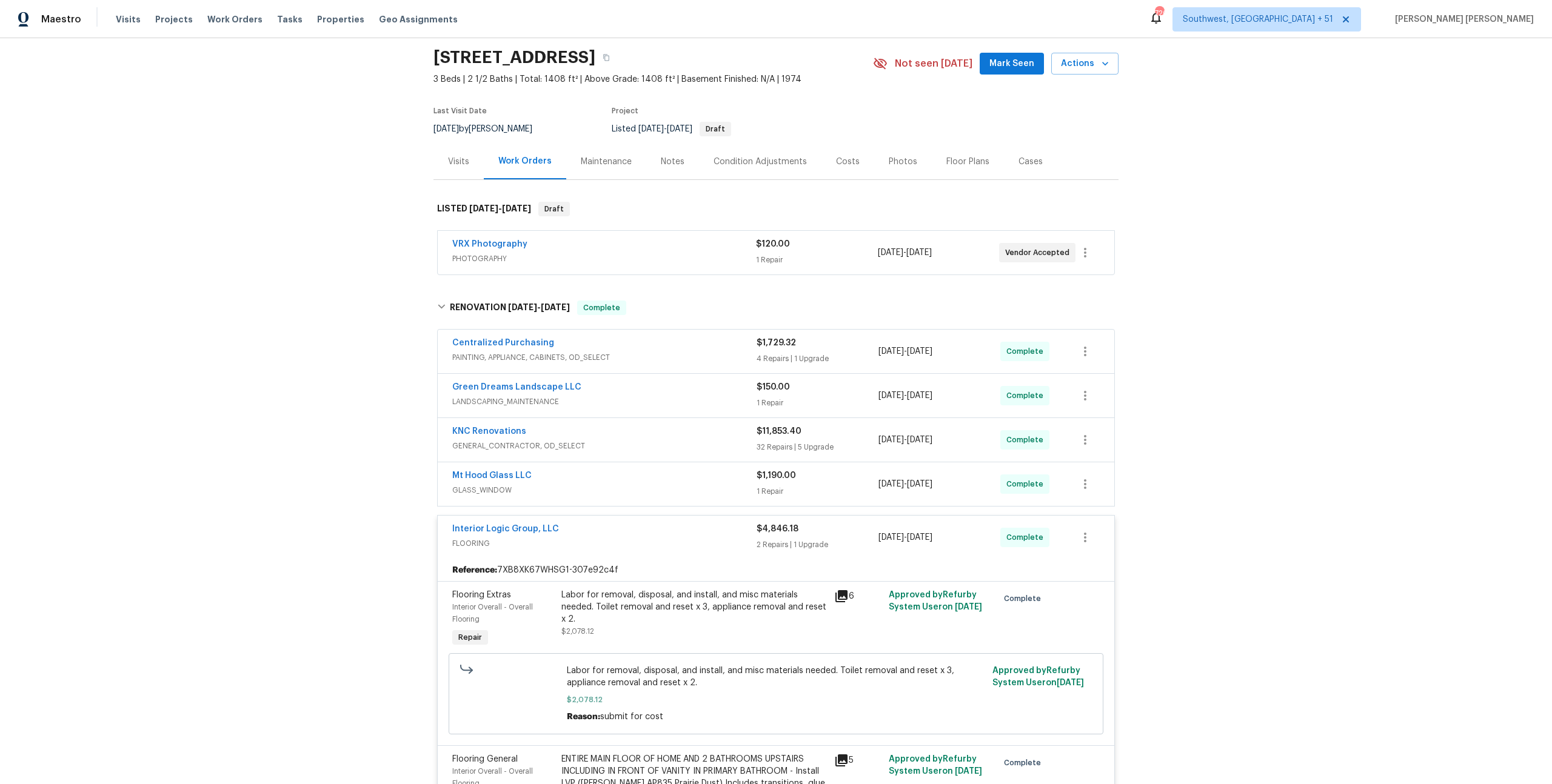
click at [735, 489] on span "GLASS_WINDOW" at bounding box center [605, 491] width 304 height 12
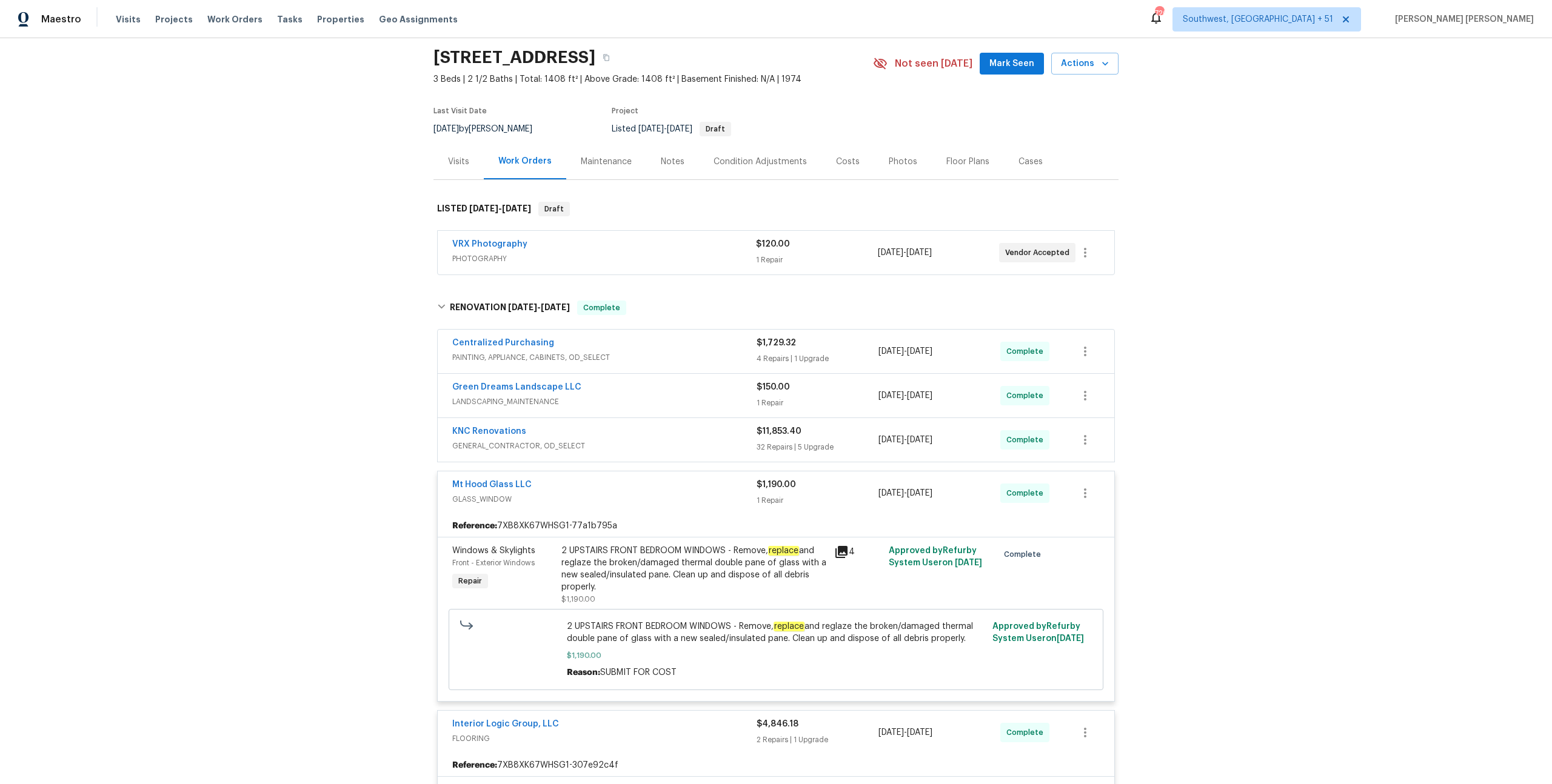
click at [744, 445] on span "GENERAL_CONTRACTOR, OD_SELECT" at bounding box center [605, 446] width 304 height 12
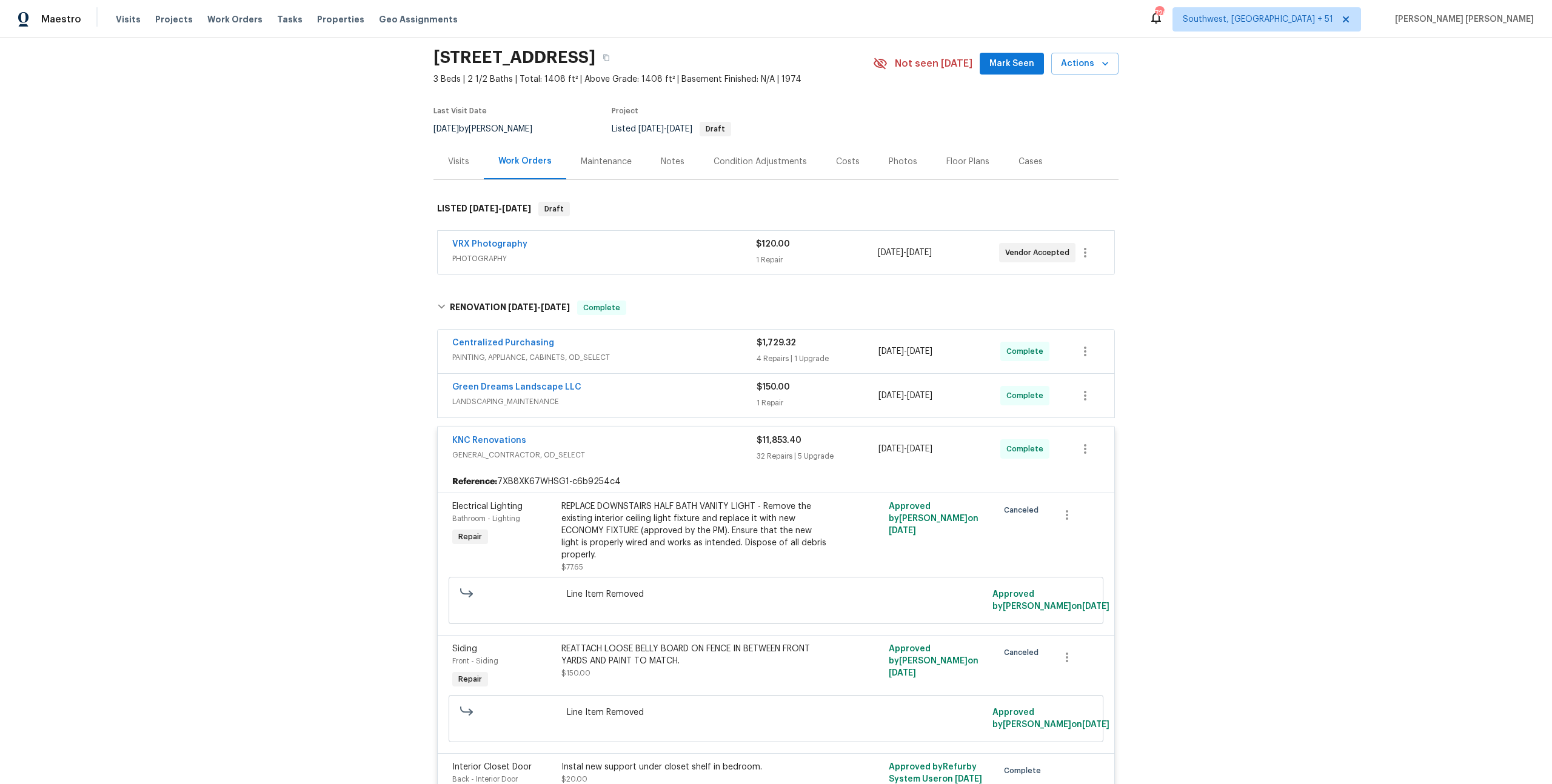
click at [739, 403] on span "LANDSCAPING_MAINTENANCE" at bounding box center [605, 402] width 304 height 12
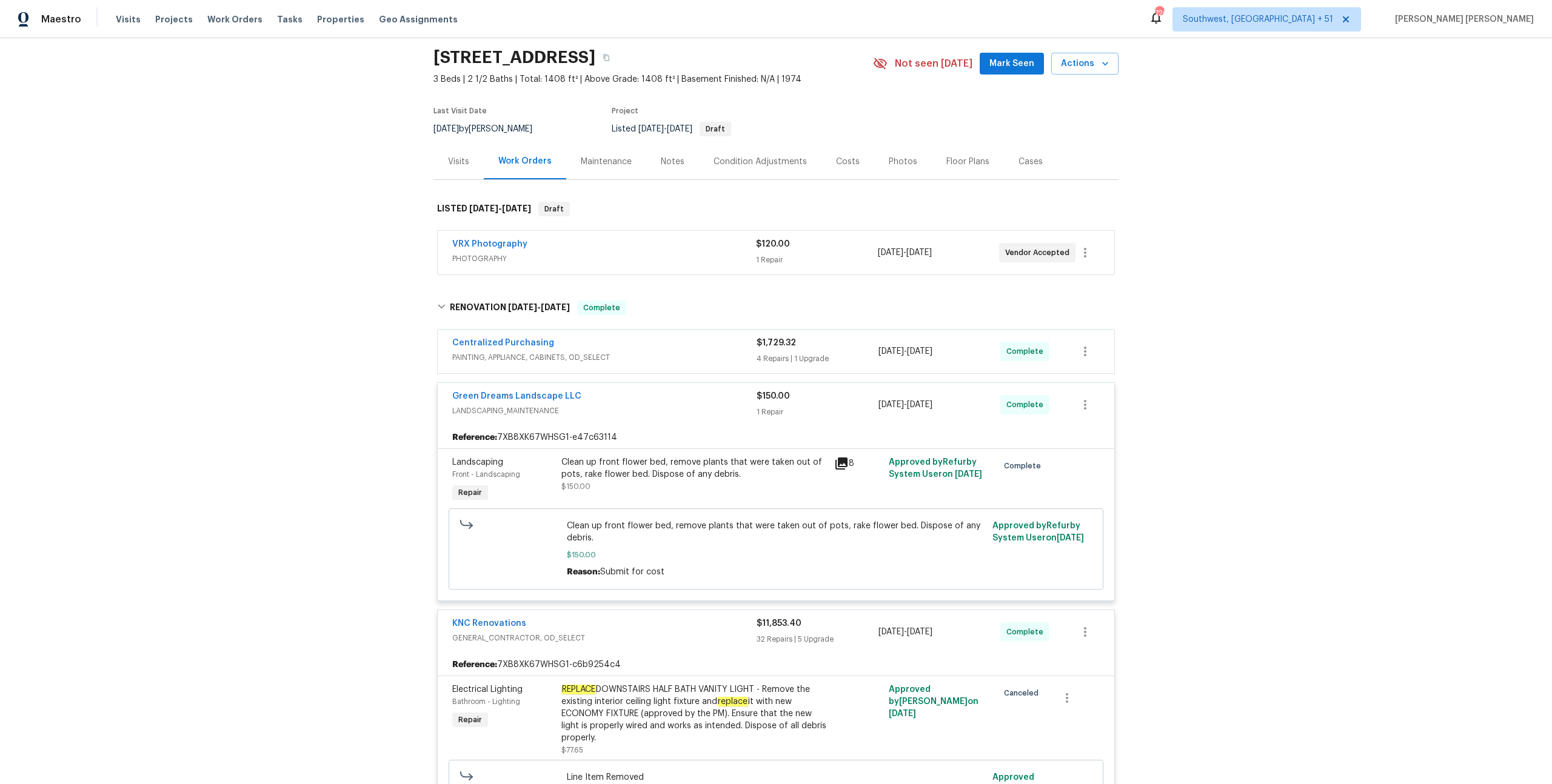
click at [741, 349] on div "Centralized Purchasing" at bounding box center [605, 344] width 304 height 14
